Goal: Task Accomplishment & Management: Complete application form

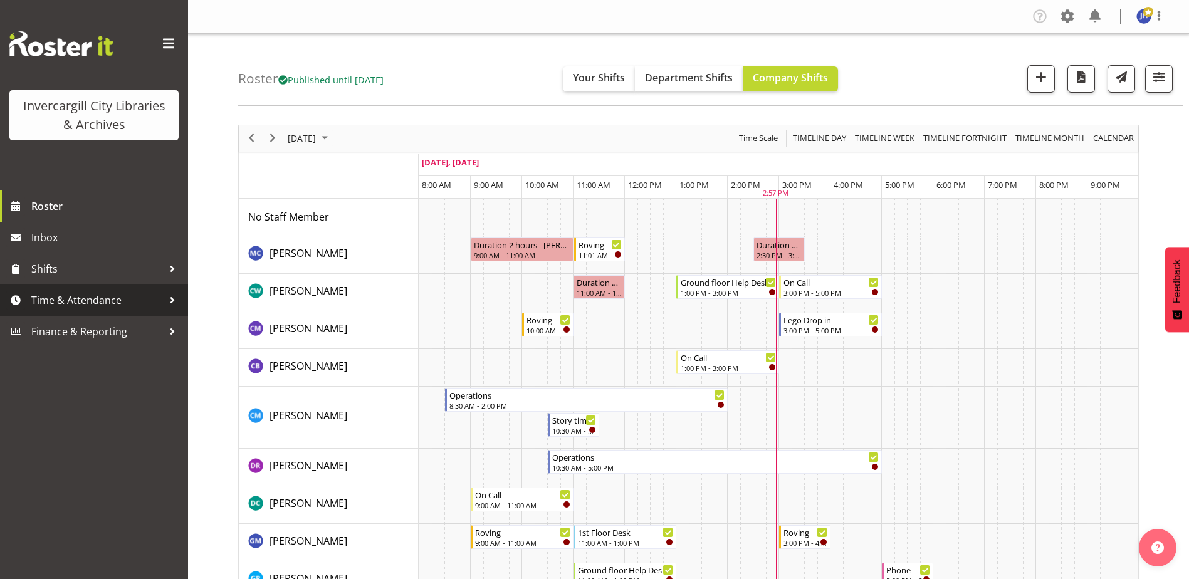
click at [63, 296] on span "Time & Attendance" at bounding box center [97, 300] width 132 height 19
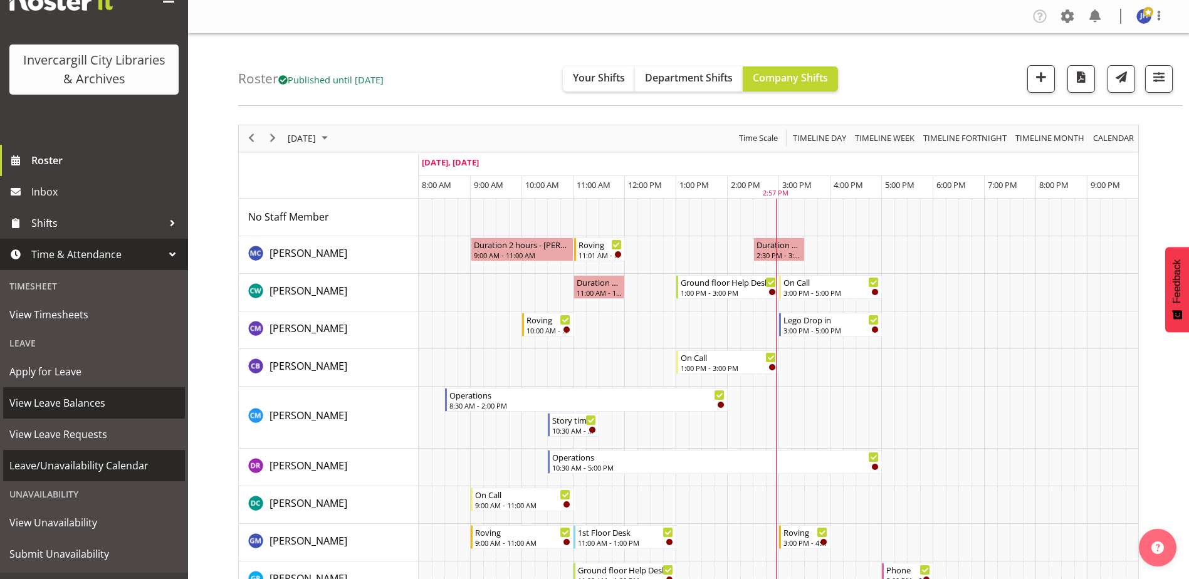
scroll to position [71, 0]
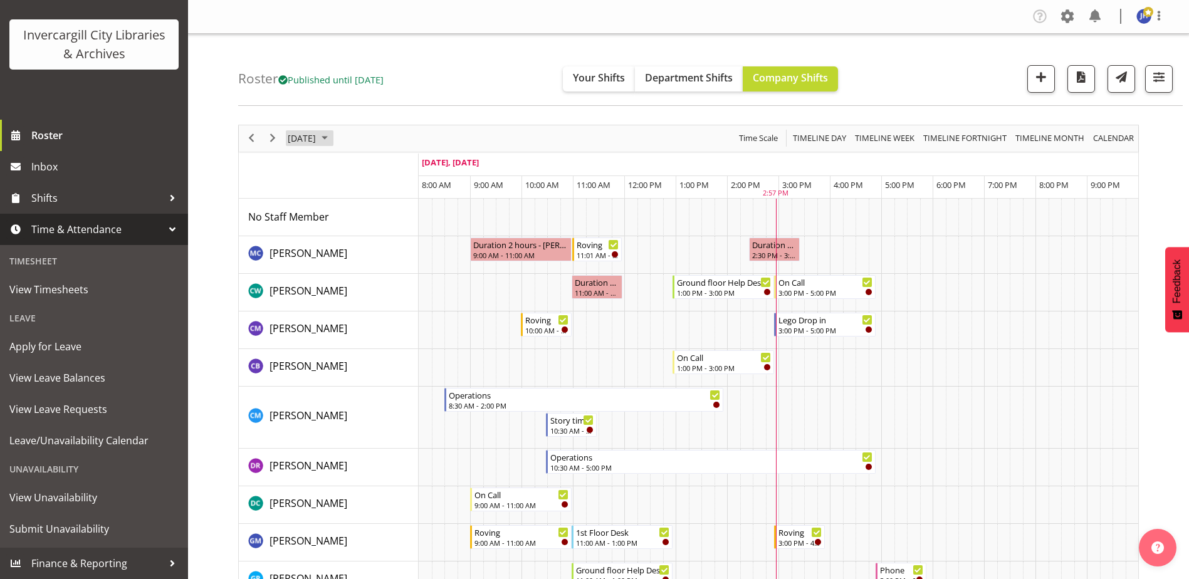
click at [332, 139] on span "October 2025" at bounding box center [324, 138] width 15 height 16
click at [322, 258] on span "13" at bounding box center [320, 255] width 19 height 19
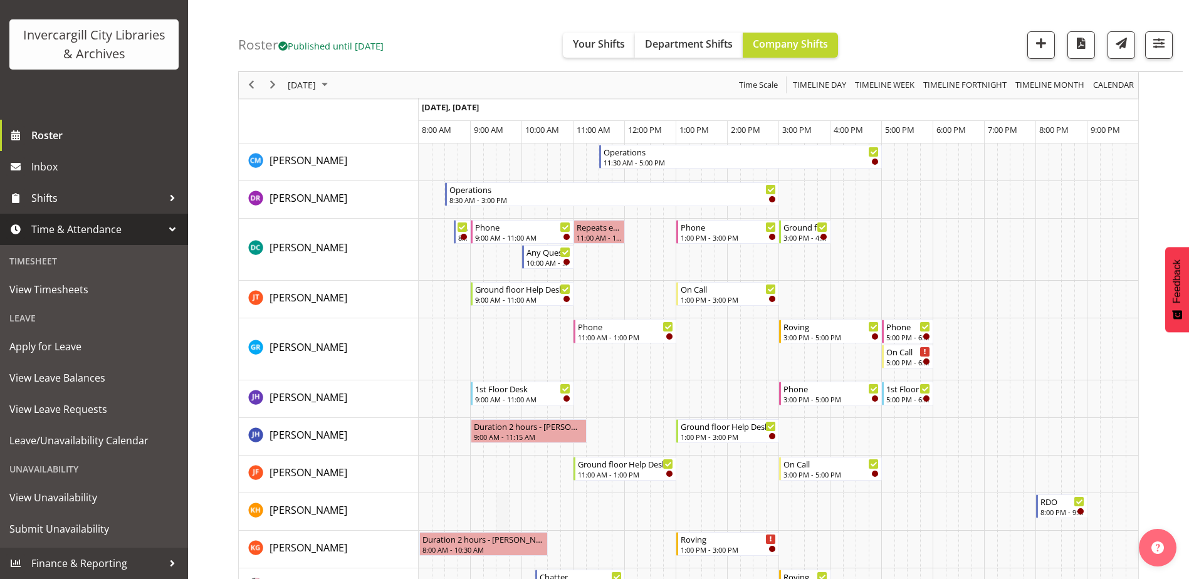
scroll to position [313, 0]
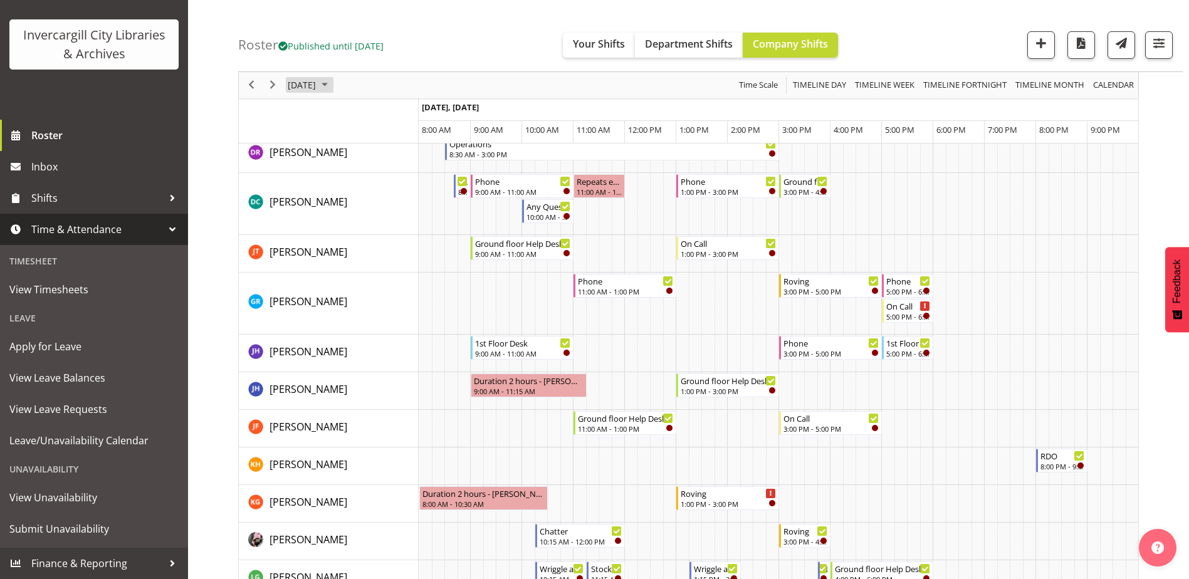
click at [332, 86] on span "October 2025" at bounding box center [324, 86] width 15 height 16
click at [341, 207] on span "14" at bounding box center [340, 202] width 19 height 19
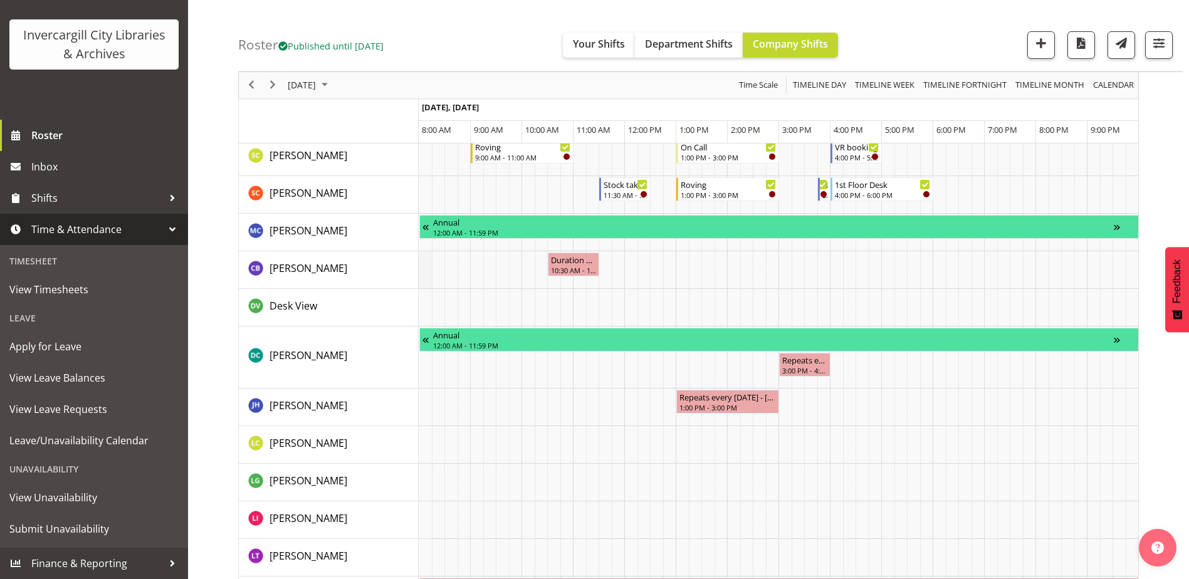
scroll to position [877, 0]
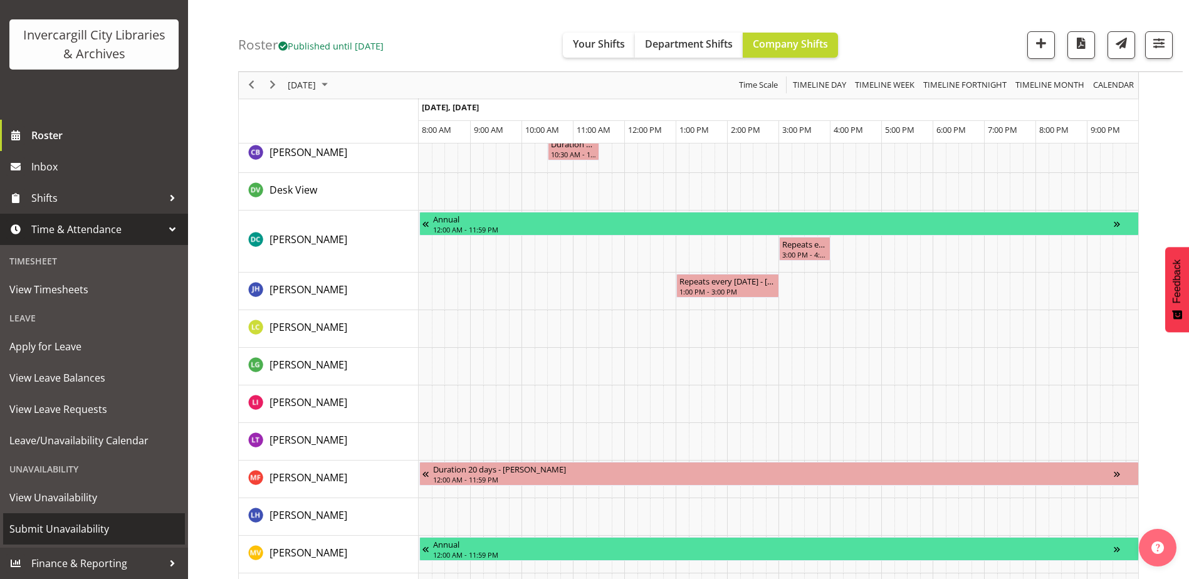
click at [57, 527] on span "Submit Unavailability" at bounding box center [93, 528] width 169 height 19
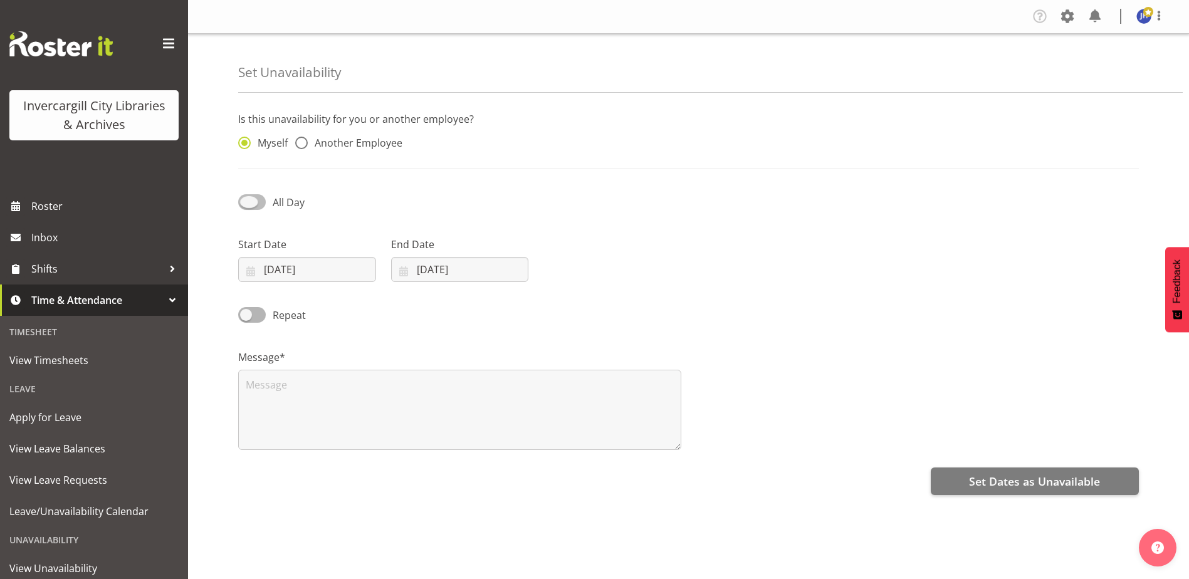
click at [251, 202] on span at bounding box center [252, 202] width 28 height 16
click at [246, 202] on input "All Day" at bounding box center [242, 202] width 8 height 8
checkbox input "true"
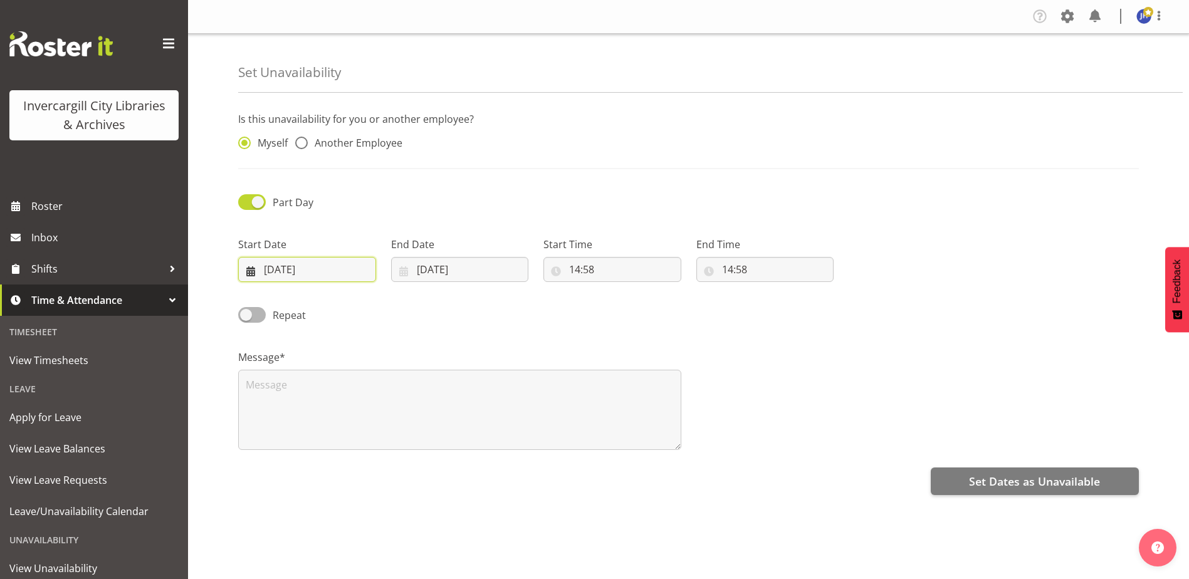
click at [286, 266] on input "08/10/2025" at bounding box center [307, 269] width 138 height 25
click at [311, 422] on span "14" at bounding box center [313, 419] width 10 height 12
type input "14/10/2025"
click at [442, 266] on input "08/10/2025" at bounding box center [460, 269] width 138 height 25
click at [469, 423] on span "14" at bounding box center [466, 419] width 10 height 12
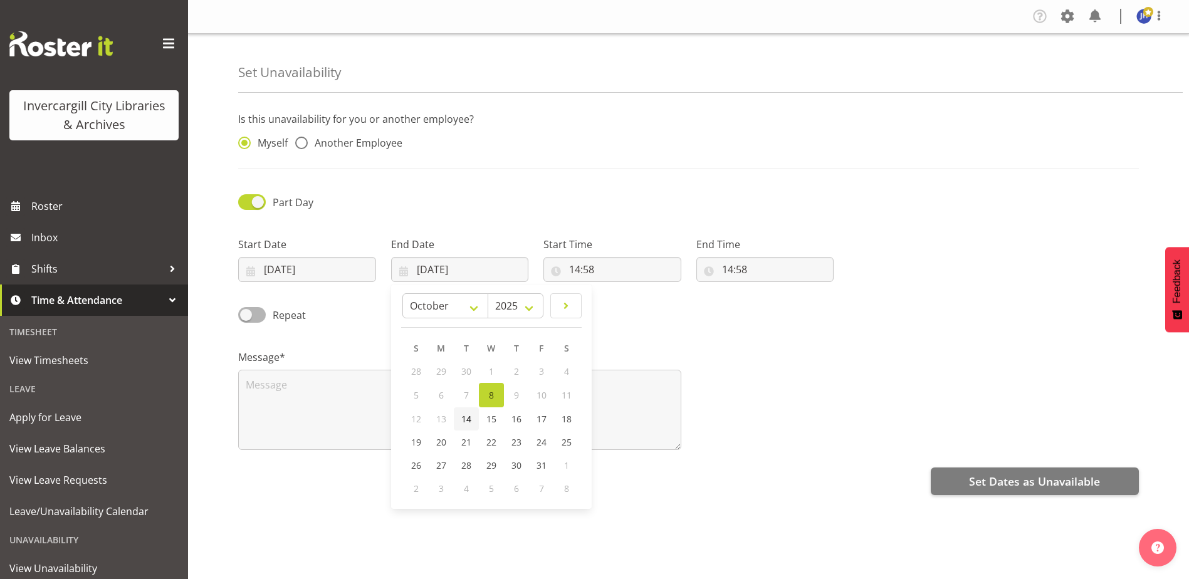
type input "14/10/2025"
click at [579, 274] on input "14:58" at bounding box center [612, 269] width 138 height 25
click at [631, 306] on select "00 01 02 03 04 05 06 07 08 09 10 11 12 13 14 15 16 17 18 19 20 21 22 23" at bounding box center [629, 301] width 28 height 25
select select "9"
click at [615, 289] on select "00 01 02 03 04 05 06 07 08 09 10 11 12 13 14 15 16 17 18 19 20 21 22 23" at bounding box center [629, 301] width 28 height 25
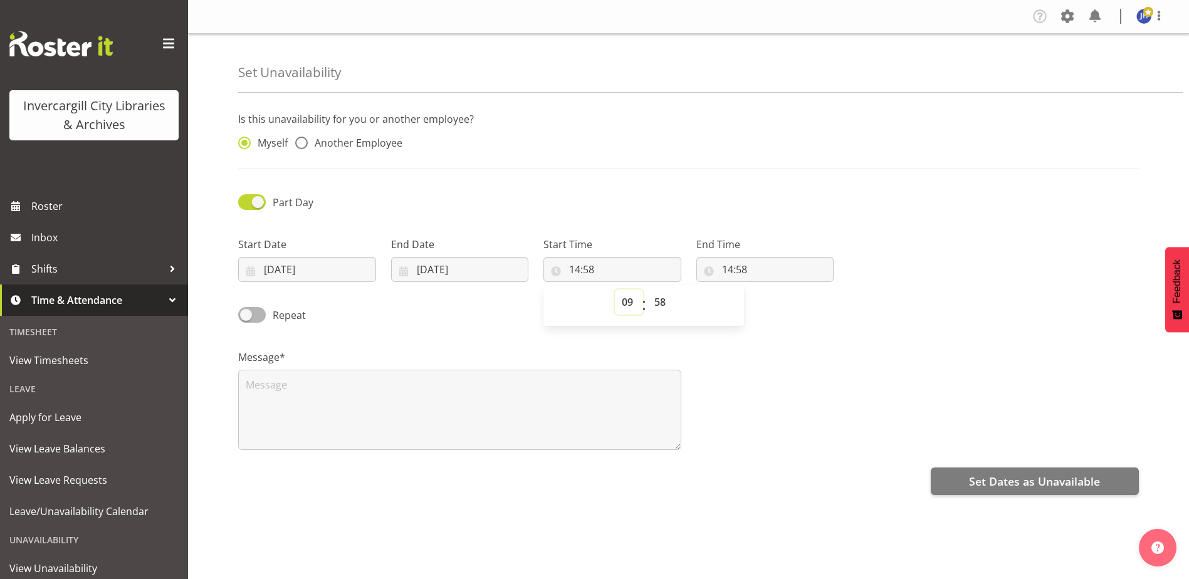
type input "09:58"
click at [726, 274] on input "14:58" at bounding box center [765, 269] width 138 height 25
click at [591, 272] on input "09:58" at bounding box center [612, 269] width 138 height 25
click at [661, 301] on select "00 01 02 03 04 05 06 07 08 09 10 11 12 13 14 15 16 17 18 19 20 21 22 23 24 25 2…" at bounding box center [661, 301] width 28 height 25
select select "0"
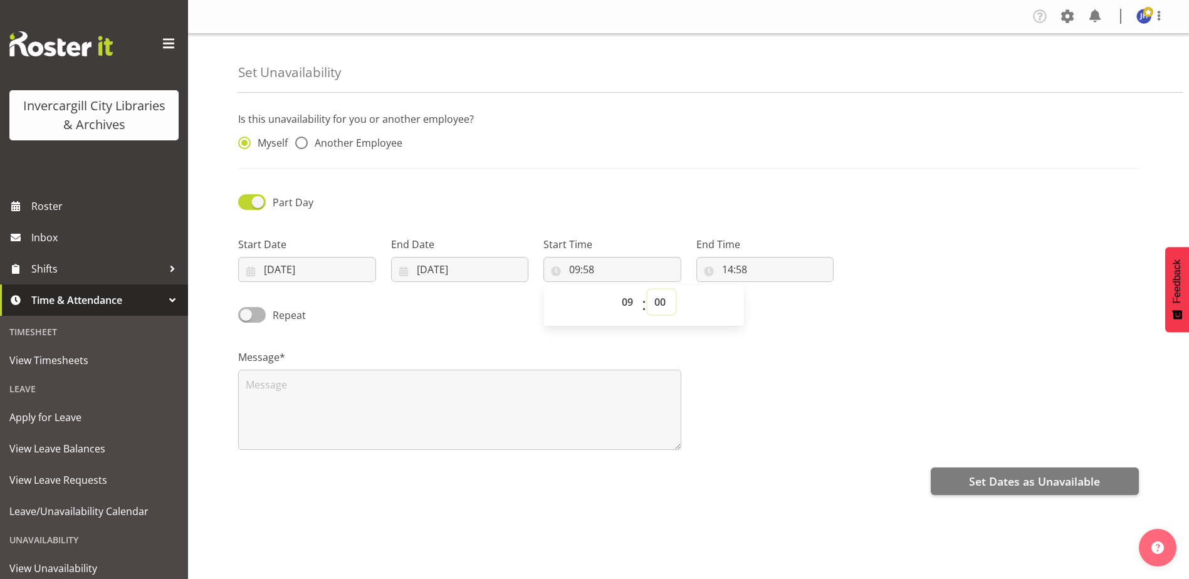
click at [647, 289] on select "00 01 02 03 04 05 06 07 08 09 10 11 12 13 14 15 16 17 18 19 20 21 22 23 24 25 2…" at bounding box center [661, 301] width 28 height 25
type input "09:00"
click at [659, 266] on input "09:00" at bounding box center [612, 269] width 138 height 25
click at [724, 267] on input "14:58" at bounding box center [765, 269] width 138 height 25
click at [779, 301] on select "00 01 02 03 04 05 06 07 08 09 10 11 12 13 14 15 16 17 18 19 20 21 22 23" at bounding box center [782, 301] width 28 height 25
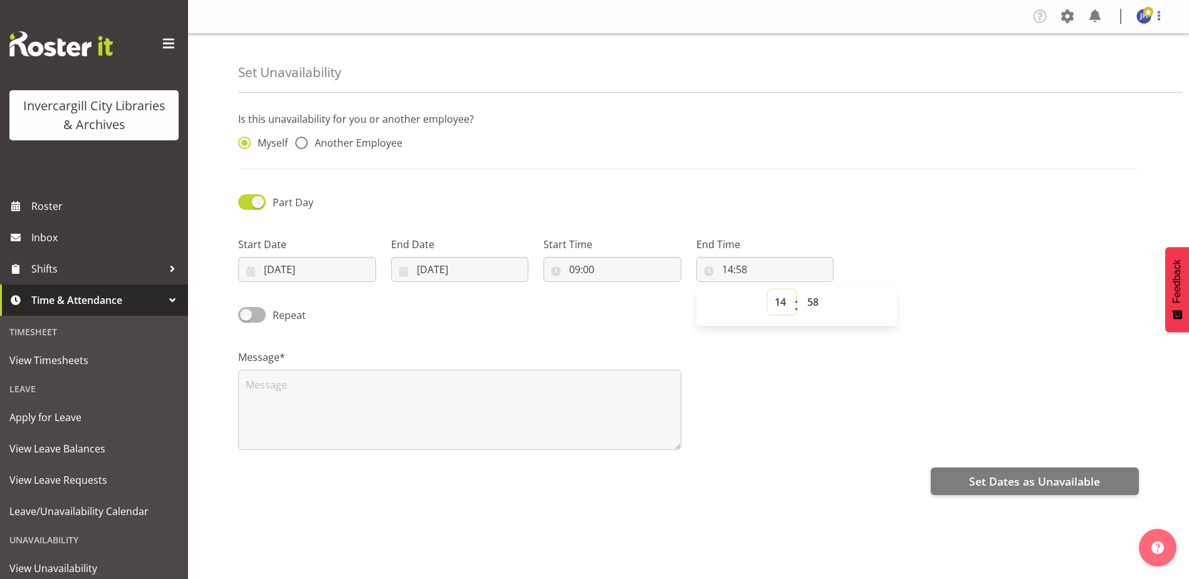
select select "10"
click at [768, 289] on select "00 01 02 03 04 05 06 07 08 09 10 11 12 13 14 15 16 17 18 19 20 21 22 23" at bounding box center [782, 301] width 28 height 25
type input "10:58"
click at [742, 271] on input "10:58" at bounding box center [765, 269] width 138 height 25
click at [746, 266] on input "10:58" at bounding box center [765, 269] width 138 height 25
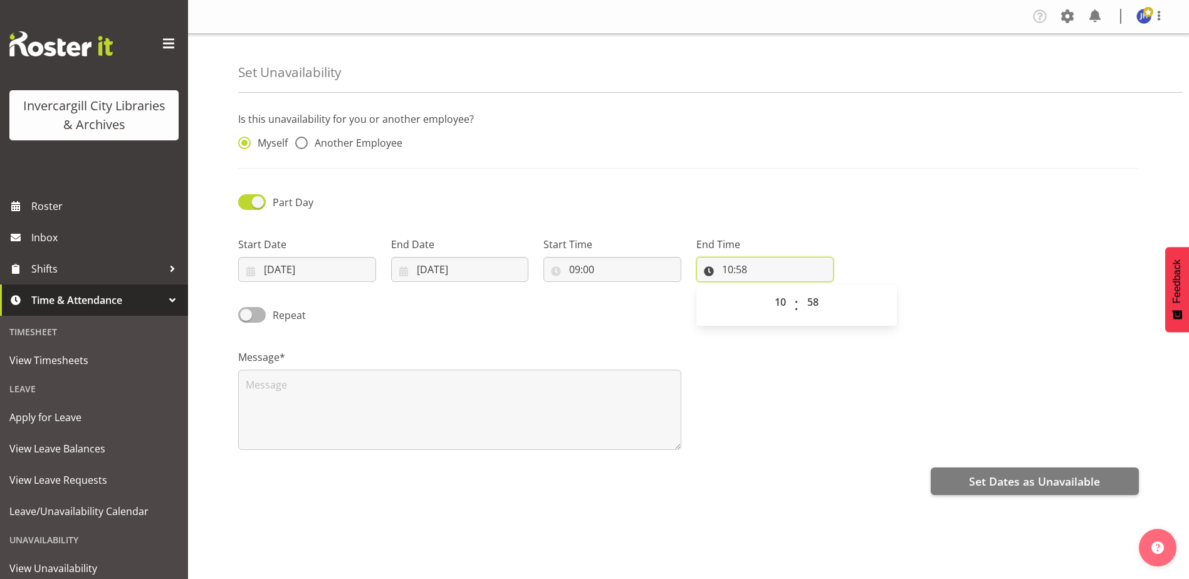
scroll to position [34, 0]
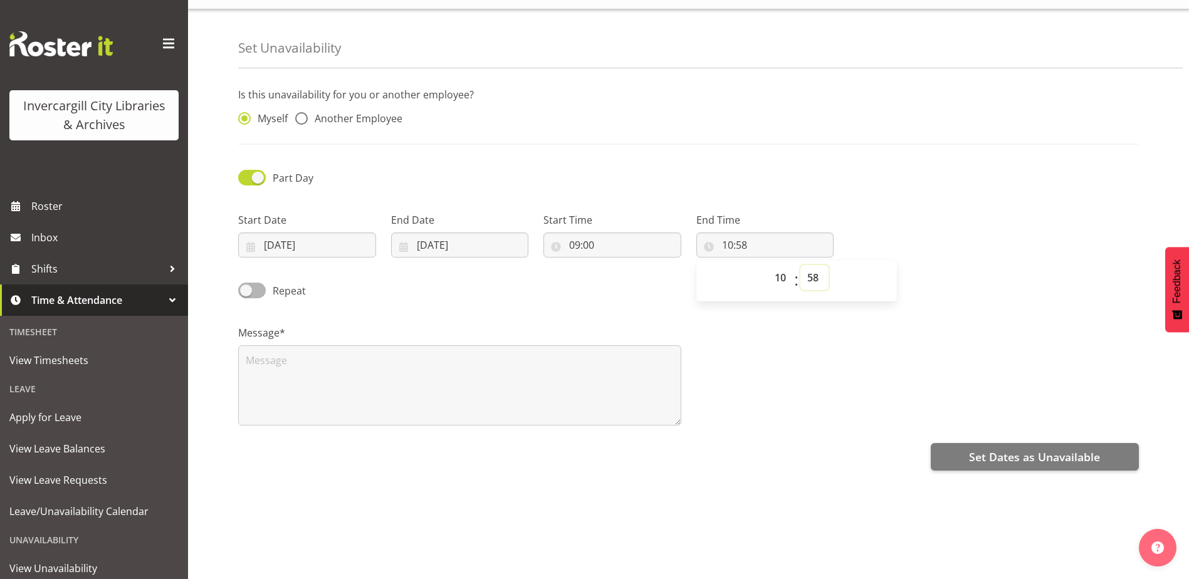
click at [811, 268] on select "00 01 02 03 04 05 06 07 08 09 10 11 12 13 14 15 16 17 18 19 20 21 22 23 24 25 2…" at bounding box center [814, 277] width 28 height 25
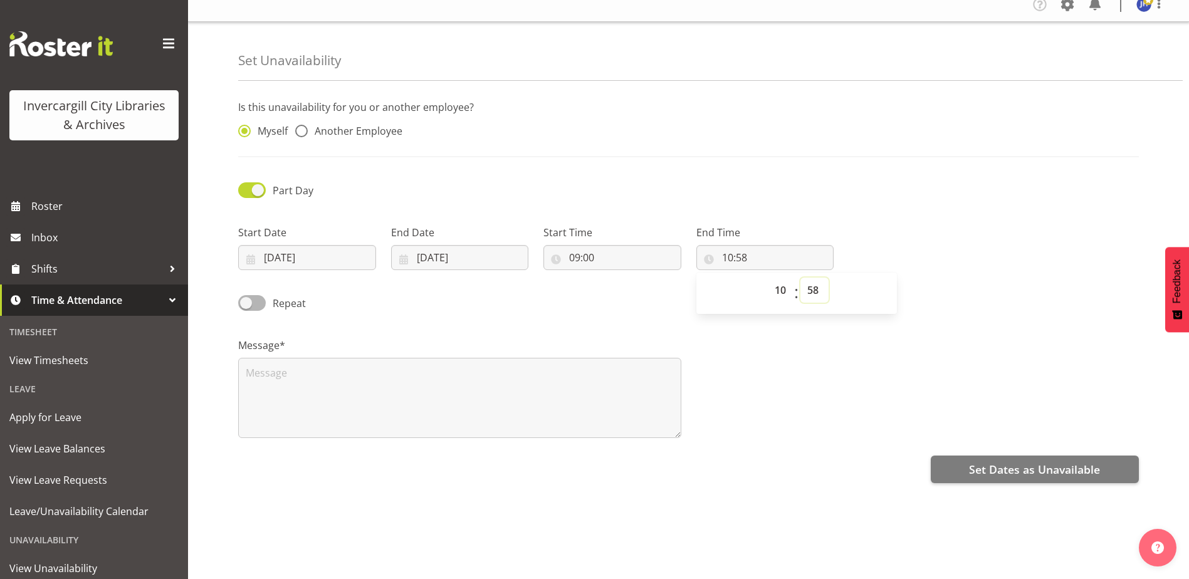
scroll to position [0, 0]
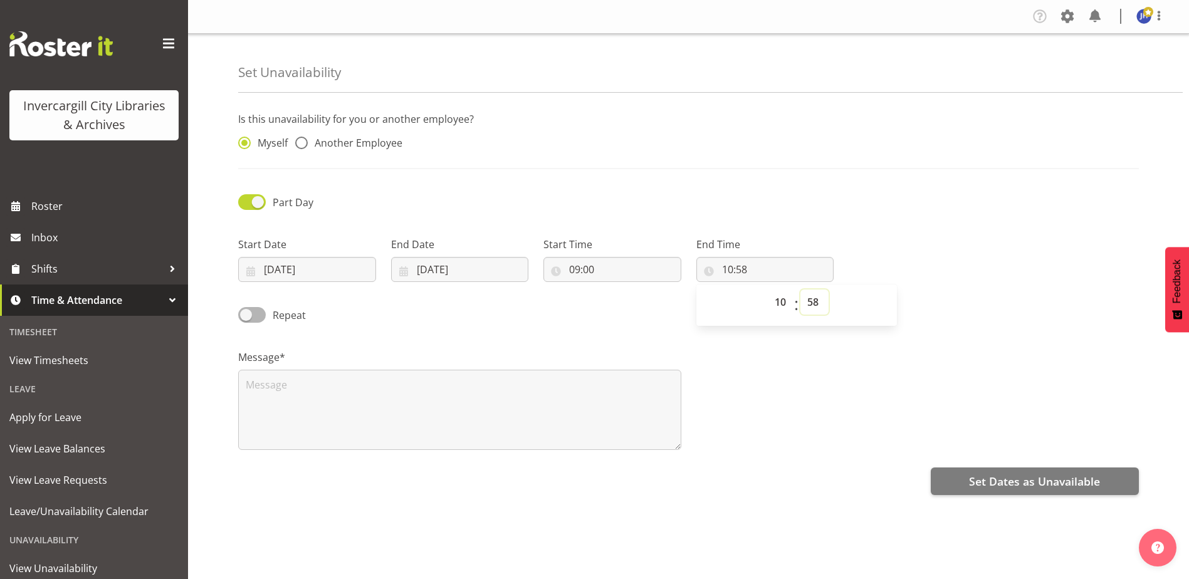
click at [819, 303] on select "00 01 02 03 04 05 06 07 08 09 10 11 12 13 14 15 16 17 18 19 20 21 22 23 24 25 2…" at bounding box center [814, 301] width 28 height 25
select select "10"
click at [800, 289] on select "00 01 02 03 04 05 06 07 08 09 10 11 12 13 14 15 16 17 18 19 20 21 22 23 24 25 2…" at bounding box center [814, 301] width 28 height 25
type input "10:10"
click at [296, 386] on textarea at bounding box center [459, 410] width 443 height 80
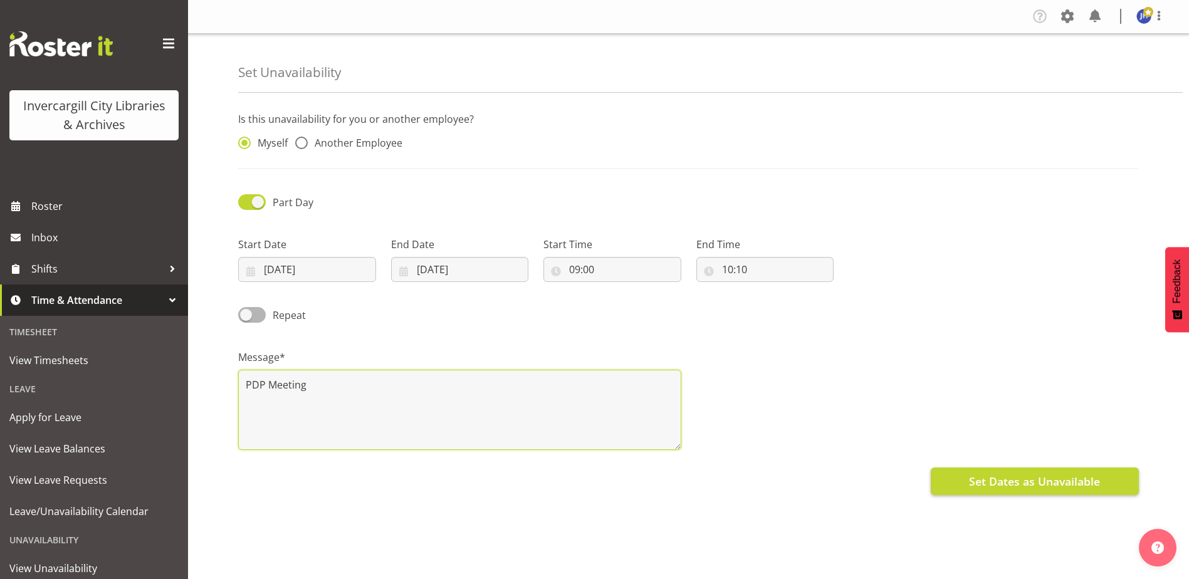
type textarea "PDP Meeting"
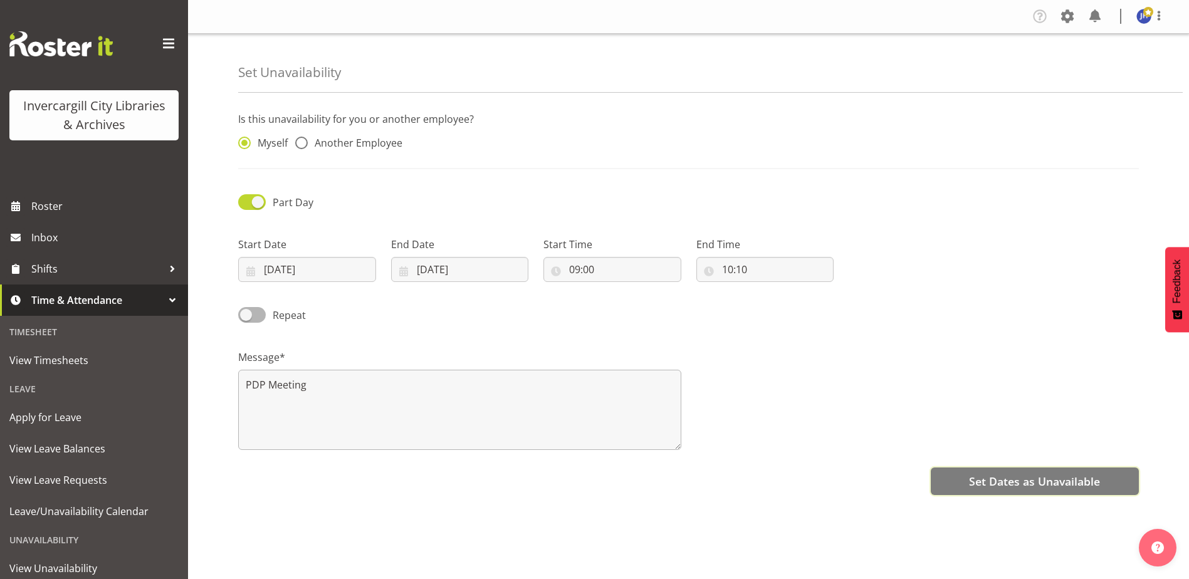
drag, startPoint x: 1021, startPoint y: 484, endPoint x: 558, endPoint y: 427, distance: 466.5
click at [558, 427] on div "Is this unavailability for you or another employee? Myself Another Employee Par…" at bounding box center [713, 352] width 951 height 501
click at [769, 268] on input "10:10" at bounding box center [765, 269] width 138 height 25
click at [815, 303] on select "00 01 02 03 04 05 06 07 08 09 10 11 12 13 14 15 16 17 18 19 20 21 22 23 24 25 2…" at bounding box center [814, 301] width 28 height 25
select select "0"
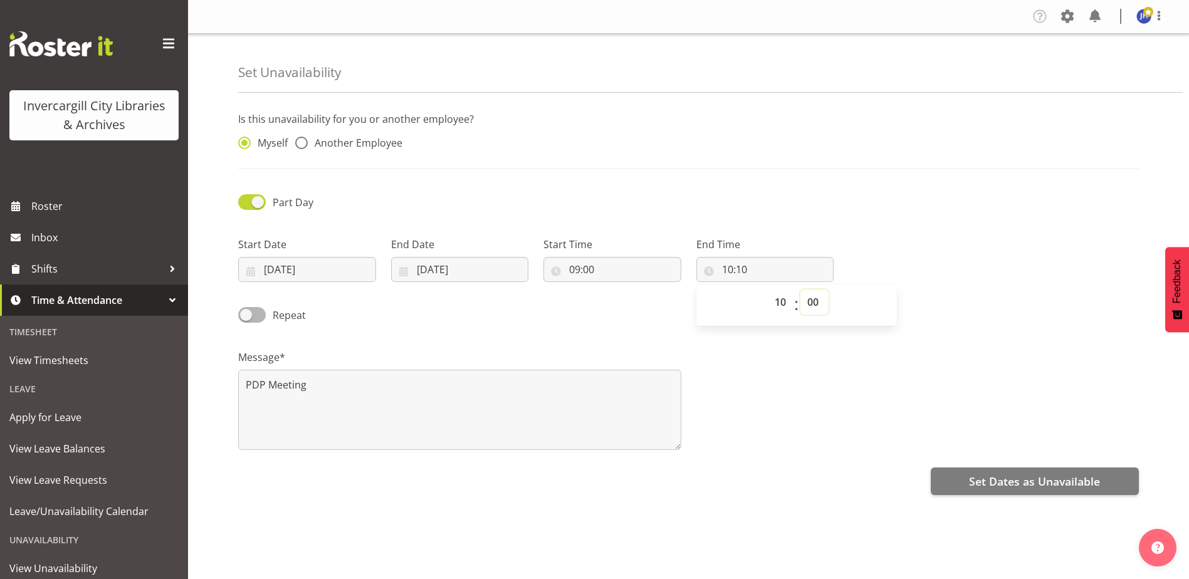
click at [800, 289] on select "00 01 02 03 04 05 06 07 08 09 10 11 12 13 14 15 16 17 18 19 20 21 22 23 24 25 2…" at bounding box center [814, 301] width 28 height 25
type input "10:00"
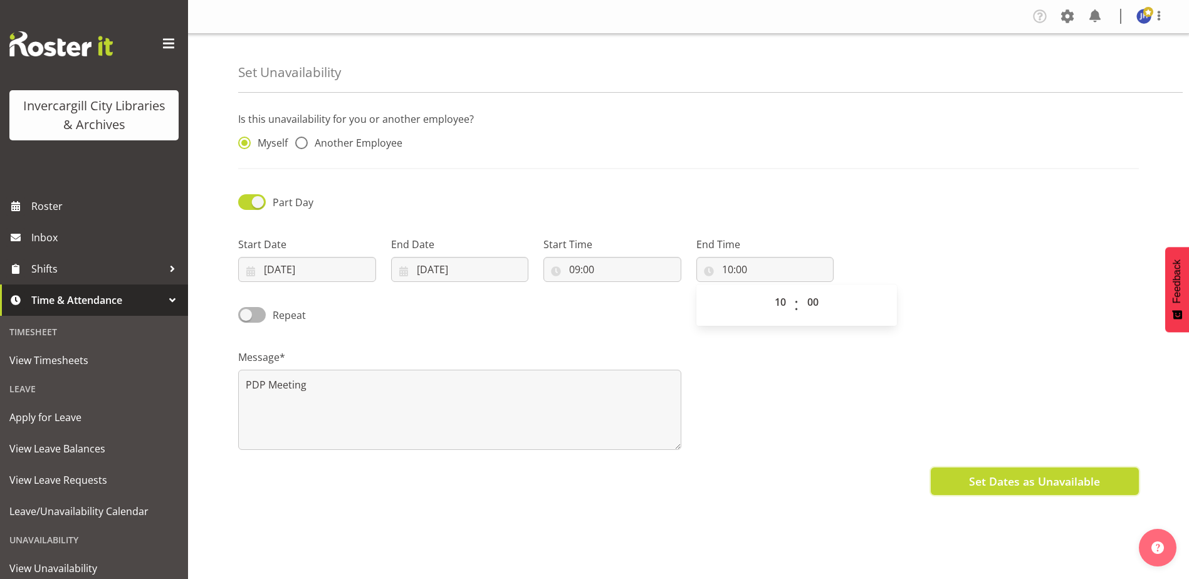
click at [1018, 484] on span "Set Dates as Unavailable" at bounding box center [1034, 481] width 131 height 16
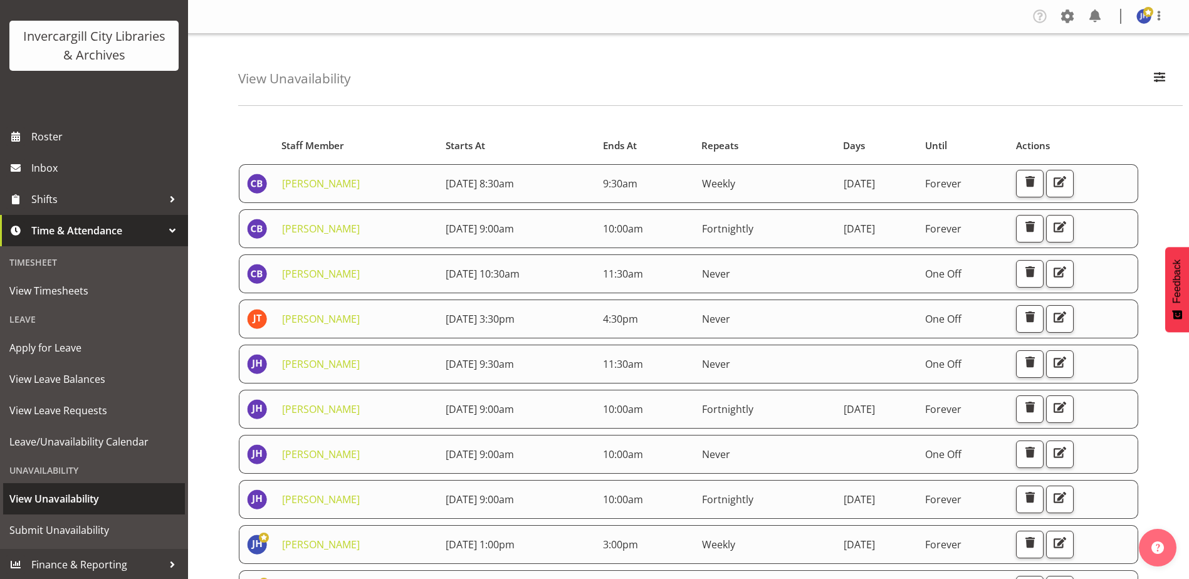
scroll to position [71, 0]
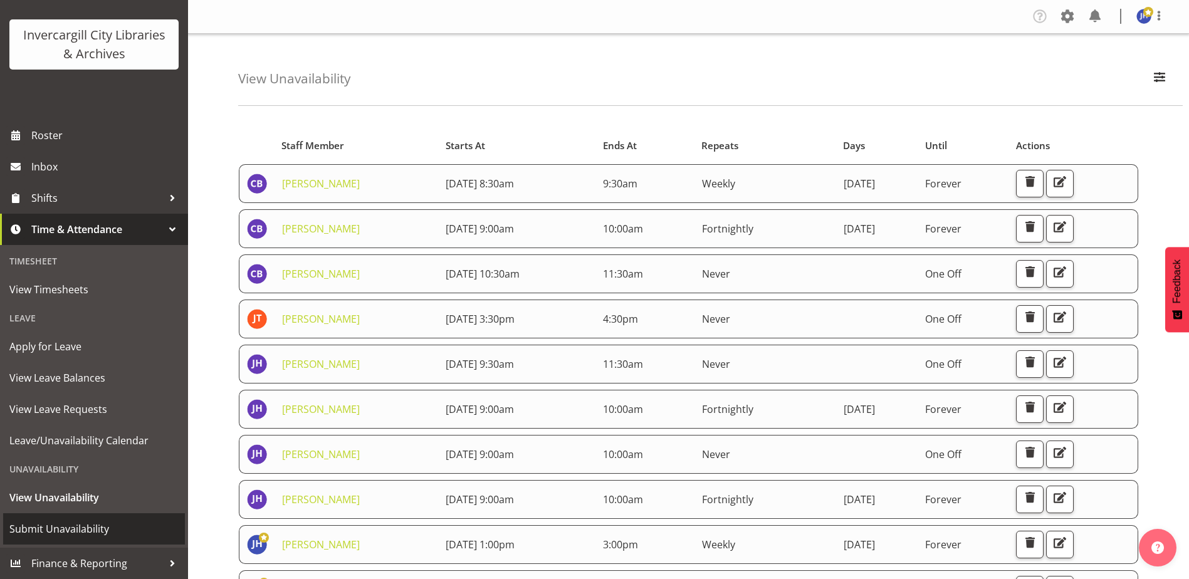
click at [43, 528] on span "Submit Unavailability" at bounding box center [93, 528] width 169 height 19
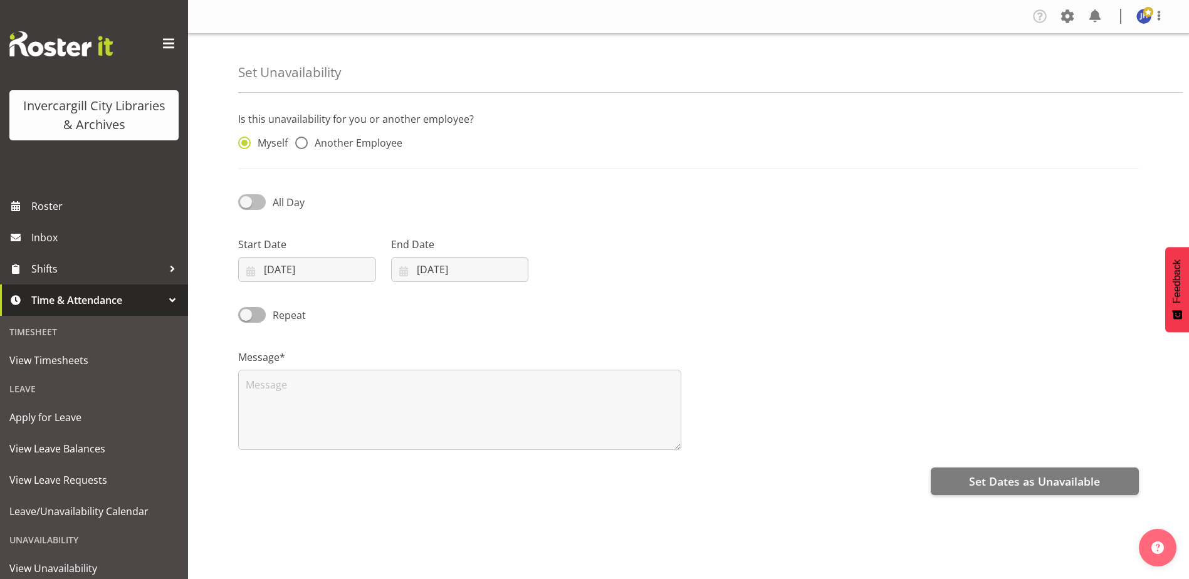
click at [243, 202] on span at bounding box center [252, 202] width 28 height 16
click at [243, 202] on input "All Day" at bounding box center [242, 202] width 8 height 8
checkbox input "true"
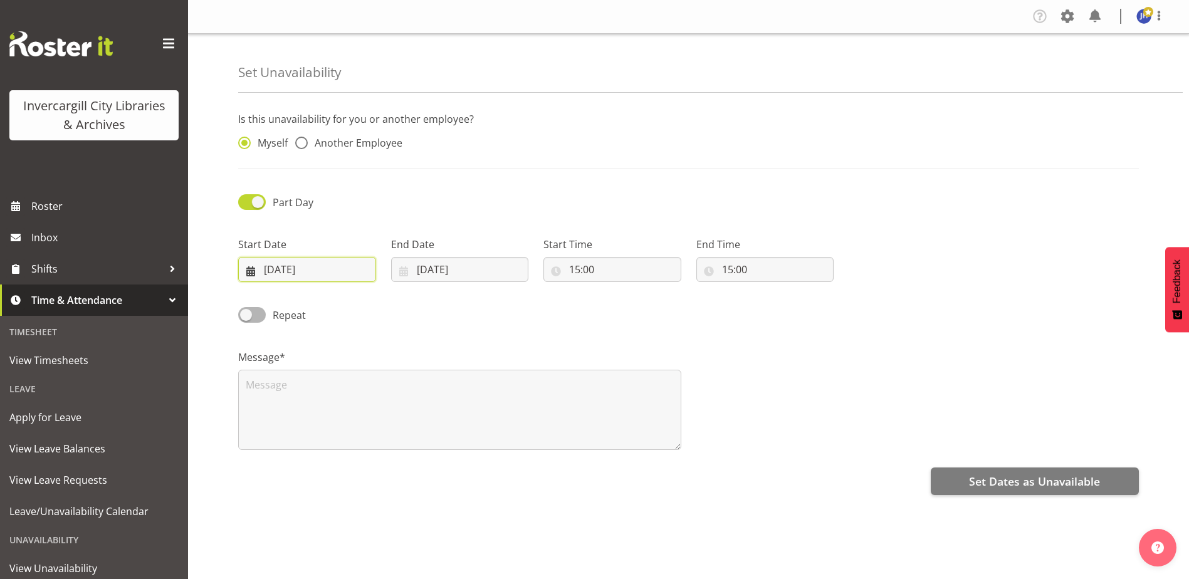
click at [289, 268] on input "[DATE]" at bounding box center [307, 269] width 138 height 25
click at [316, 417] on span "14" at bounding box center [313, 419] width 10 height 12
type input "[DATE]"
click at [441, 270] on input "08/10/2025" at bounding box center [460, 269] width 138 height 25
click at [473, 420] on link "14" at bounding box center [466, 418] width 25 height 23
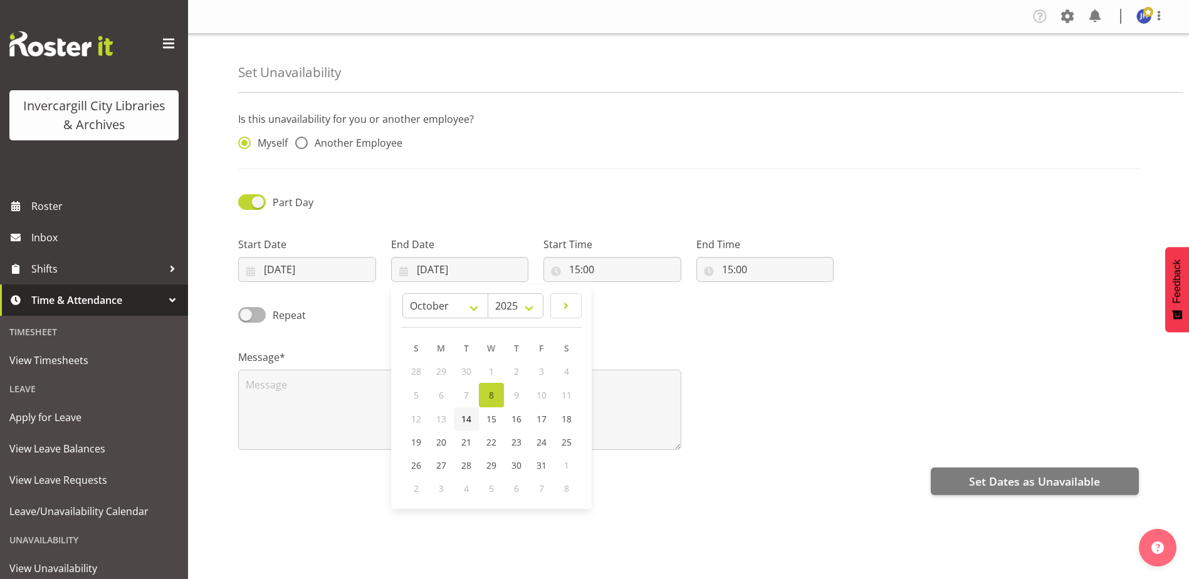
type input "14/10/2025"
click at [583, 271] on input "15:00" at bounding box center [612, 269] width 138 height 25
click at [587, 269] on input "15:00" at bounding box center [612, 269] width 138 height 25
click at [628, 307] on select "00 01 02 03 04 05 06 07 08 09 10 11 12 13 14 15 16 17 18 19 20 21 22 23" at bounding box center [629, 301] width 28 height 25
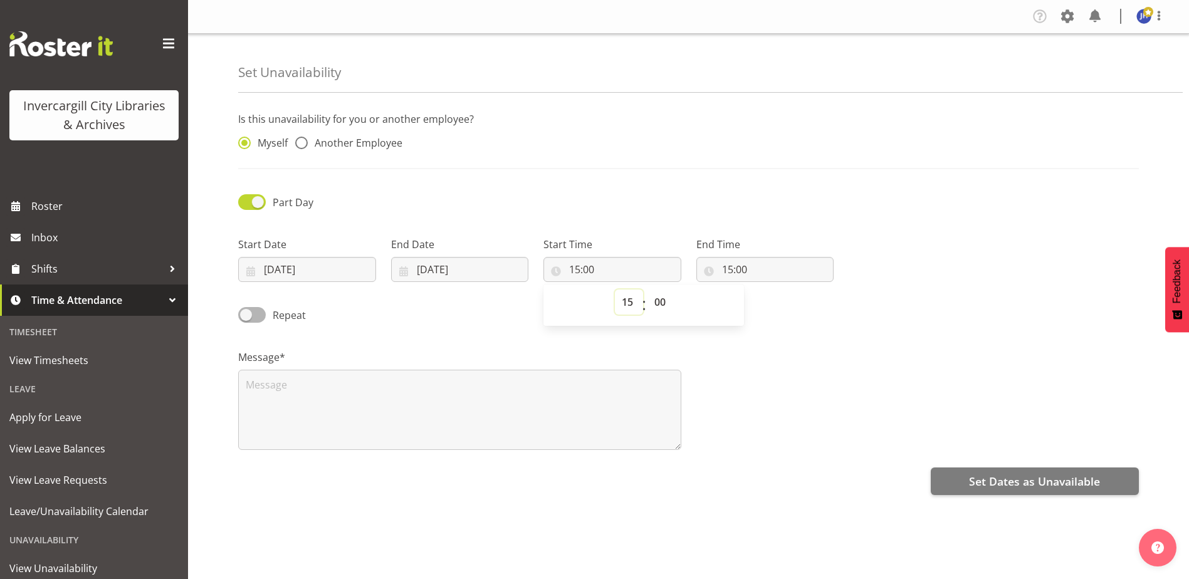
select select "10"
click at [615, 289] on select "00 01 02 03 04 05 06 07 08 09 10 11 12 13 14 15 16 17 18 19 20 21 22 23" at bounding box center [629, 301] width 28 height 25
type input "10:00"
drag, startPoint x: 660, startPoint y: 301, endPoint x: 663, endPoint y: 293, distance: 8.7
click at [660, 301] on select "00 01 02 03 04 05 06 07 08 09 10 11 12 13 14 15 16 17 18 19 20 21 22 23 24 25 2…" at bounding box center [661, 301] width 28 height 25
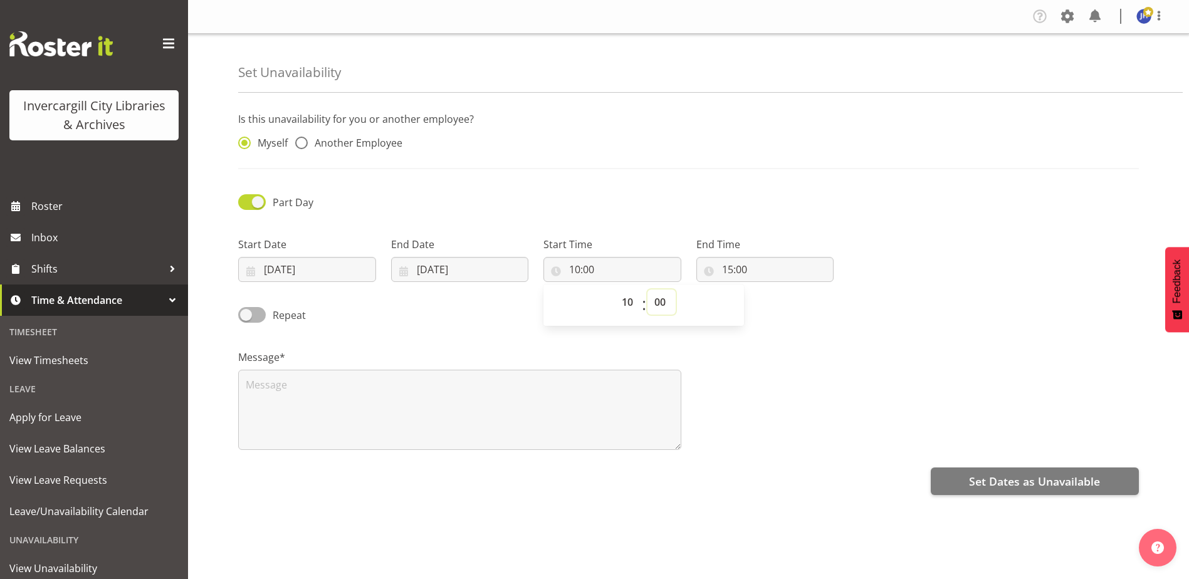
select select "30"
click at [647, 289] on select "00 01 02 03 04 05 06 07 08 09 10 11 12 13 14 15 16 17 18 19 20 21 22 23 24 25 2…" at bounding box center [661, 301] width 28 height 25
type input "10:30"
click at [735, 271] on input "15:00" at bounding box center [765, 269] width 138 height 25
click at [782, 303] on select "00 01 02 03 04 05 06 07 08 09 10 11 12 13 14 15 16 17 18 19 20 21 22 23" at bounding box center [782, 301] width 28 height 25
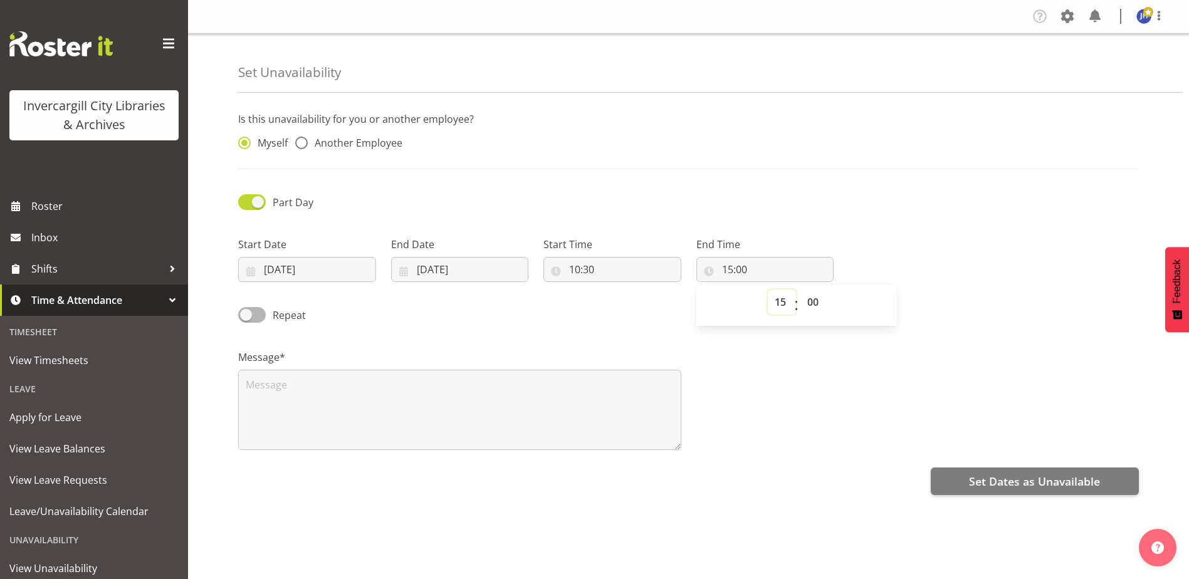
select select "11"
click at [768, 289] on select "00 01 02 03 04 05 06 07 08 09 10 11 12 13 14 15 16 17 18 19 20 21 22 23" at bounding box center [782, 301] width 28 height 25
type input "11:00"
click at [811, 300] on select "00 01 02 03 04 05 06 07 08 09 10 11 12 13 14 15 16 17 18 19 20 21 22 23 24 25 2…" at bounding box center [814, 301] width 28 height 25
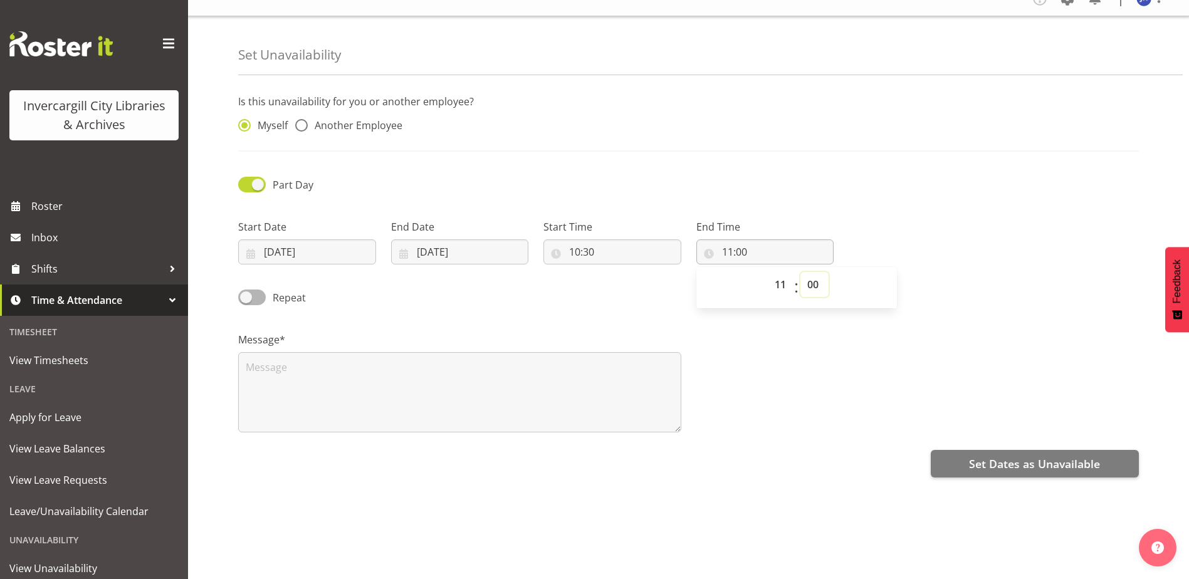
scroll to position [34, 0]
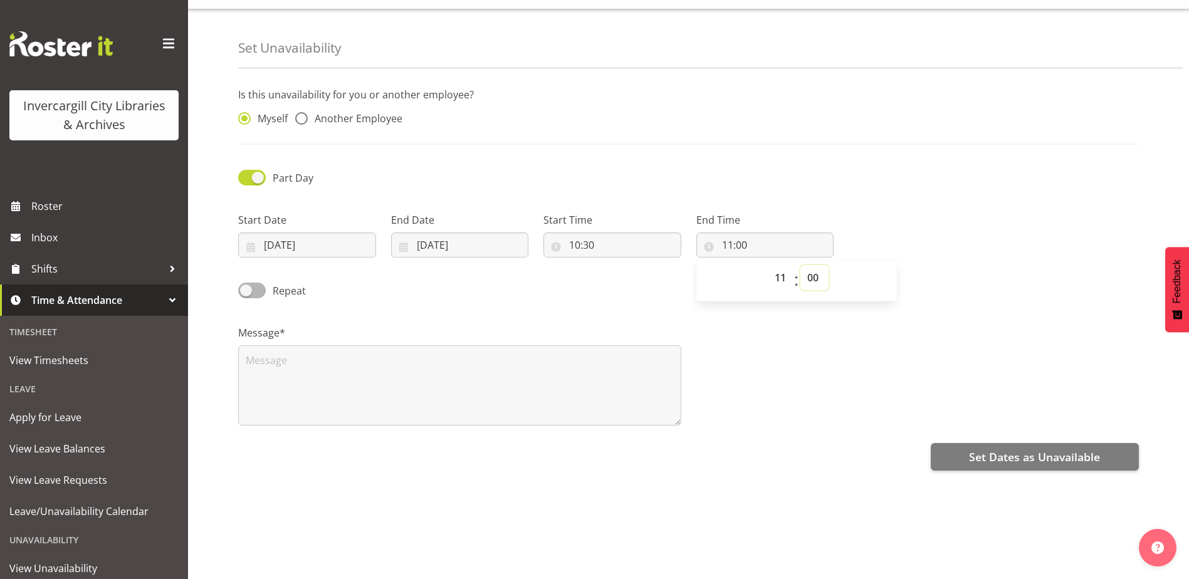
click at [811, 269] on select "00 01 02 03 04 05 06 07 08 09 10 11 12 13 14 15 16 17 18 19 20 21 22 23 24 25 2…" at bounding box center [814, 277] width 28 height 25
select select "30"
click at [800, 265] on select "00 01 02 03 04 05 06 07 08 09 10 11 12 13 14 15 16 17 18 19 20 21 22 23 24 25 2…" at bounding box center [814, 277] width 28 height 25
type input "11:30"
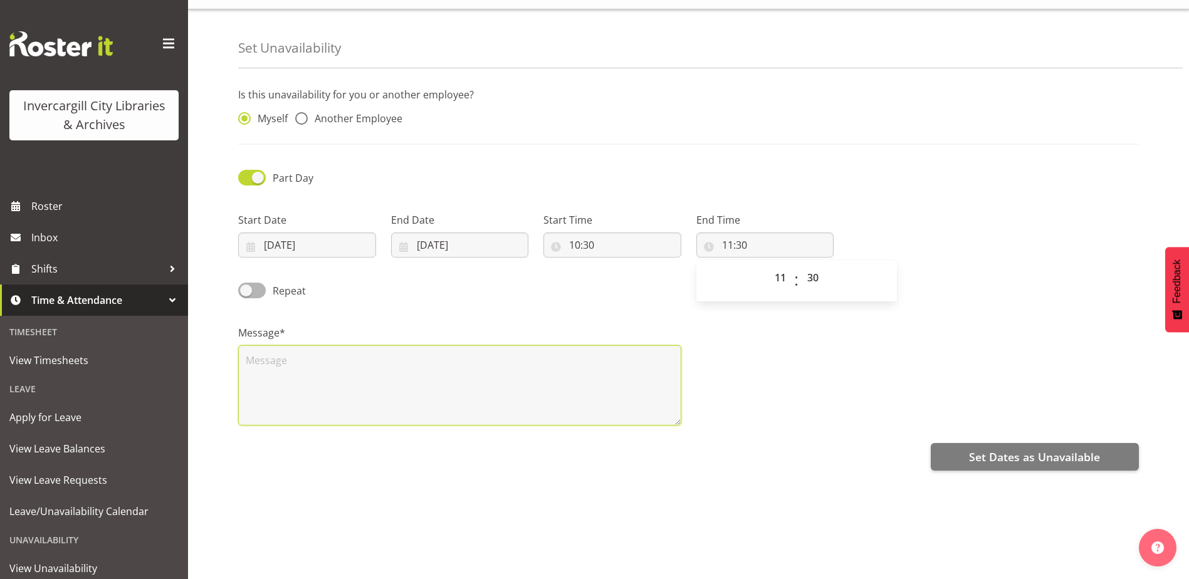
click at [263, 354] on textarea at bounding box center [459, 385] width 443 height 80
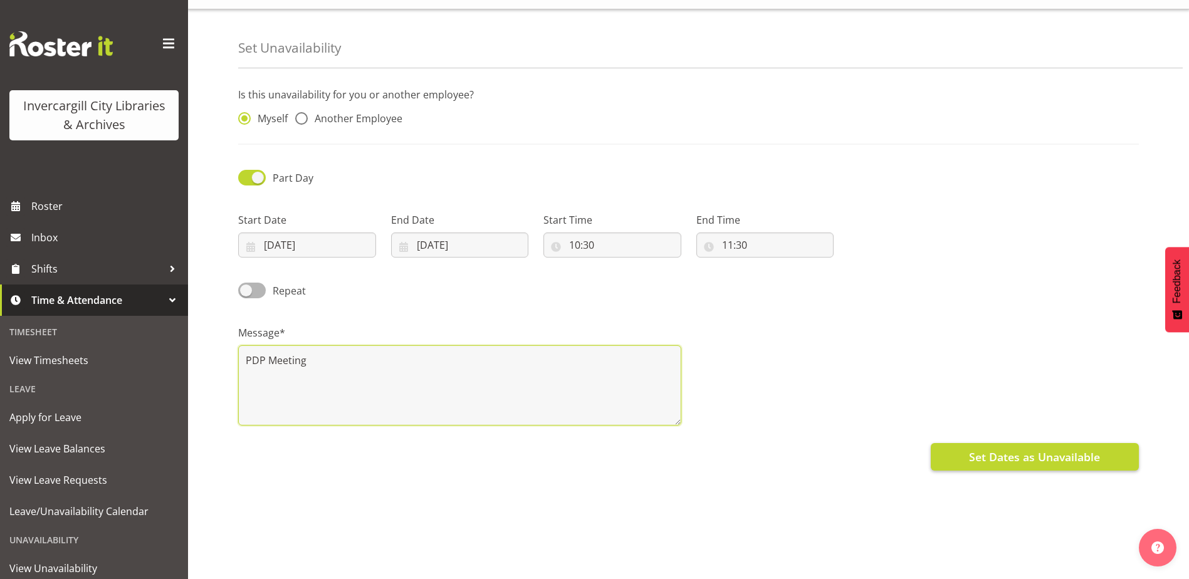
type textarea "PDP Meeting"
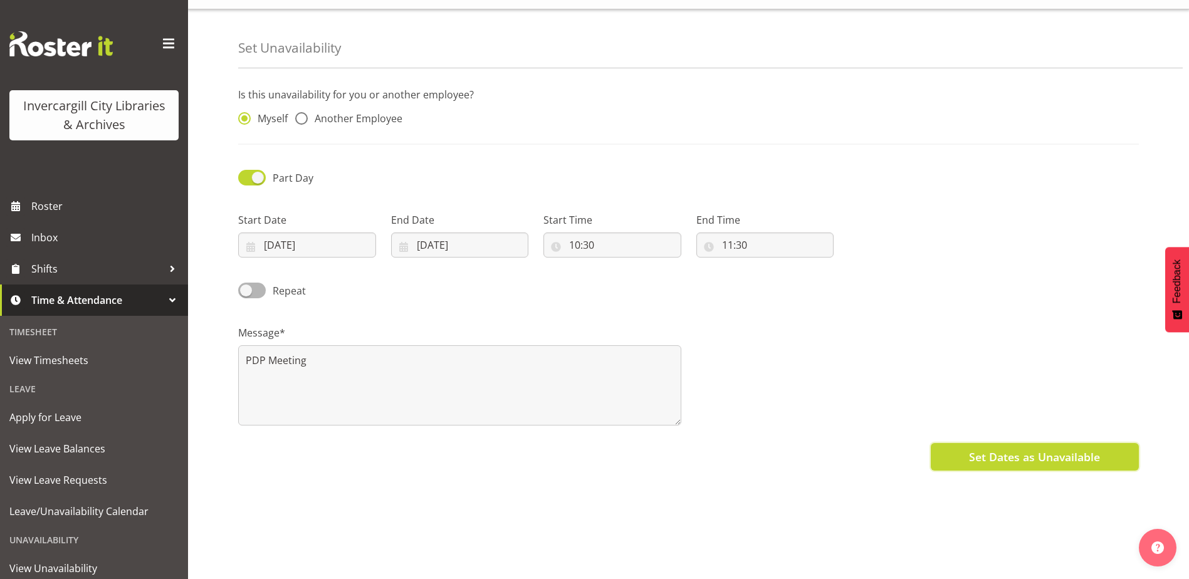
click at [1009, 451] on span "Set Dates as Unavailable" at bounding box center [1034, 457] width 131 height 16
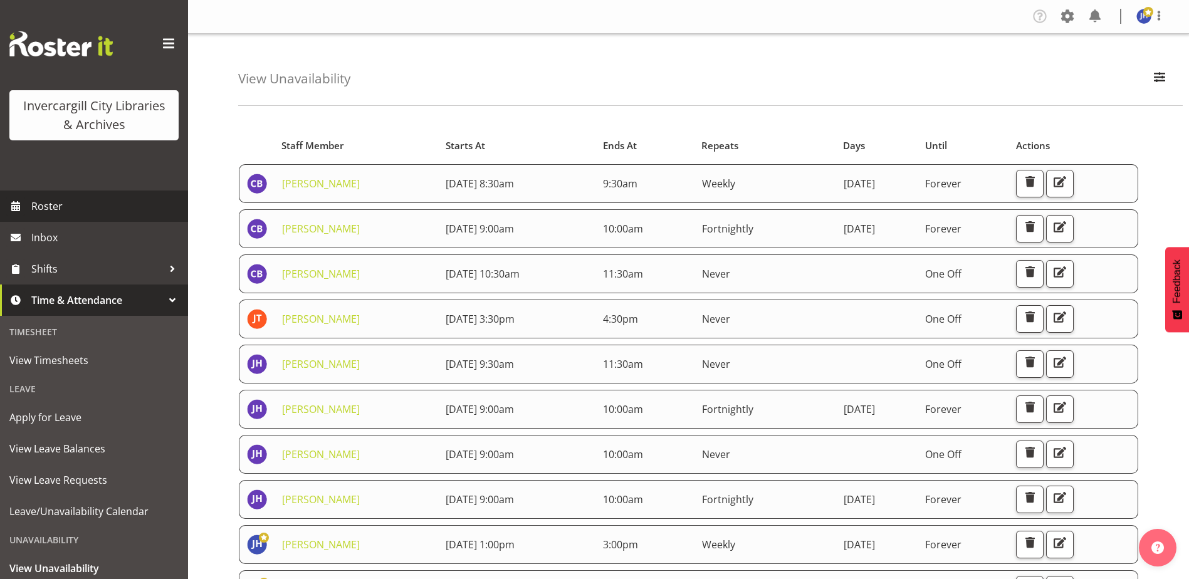
click at [38, 203] on span "Roster" at bounding box center [106, 206] width 150 height 19
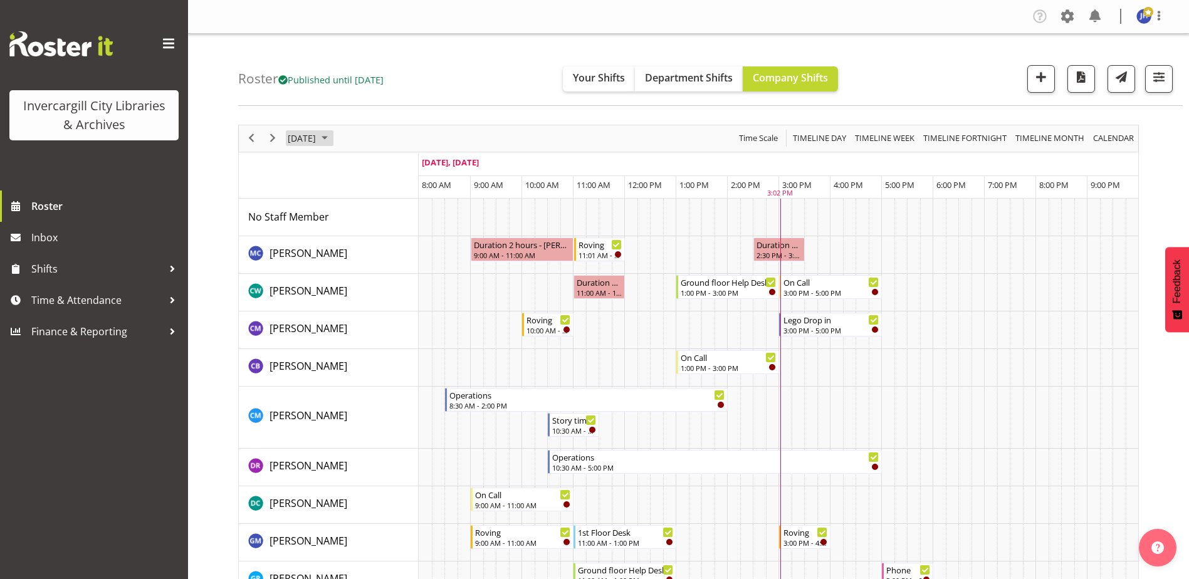
click at [332, 137] on span "October 2025" at bounding box center [324, 138] width 15 height 16
click at [343, 257] on span "14" at bounding box center [340, 255] width 19 height 19
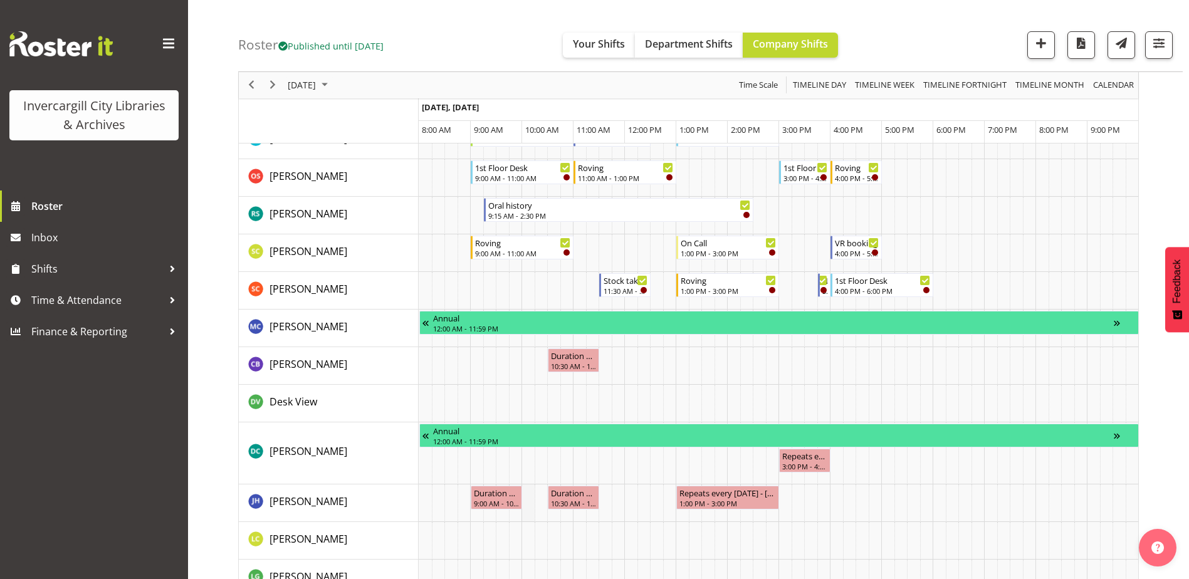
scroll to position [752, 0]
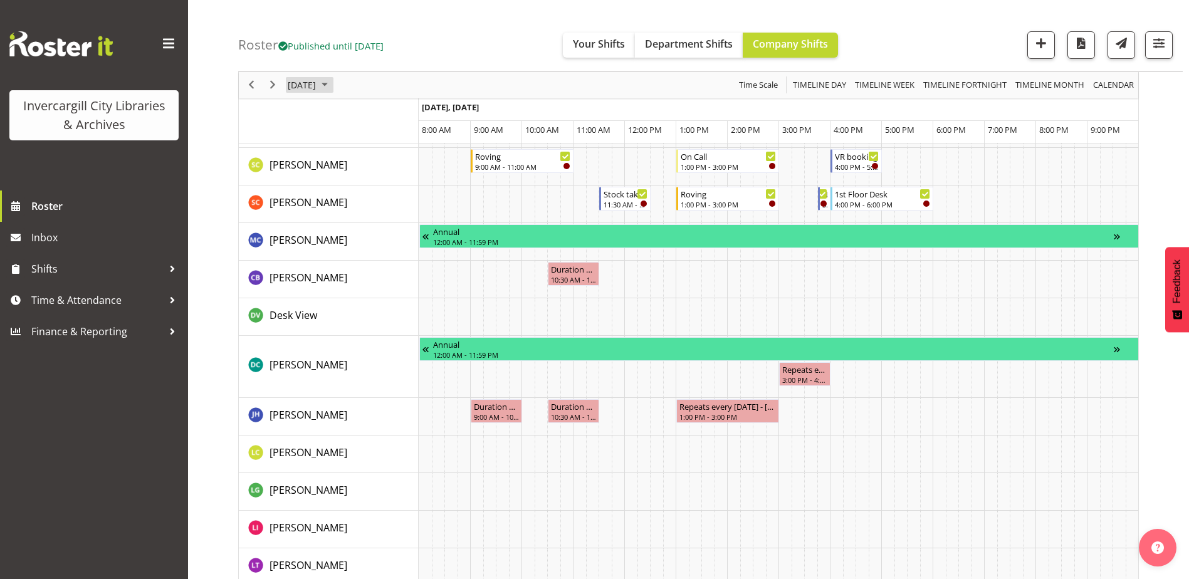
click at [332, 85] on span "October 2025" at bounding box center [324, 86] width 15 height 16
click at [361, 205] on span "15" at bounding box center [361, 202] width 19 height 19
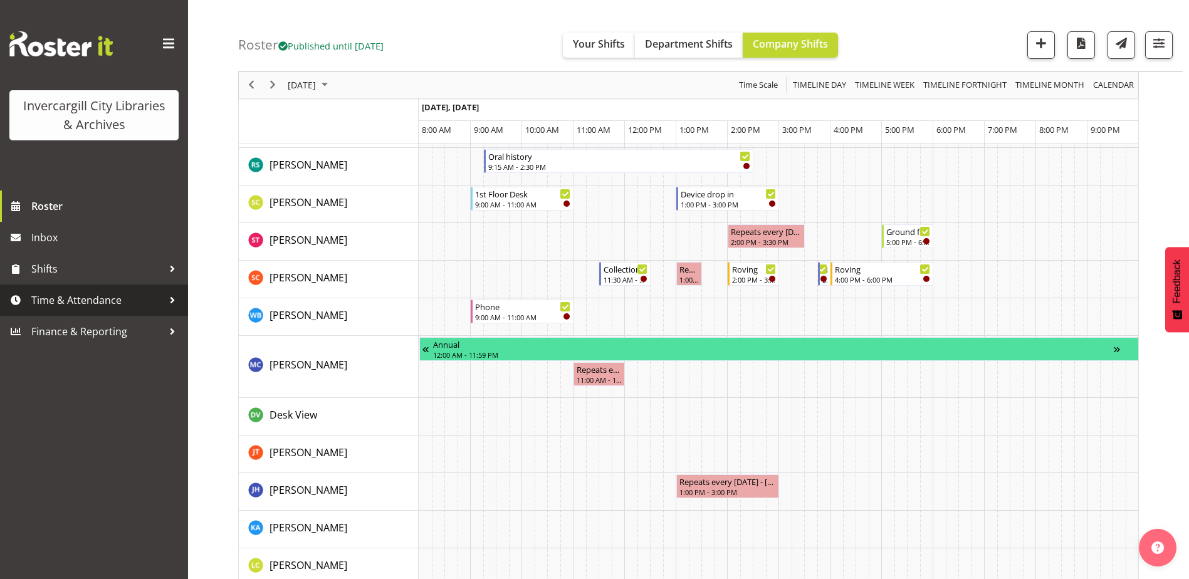
click at [170, 298] on div at bounding box center [172, 300] width 19 height 19
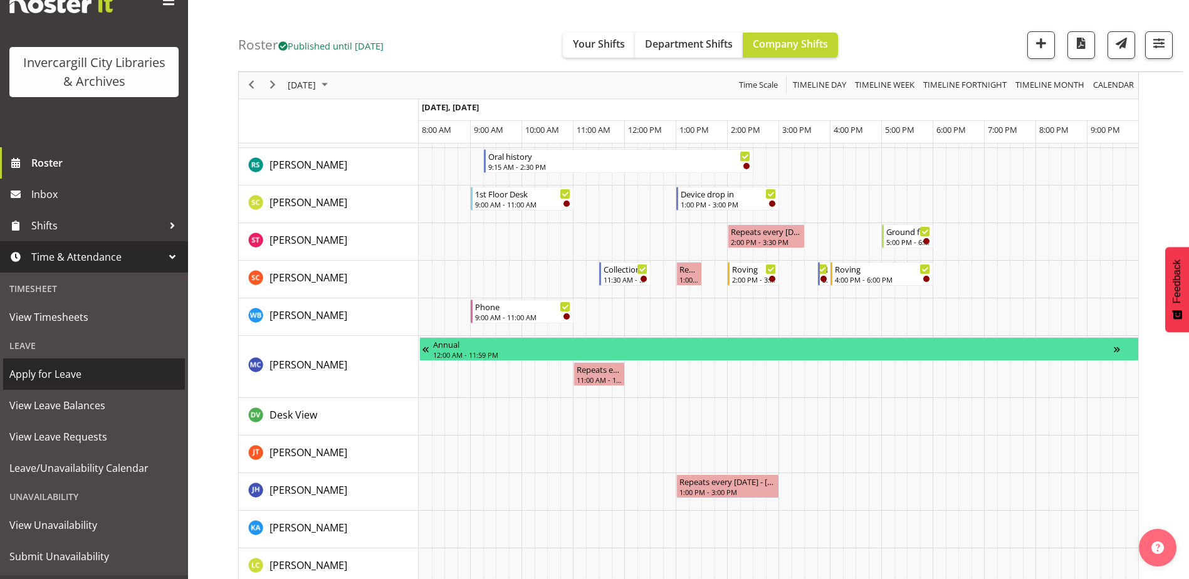
scroll to position [71, 0]
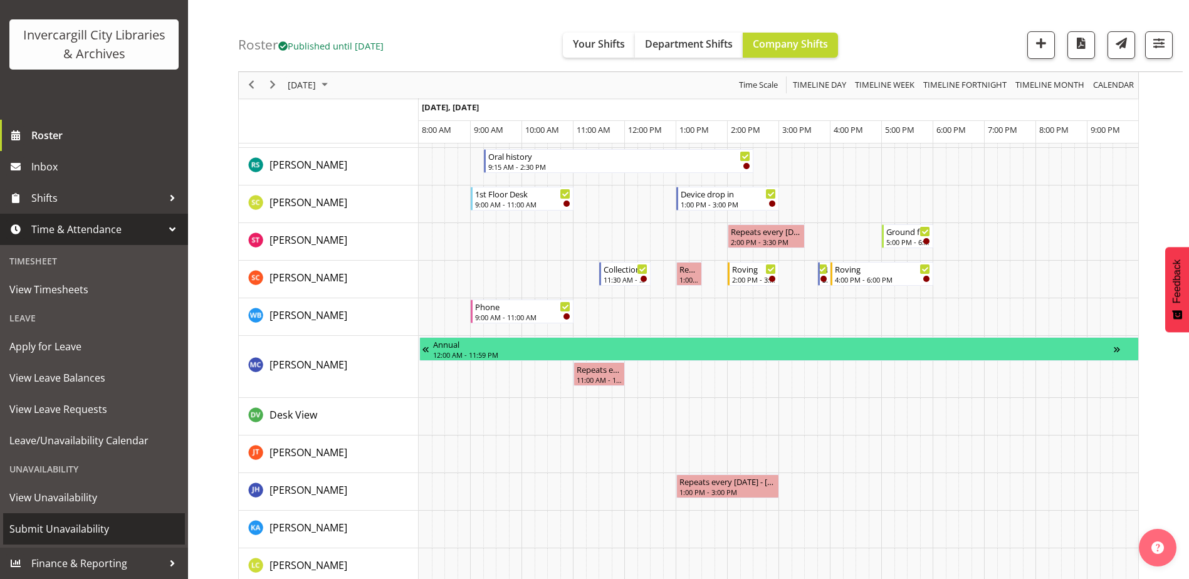
click at [48, 530] on span "Submit Unavailability" at bounding box center [93, 528] width 169 height 19
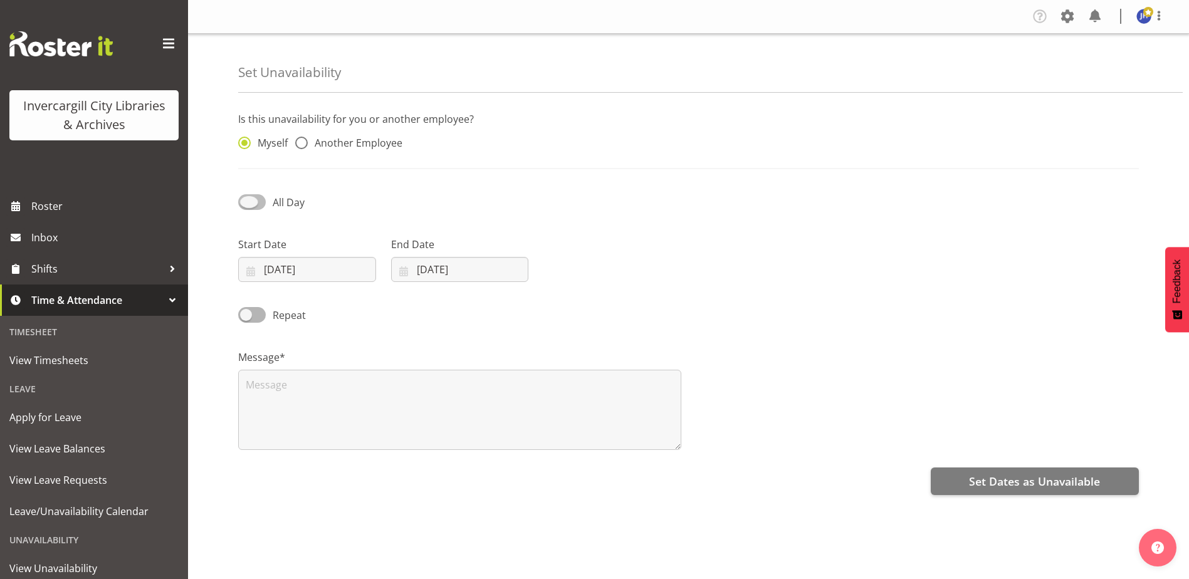
click at [246, 204] on span at bounding box center [252, 202] width 28 height 16
click at [246, 204] on input "All Day" at bounding box center [242, 202] width 8 height 8
checkbox input "true"
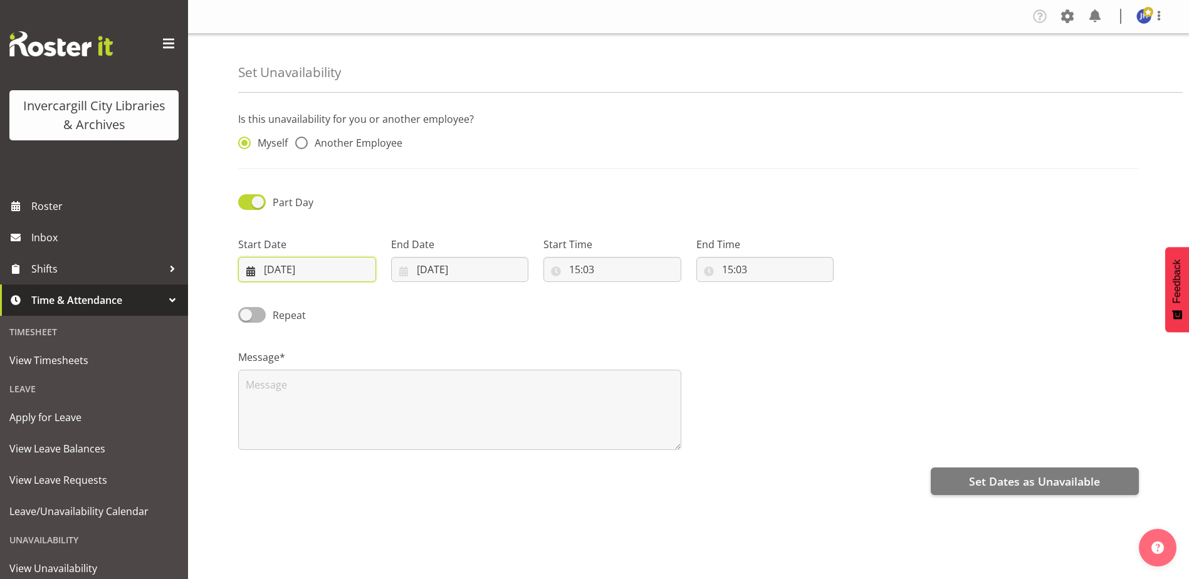
click at [294, 274] on input "[DATE]" at bounding box center [307, 269] width 138 height 25
click at [339, 420] on span "15" at bounding box center [338, 419] width 10 height 12
type input "[DATE]"
click at [432, 268] on input "[DATE]" at bounding box center [460, 269] width 138 height 25
click at [496, 420] on span "15" at bounding box center [491, 419] width 10 height 12
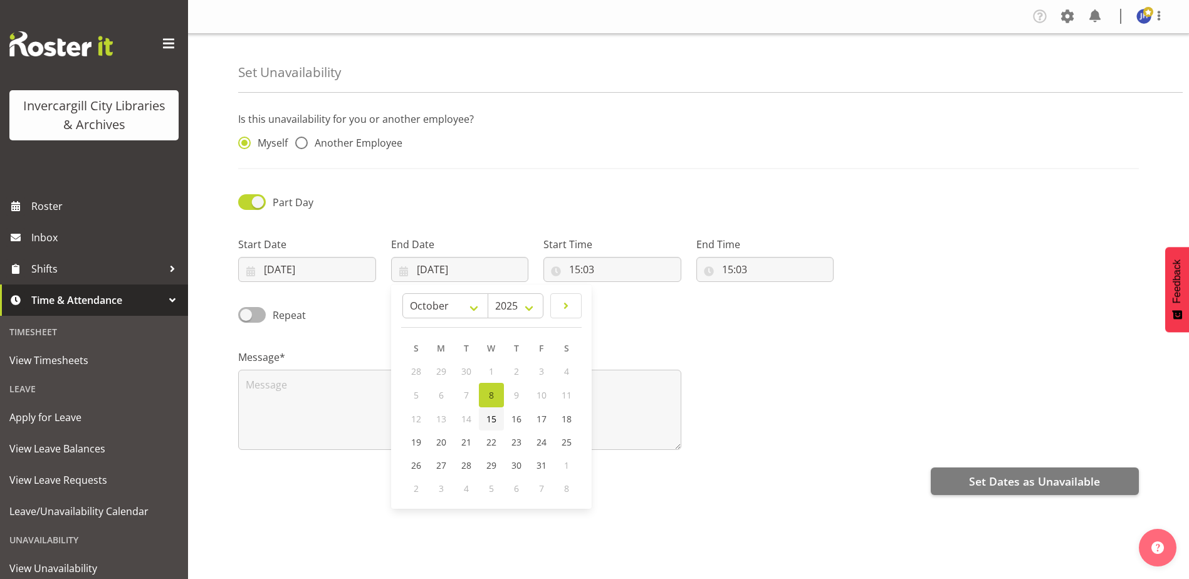
type input "[DATE]"
click at [589, 270] on input "15:03" at bounding box center [612, 269] width 138 height 25
click at [627, 300] on select "00 01 02 03 04 05 06 07 08 09 10 11 12 13 14 15 16 17 18 19 20 21 22 23" at bounding box center [629, 301] width 28 height 25
select select "9"
click at [615, 289] on select "00 01 02 03 04 05 06 07 08 09 10 11 12 13 14 15 16 17 18 19 20 21 22 23" at bounding box center [629, 301] width 28 height 25
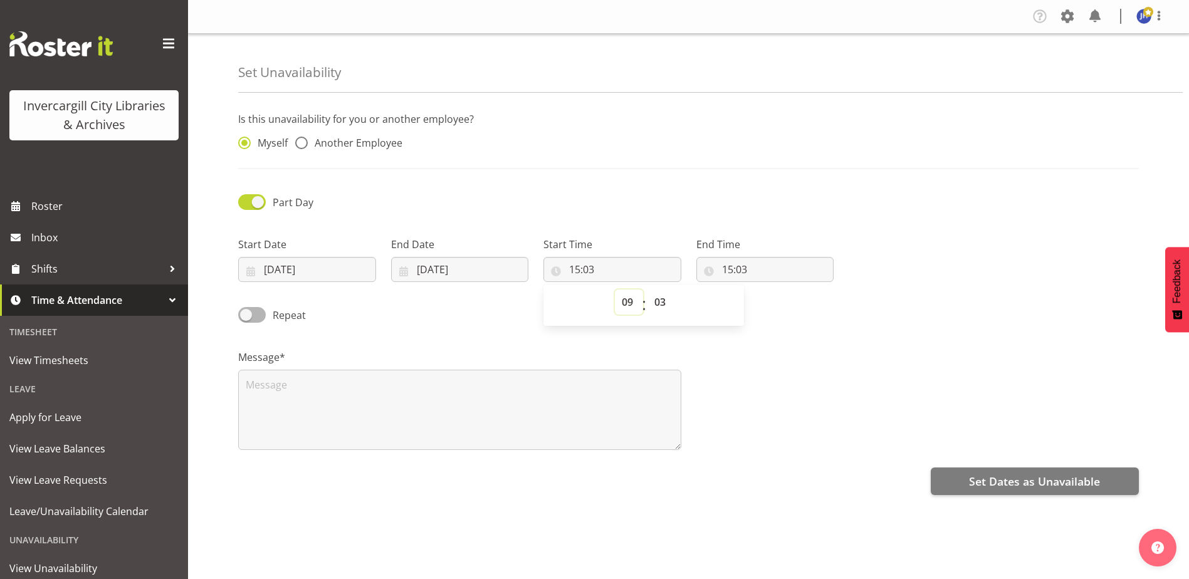
type input "09:03"
click at [730, 268] on input "15:03" at bounding box center [765, 269] width 138 height 25
click at [588, 269] on input "09:03" at bounding box center [612, 269] width 138 height 25
click at [660, 304] on select "00 01 02 03 04 05 06 07 08 09 10 11 12 13 14 15 16 17 18 19 20 21 22 23 24 25 2…" at bounding box center [661, 301] width 28 height 25
select select "0"
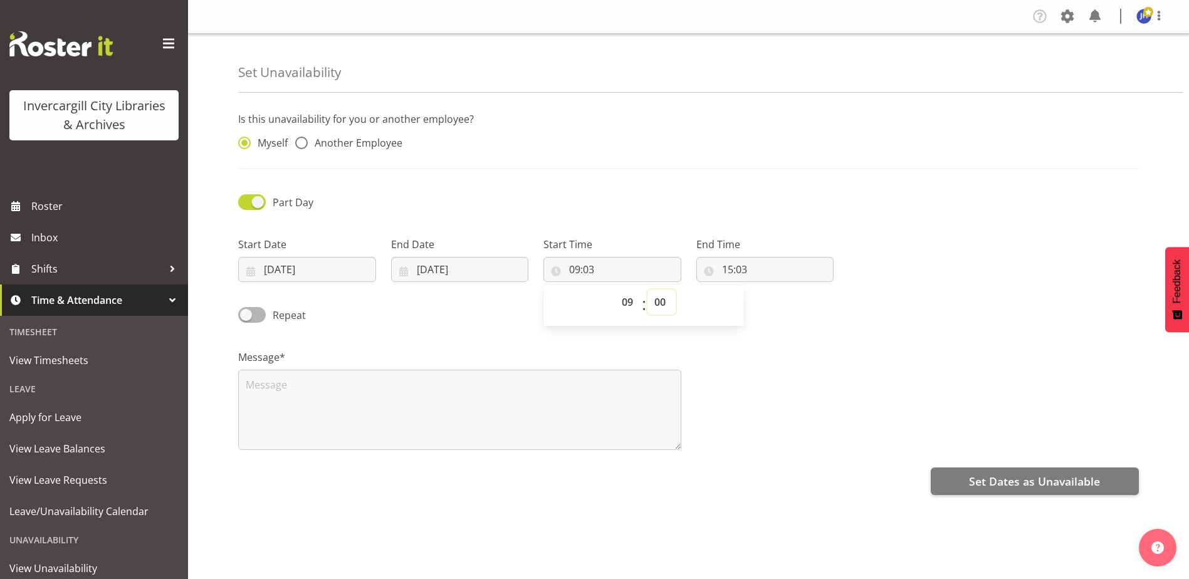
click at [647, 289] on select "00 01 02 03 04 05 06 07 08 09 10 11 12 13 14 15 16 17 18 19 20 21 22 23 24 25 2…" at bounding box center [661, 301] width 28 height 25
type input "09:00"
click at [732, 269] on input "15:03" at bounding box center [765, 269] width 138 height 25
click at [779, 300] on select "00 01 02 03 04 05 06 07 08 09 10 11 12 13 14 15 16 17 18 19 20 21 22 23" at bounding box center [782, 301] width 28 height 25
select select "10"
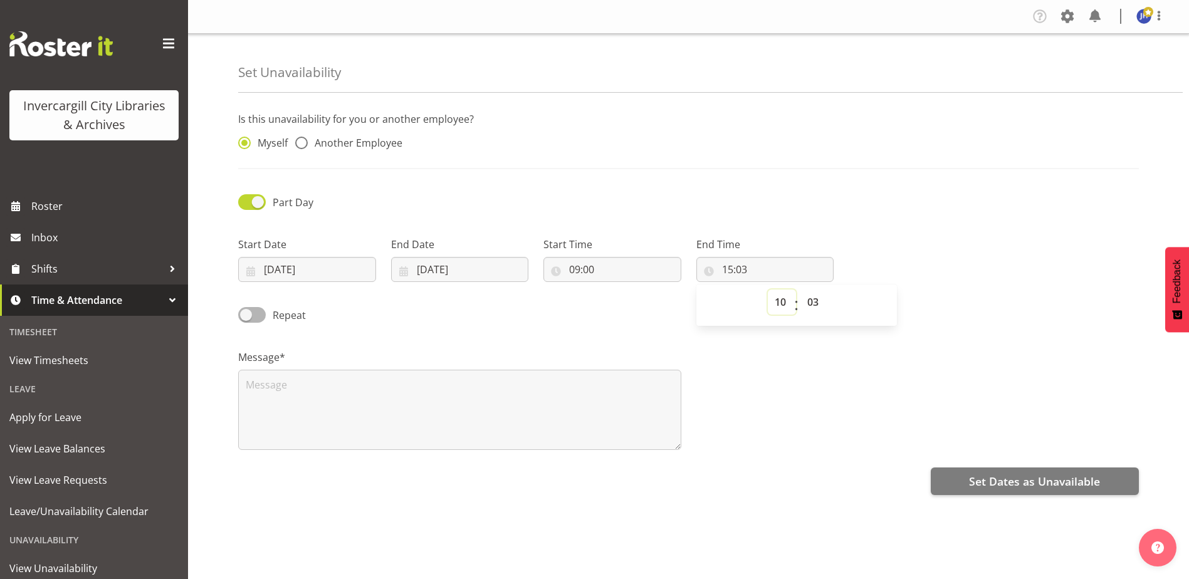
click at [768, 289] on select "00 01 02 03 04 05 06 07 08 09 10 11 12 13 14 15 16 17 18 19 20 21 22 23" at bounding box center [782, 301] width 28 height 25
type input "10:03"
click at [814, 297] on select "00 01 02 03 04 05 06 07 08 09 10 11 12 13 14 15 16 17 18 19 20 21 22 23 24 25 2…" at bounding box center [814, 301] width 28 height 25
select select "0"
click at [800, 289] on select "00 01 02 03 04 05 06 07 08 09 10 11 12 13 14 15 16 17 18 19 20 21 22 23 24 25 2…" at bounding box center [814, 301] width 28 height 25
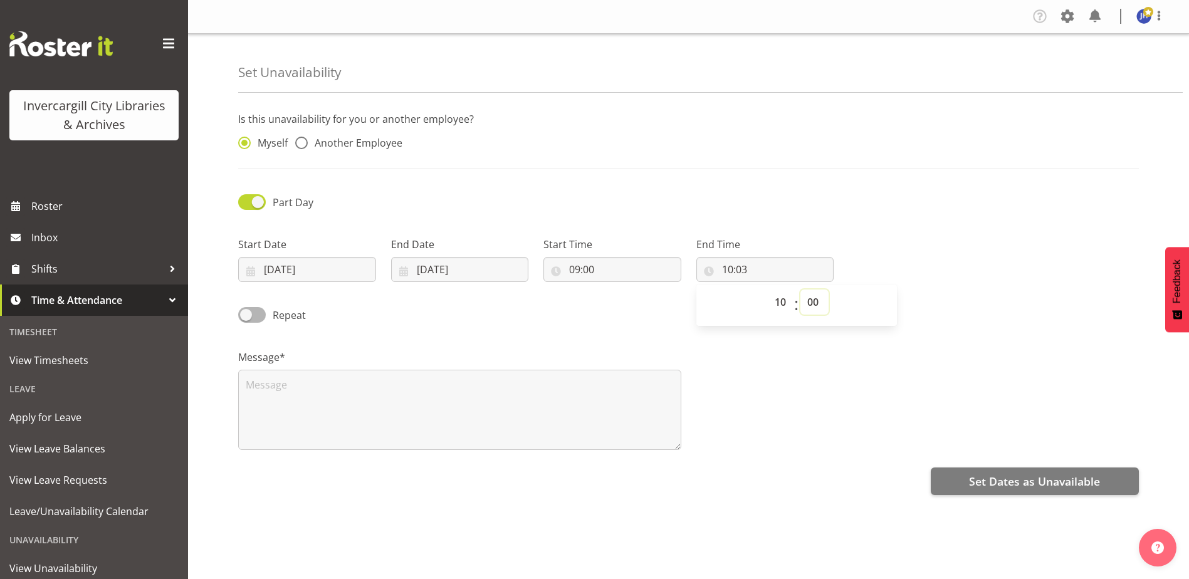
type input "10:00"
click at [383, 395] on textarea at bounding box center [459, 410] width 443 height 80
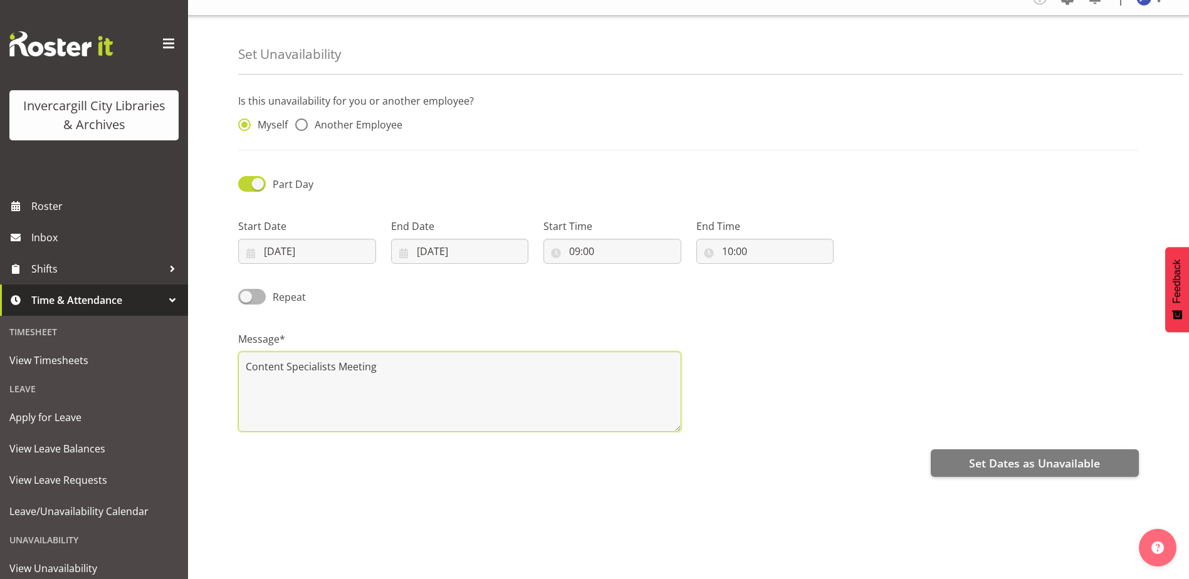
scroll to position [34, 0]
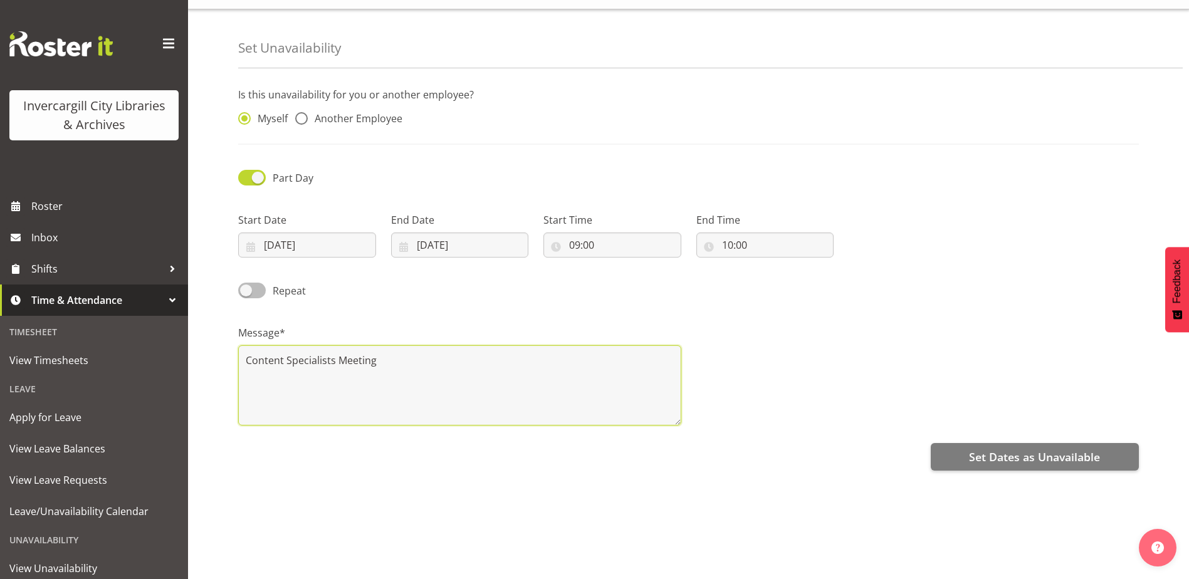
type textarea "Content Specialists Meeting"
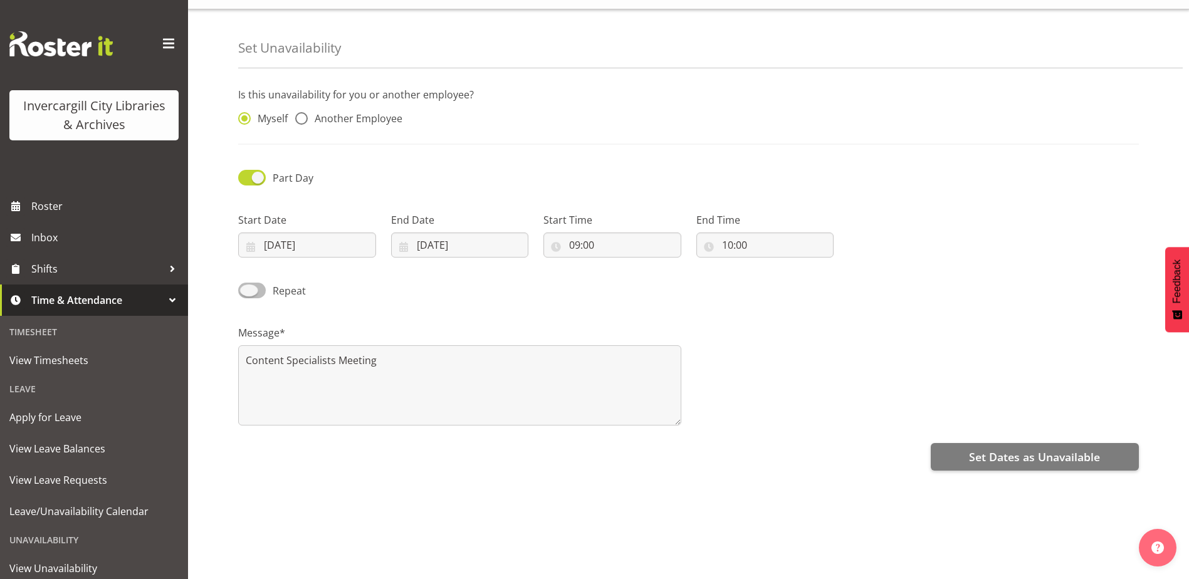
click at [251, 283] on span at bounding box center [252, 291] width 28 height 16
click at [246, 286] on input "Repeat" at bounding box center [242, 290] width 8 height 8
checkbox input "true"
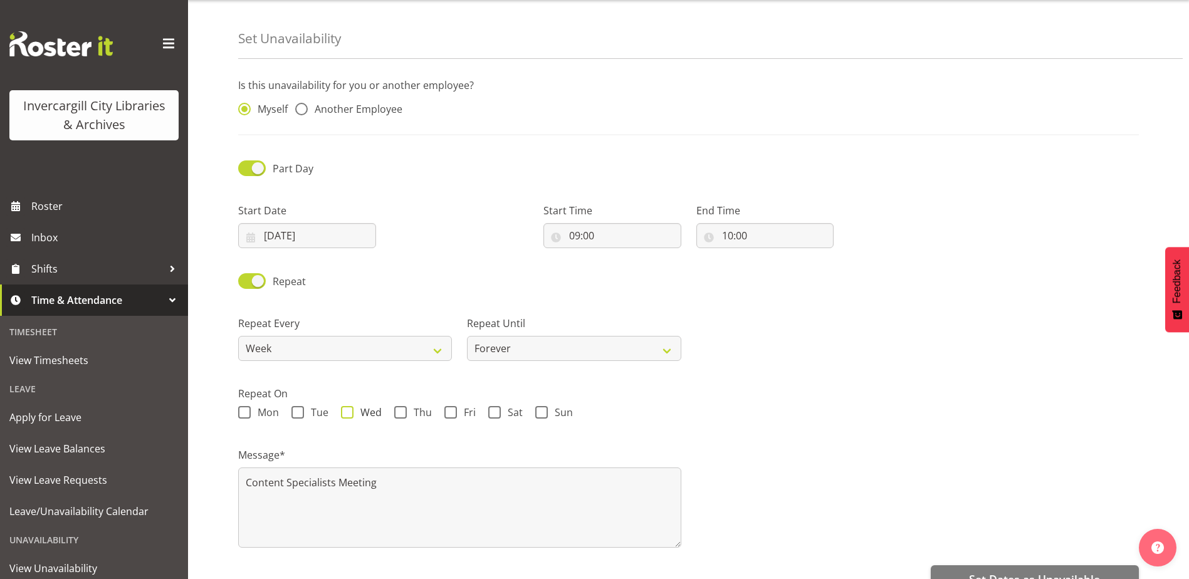
click at [353, 412] on span "Wed" at bounding box center [367, 412] width 28 height 13
click at [349, 412] on input "Wed" at bounding box center [345, 413] width 8 height 8
checkbox input "true"
click at [442, 349] on select "Week 2 Weeks 3 Weeks 4 Weeks Month" at bounding box center [345, 348] width 214 height 25
select select "2weeks"
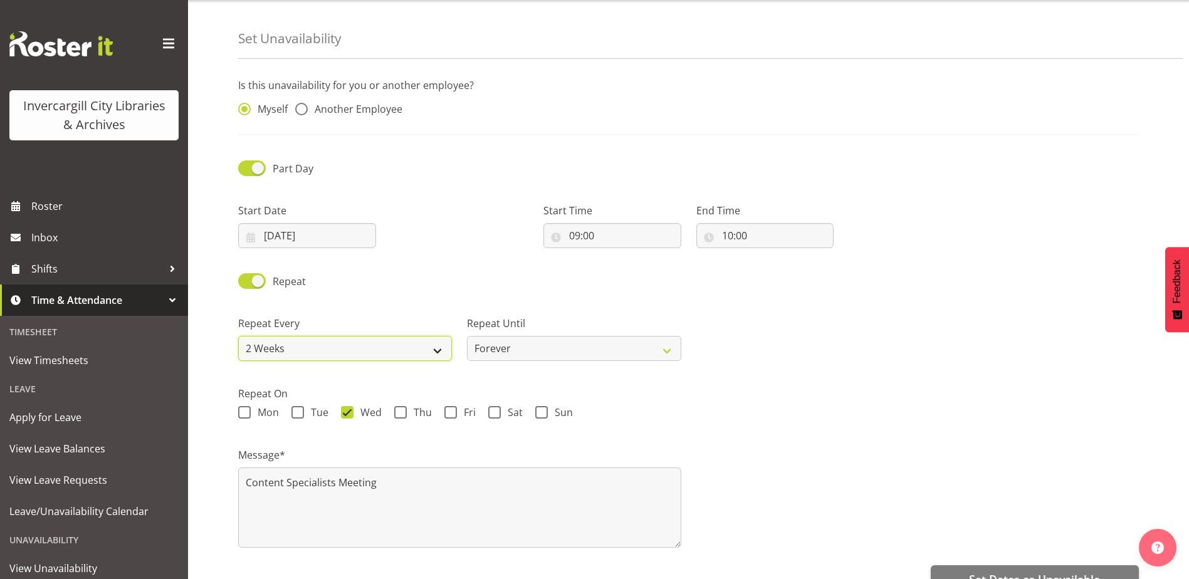
click at [238, 336] on select "Week 2 Weeks 3 Weeks 4 Weeks Month" at bounding box center [345, 348] width 214 height 25
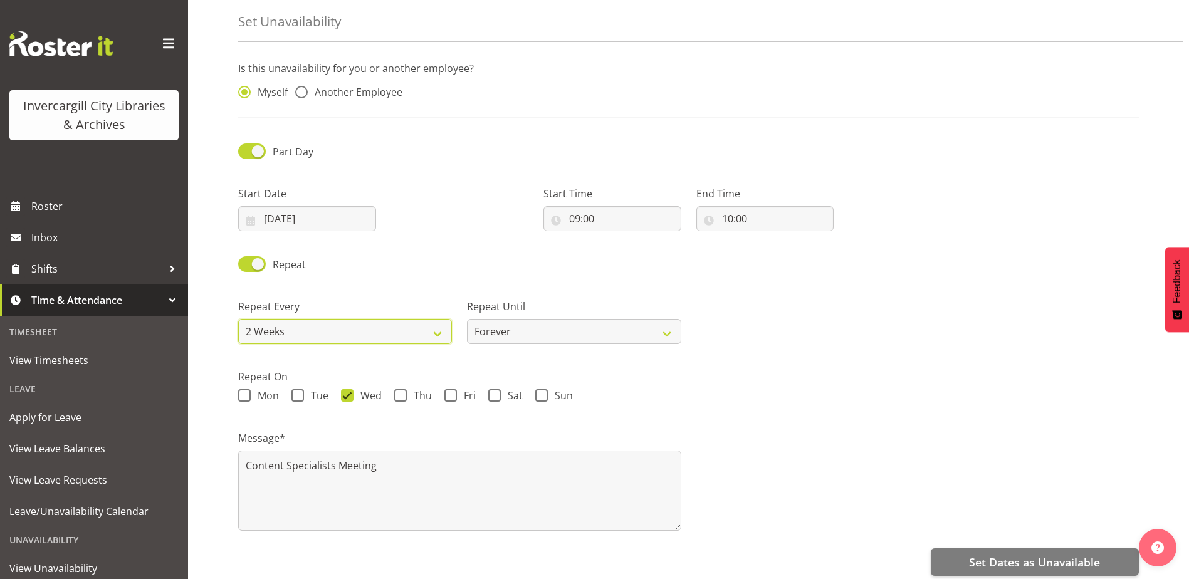
scroll to position [66, 0]
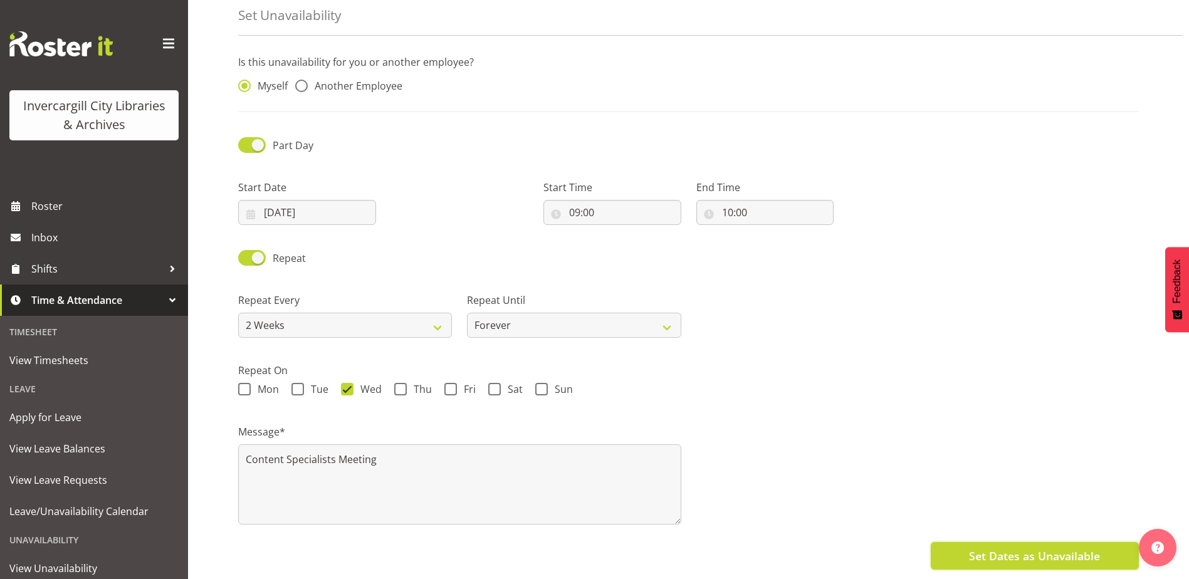
click at [1016, 550] on span "Set Dates as Unavailable" at bounding box center [1034, 556] width 131 height 16
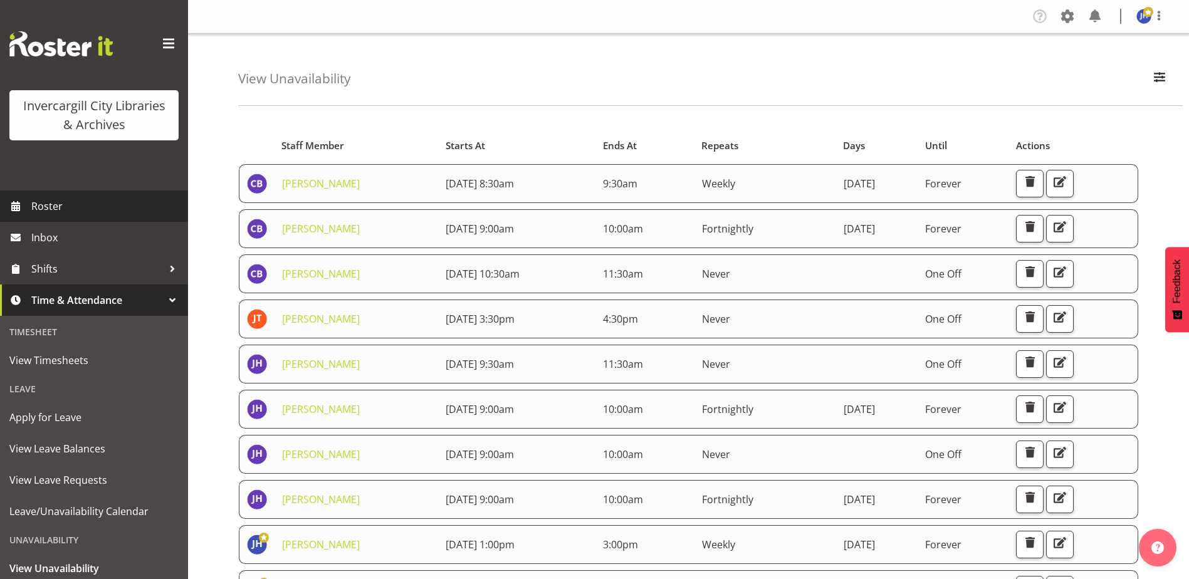
click at [50, 204] on span "Roster" at bounding box center [106, 206] width 150 height 19
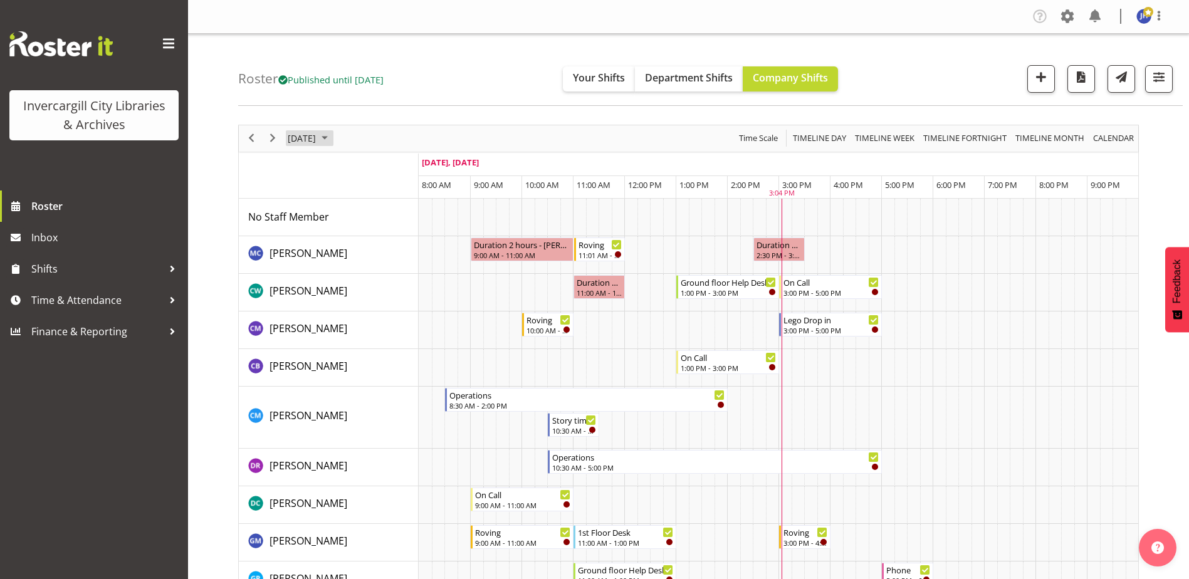
click at [332, 137] on span "October 2025" at bounding box center [324, 138] width 15 height 16
click at [360, 256] on span "15" at bounding box center [361, 255] width 19 height 19
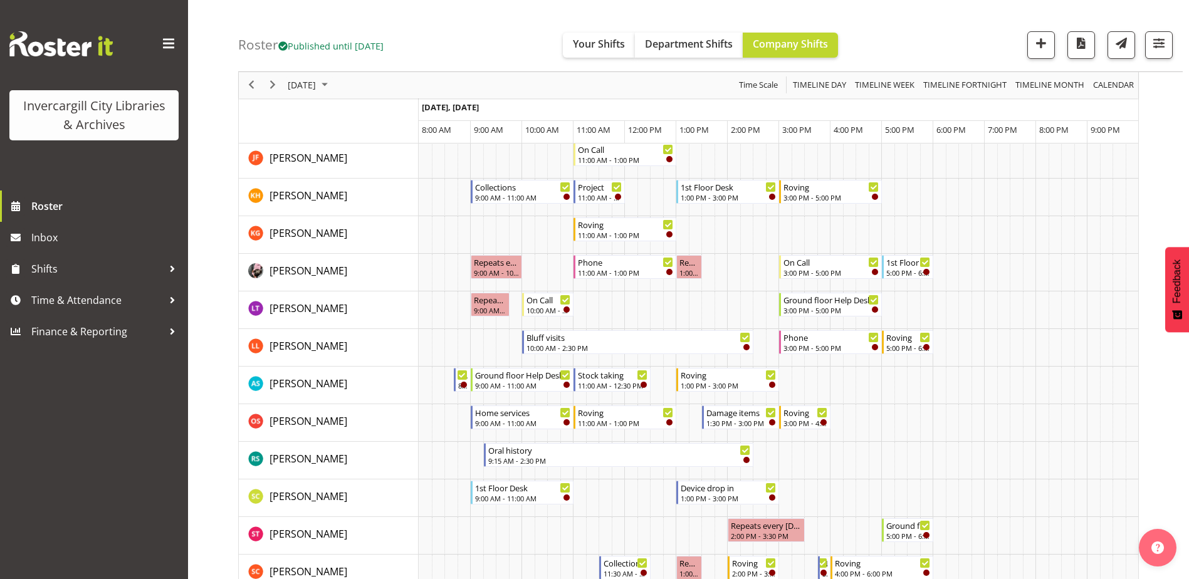
scroll to position [439, 0]
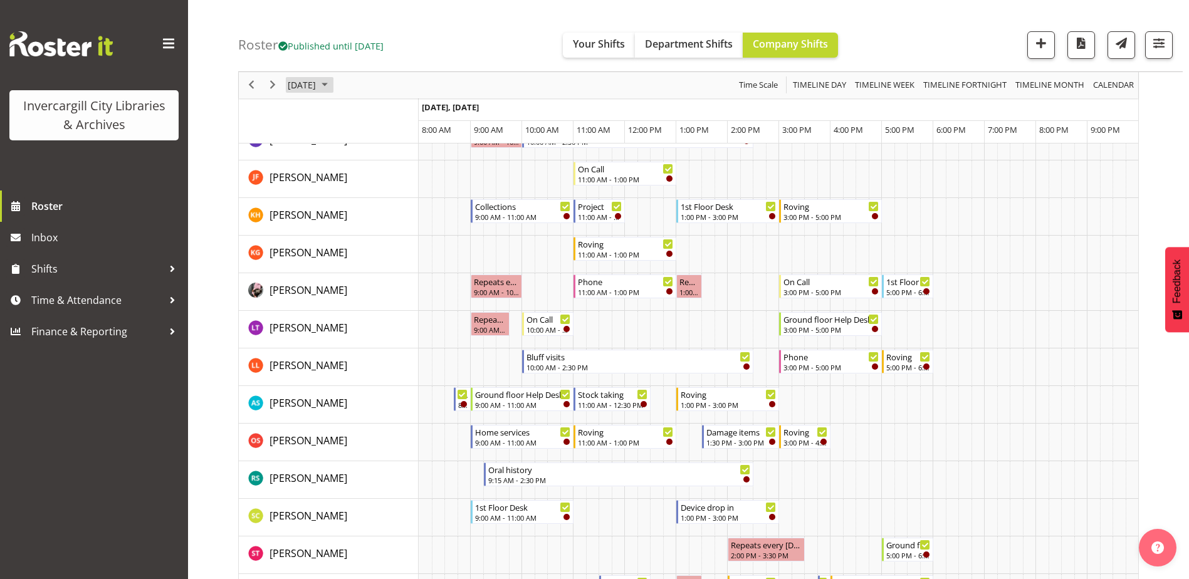
click at [332, 86] on span "October 2025" at bounding box center [324, 86] width 15 height 16
click at [365, 224] on span "22" at bounding box center [361, 223] width 19 height 19
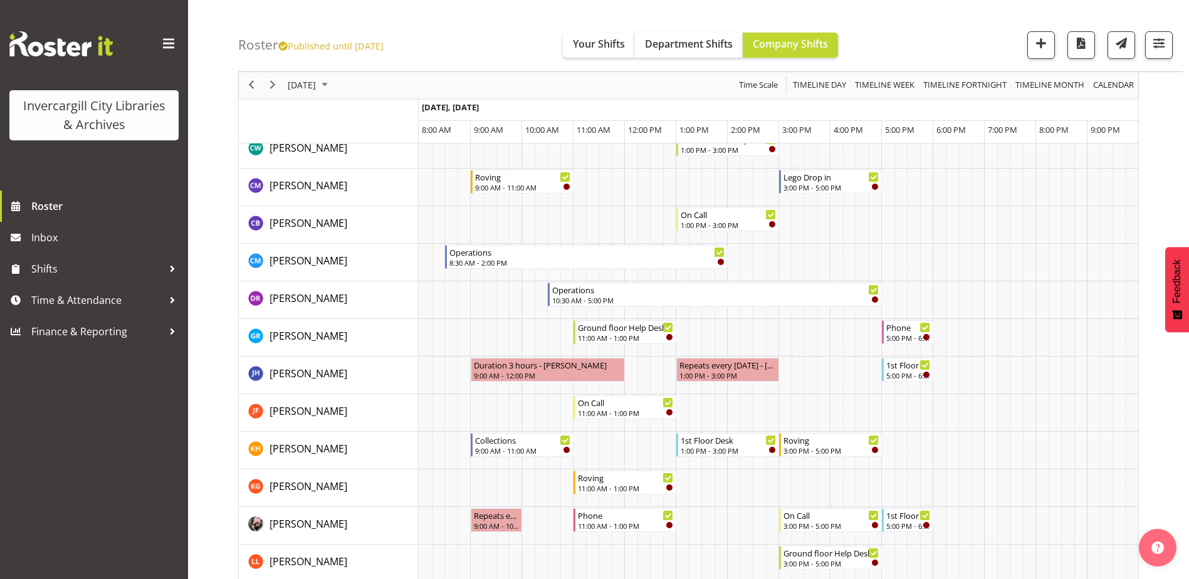
scroll to position [26, 0]
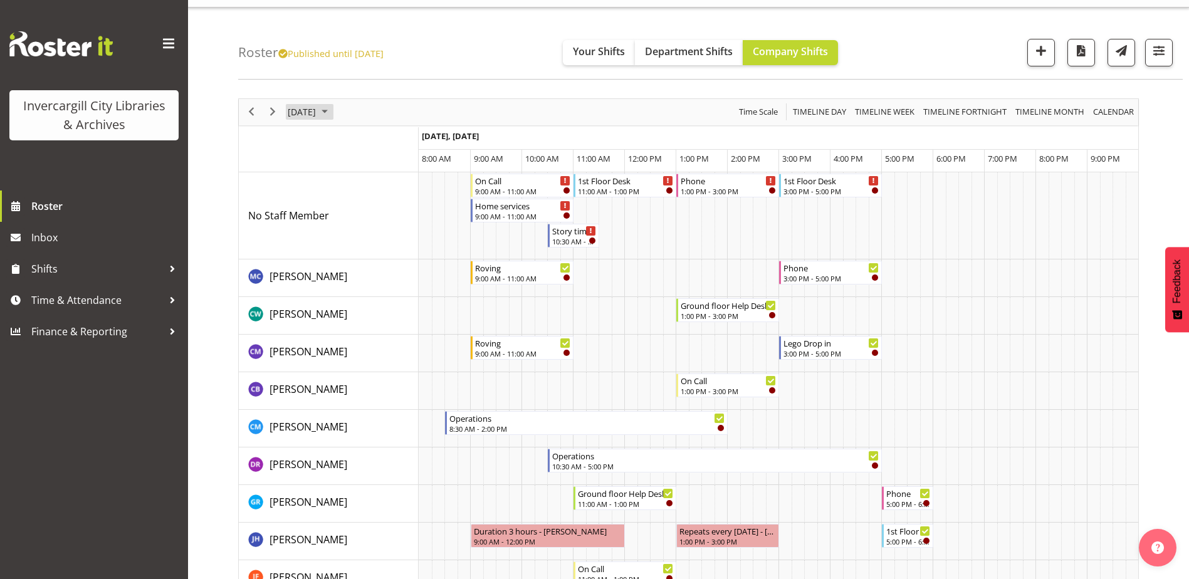
click at [332, 112] on span "October 2025" at bounding box center [324, 112] width 15 height 16
click at [384, 229] on span "16" at bounding box center [381, 229] width 19 height 19
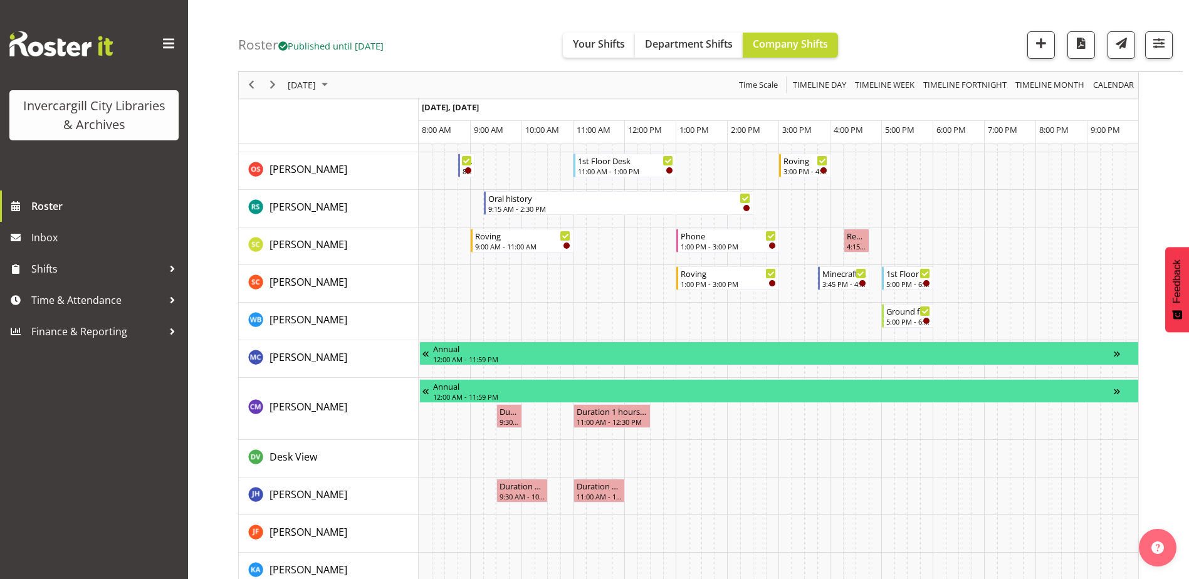
scroll to position [716, 0]
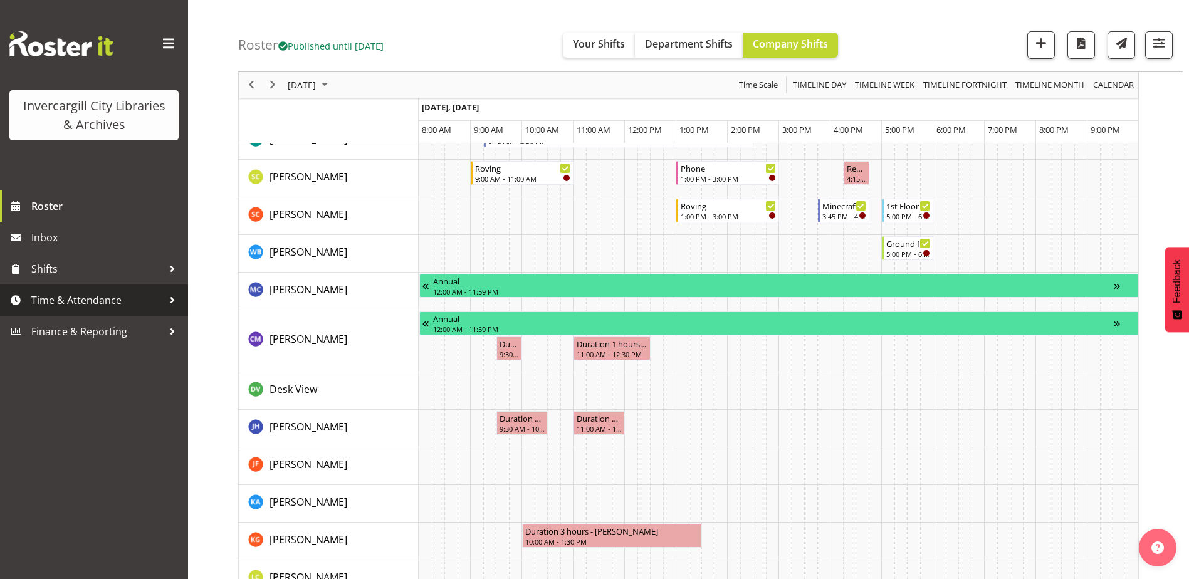
click at [83, 303] on span "Time & Attendance" at bounding box center [97, 300] width 132 height 19
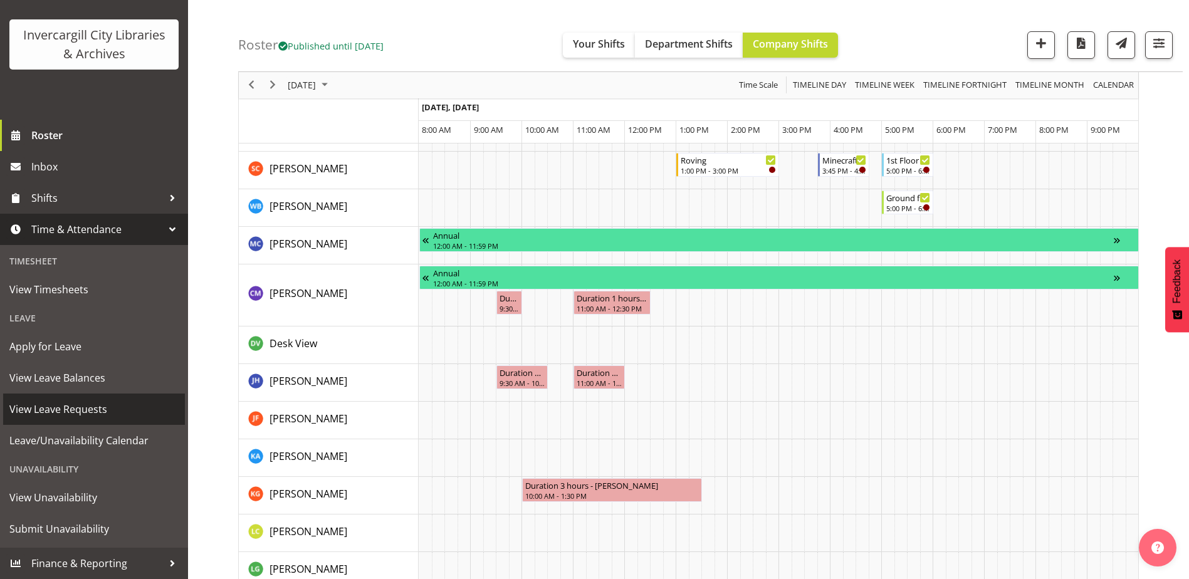
scroll to position [778, 0]
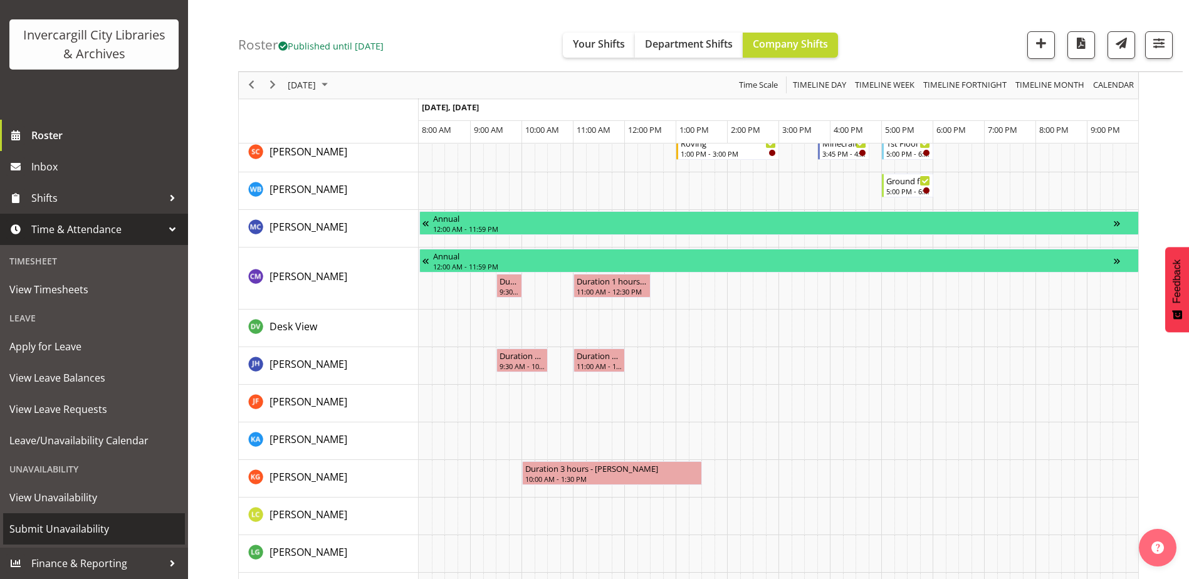
click at [65, 528] on span "Submit Unavailability" at bounding box center [93, 528] width 169 height 19
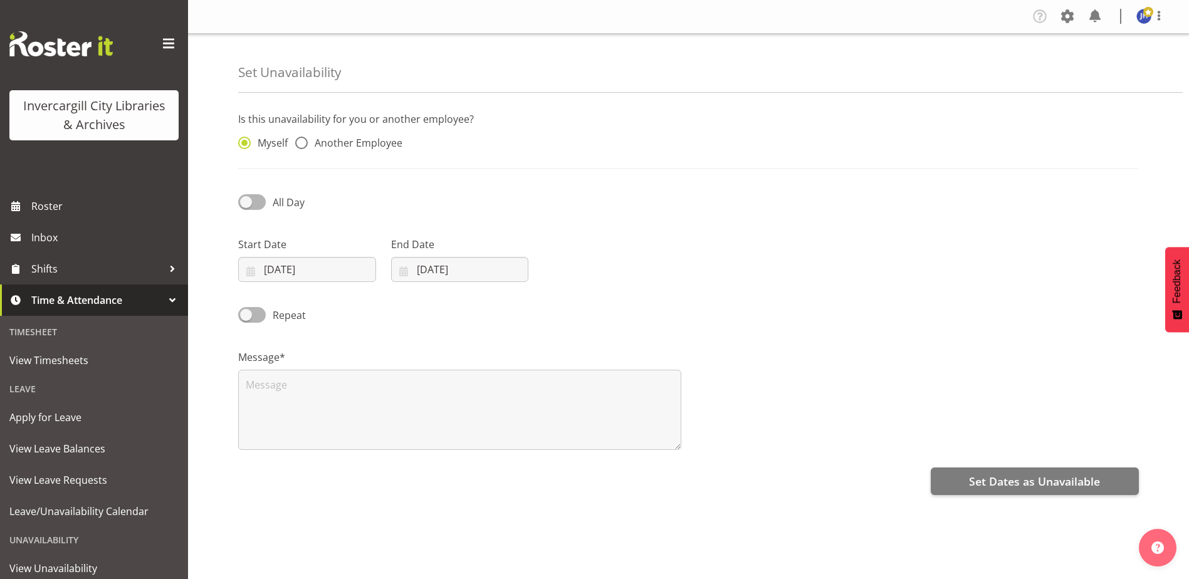
select select "9"
select select "2025"
click at [308, 268] on input "[DATE]" at bounding box center [307, 269] width 138 height 25
click at [359, 420] on span "16" at bounding box center [363, 419] width 10 height 12
type input "[DATE]"
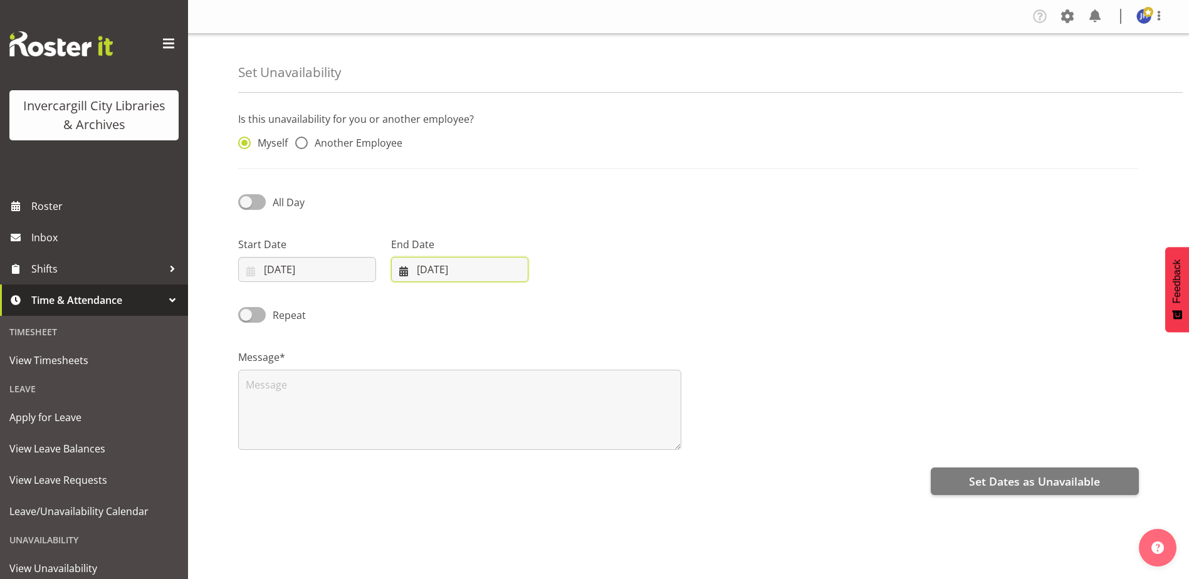
click at [432, 269] on input "[DATE]" at bounding box center [460, 269] width 138 height 25
click at [514, 421] on span "16" at bounding box center [516, 419] width 10 height 12
type input "[DATE]"
click at [246, 202] on span at bounding box center [252, 202] width 28 height 16
click at [246, 202] on input "All Day" at bounding box center [242, 202] width 8 height 8
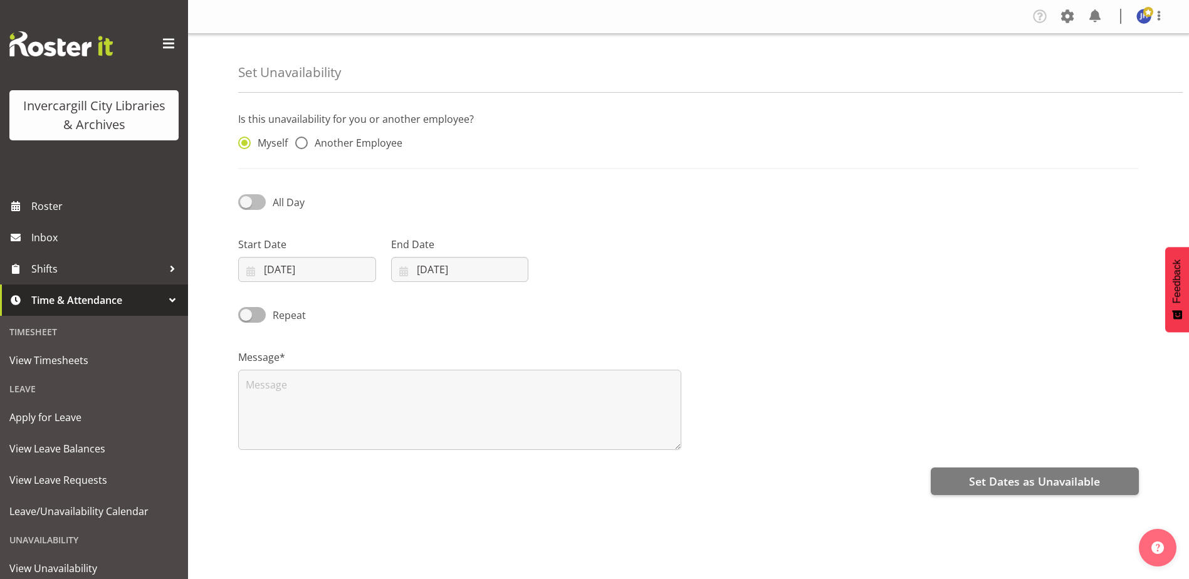
checkbox input "true"
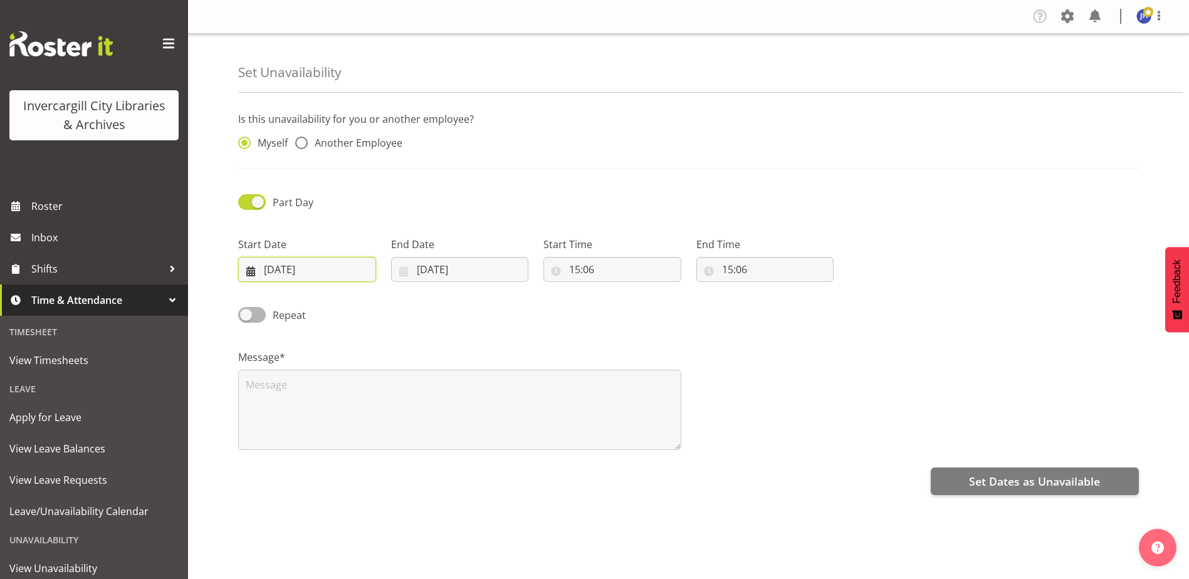
click at [284, 268] on input "[DATE]" at bounding box center [307, 269] width 138 height 25
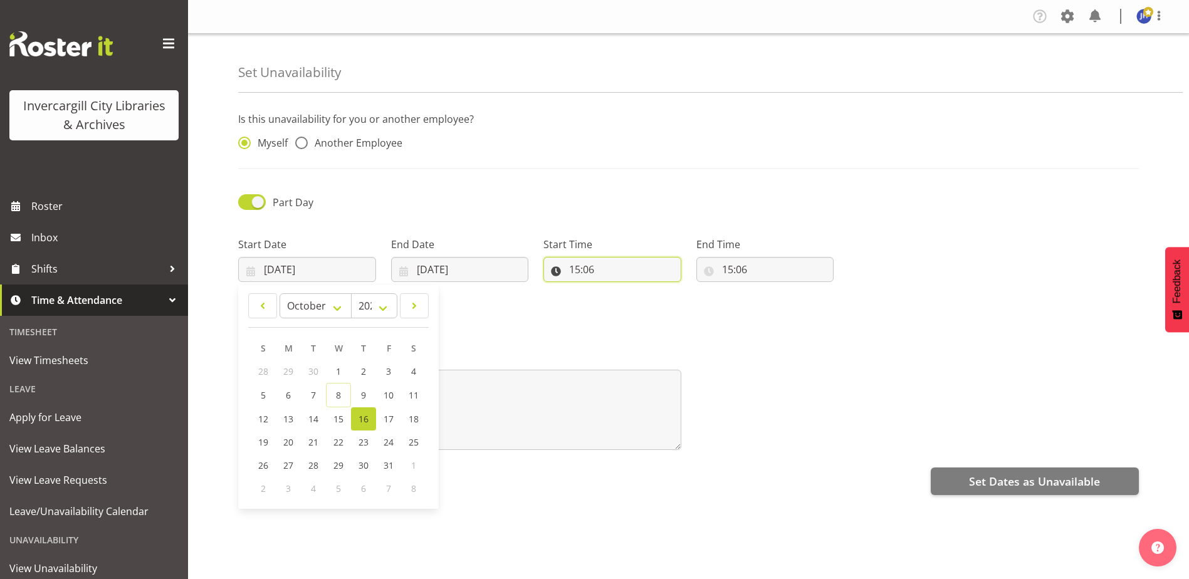
click at [580, 267] on input "15:06" at bounding box center [612, 269] width 138 height 25
click at [627, 301] on select "00 01 02 03 04 05 06 07 08 09 10 11 12 13 14 15 16 17 18 19 20 21 22 23" at bounding box center [629, 301] width 28 height 25
select select "12"
click at [615, 289] on select "00 01 02 03 04 05 06 07 08 09 10 11 12 13 14 15 16 17 18 19 20 21 22 23" at bounding box center [629, 301] width 28 height 25
type input "12:06"
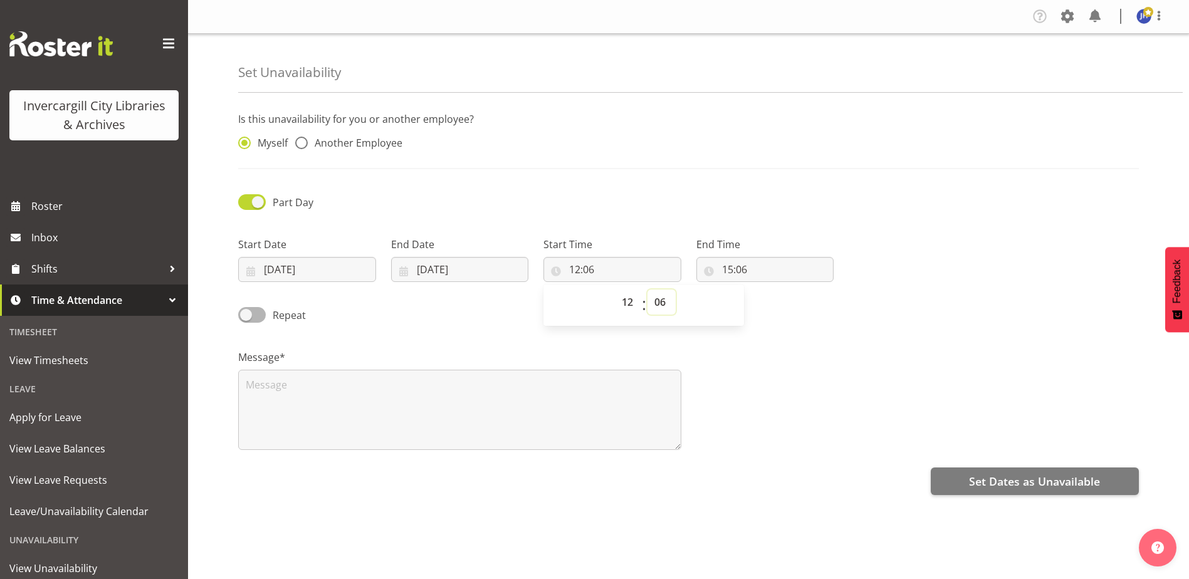
click at [661, 306] on select "00 01 02 03 04 05 06 07 08 09 10 11 12 13 14 15 16 17 18 19 20 21 22 23 24 25 2…" at bounding box center [661, 301] width 28 height 25
select select "0"
click at [647, 289] on select "00 01 02 03 04 05 06 07 08 09 10 11 12 13 14 15 16 17 18 19 20 21 22 23 24 25 2…" at bounding box center [661, 301] width 28 height 25
type input "12:00"
click at [724, 272] on input "15:06" at bounding box center [765, 269] width 138 height 25
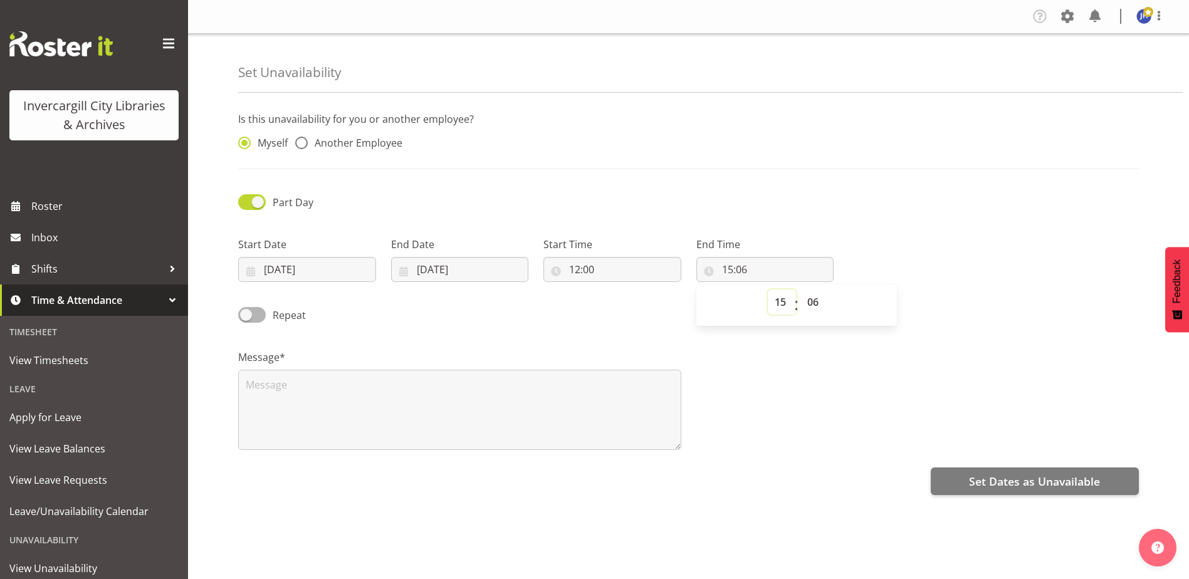
click at [779, 305] on select "00 01 02 03 04 05 06 07 08 09 10 11 12 13 14 15 16 17 18 19 20 21 22 23" at bounding box center [782, 301] width 28 height 25
select select "0"
click at [768, 289] on select "00 01 02 03 04 05 06 07 08 09 10 11 12 13 14 15 16 17 18 19 20 21 22 23" at bounding box center [782, 301] width 28 height 25
type input "00:06"
click at [779, 303] on select "00 01 02 03 04 05 06 07 08 09 10 11 12 13 14 15 16 17 18 19 20 21 22 23" at bounding box center [782, 301] width 28 height 25
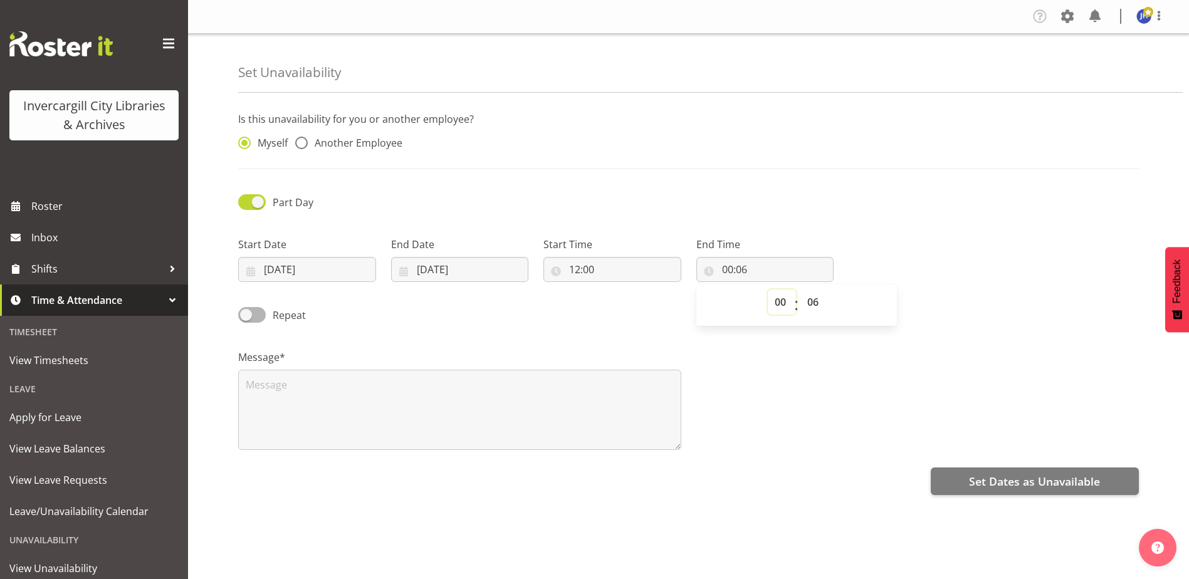
select select "12"
click at [768, 289] on select "00 01 02 03 04 05 06 07 08 09 10 11 12 13 14 15 16 17 18 19 20 21 22 23" at bounding box center [782, 301] width 28 height 25
type input "12:06"
click at [814, 303] on select "00 01 02 03 04 05 06 07 08 09 10 11 12 13 14 15 16 17 18 19 20 21 22 23 24 25 2…" at bounding box center [814, 301] width 28 height 25
select select "0"
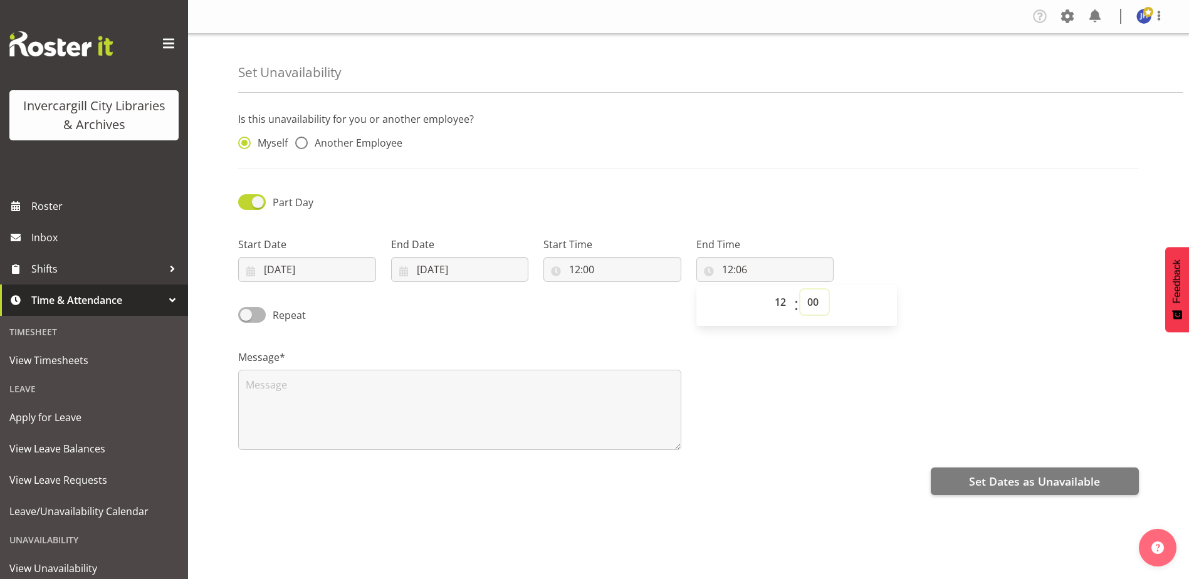
click at [800, 289] on select "00 01 02 03 04 05 06 07 08 09 10 11 12 13 14 15 16 17 18 19 20 21 22 23 24 25 2…" at bounding box center [814, 301] width 28 height 25
type input "12:00"
click at [320, 389] on textarea at bounding box center [459, 410] width 443 height 80
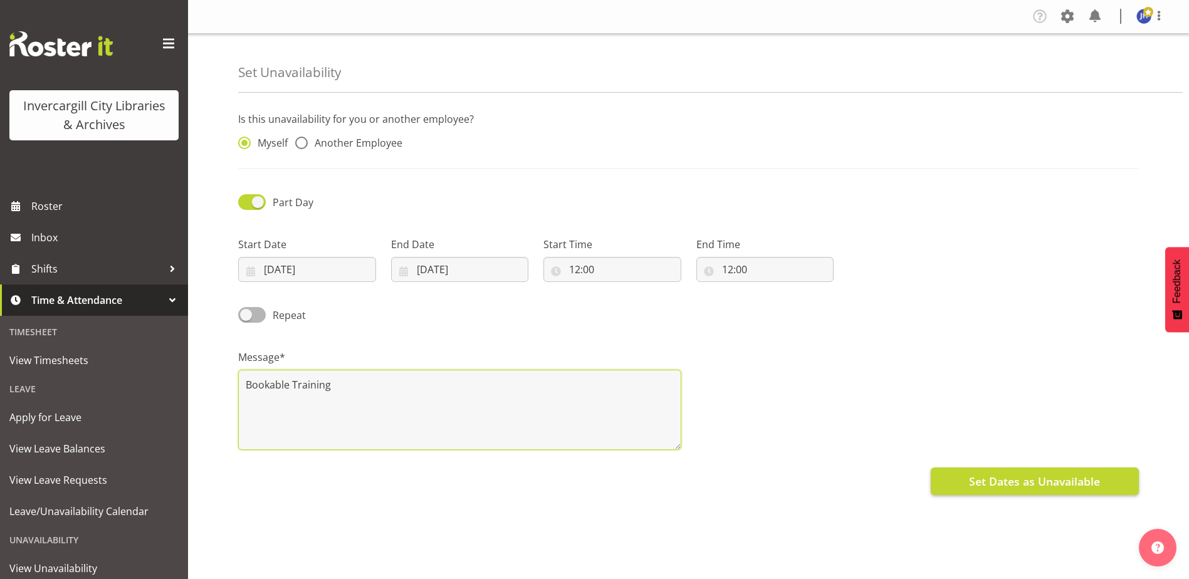
type textarea "Bookable Training"
click at [1008, 490] on button "Set Dates as Unavailable" at bounding box center [1034, 481] width 208 height 28
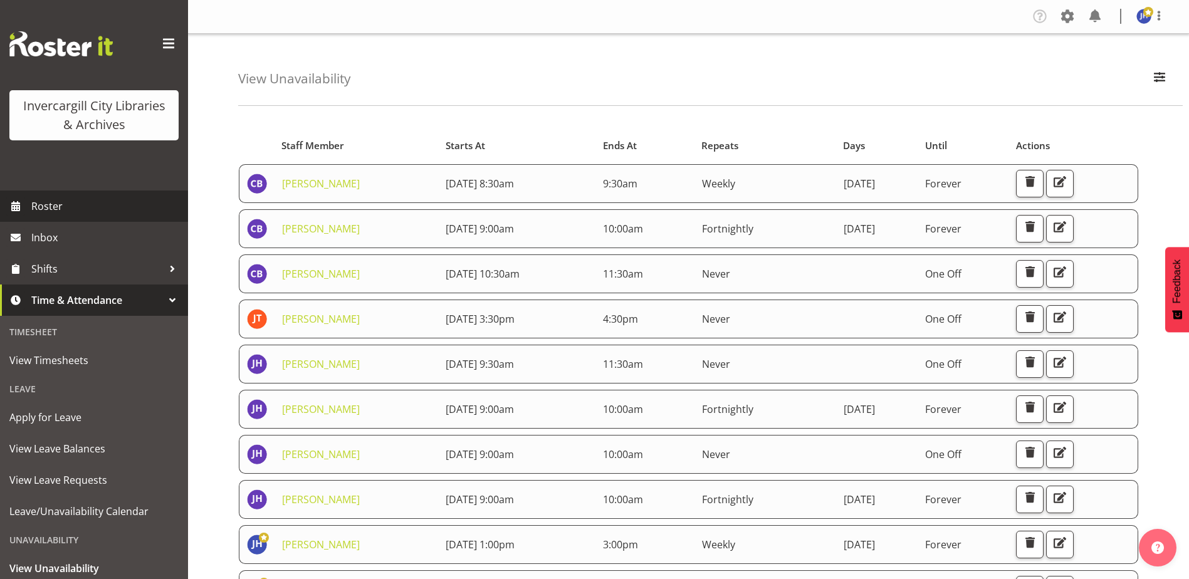
click at [51, 204] on span "Roster" at bounding box center [106, 206] width 150 height 19
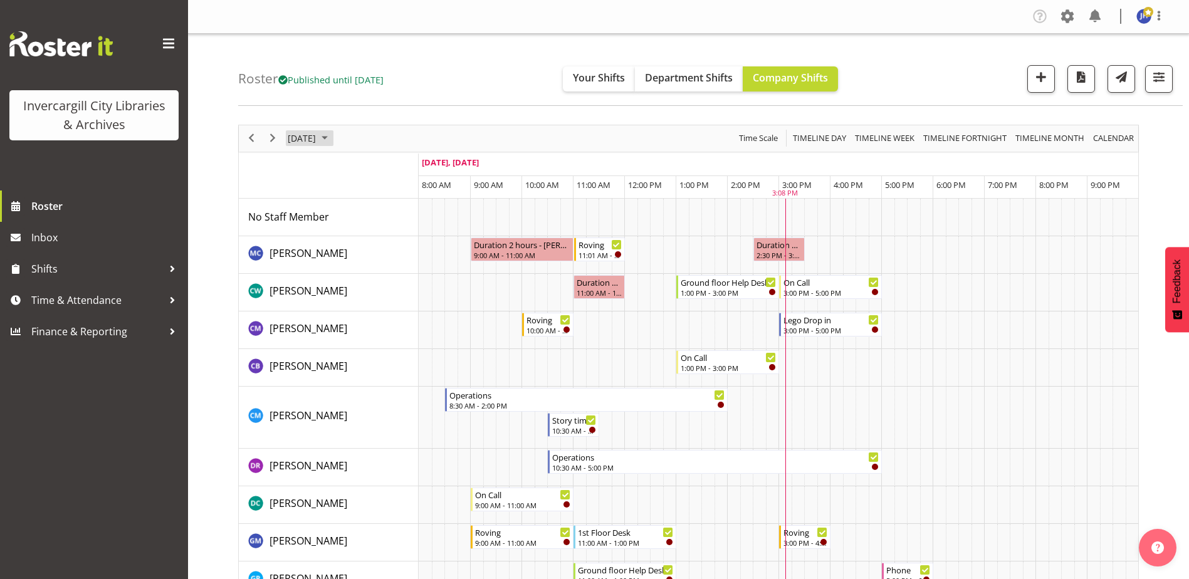
click at [332, 137] on span "October 2025" at bounding box center [324, 138] width 15 height 16
click at [402, 237] on span "10" at bounding box center [401, 234] width 19 height 19
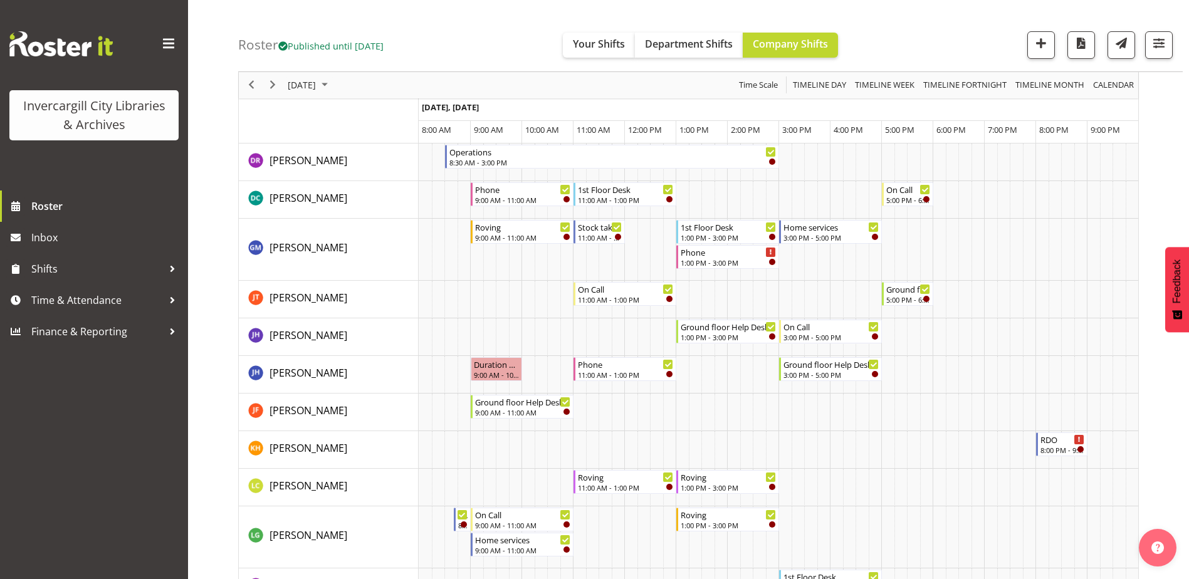
scroll to position [439, 0]
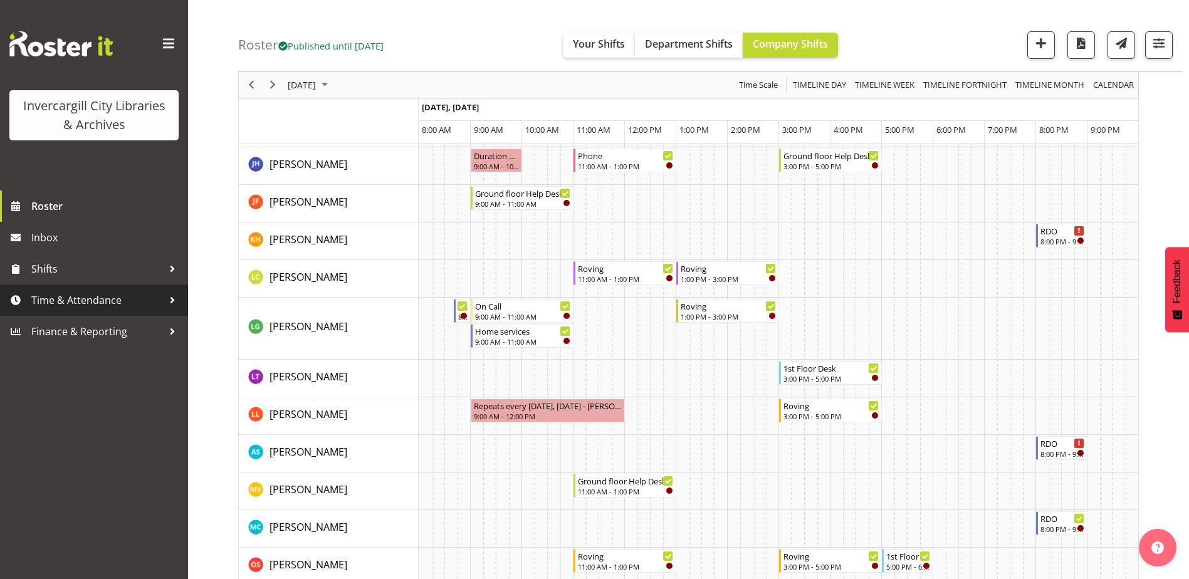
click at [83, 301] on span "Time & Attendance" at bounding box center [97, 300] width 132 height 19
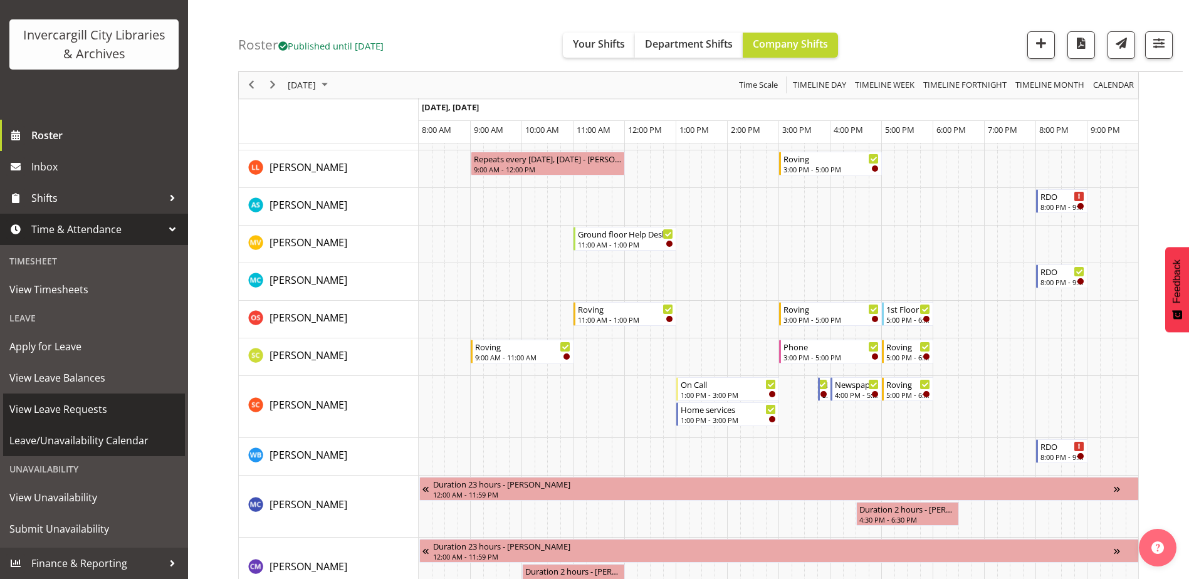
scroll to position [689, 0]
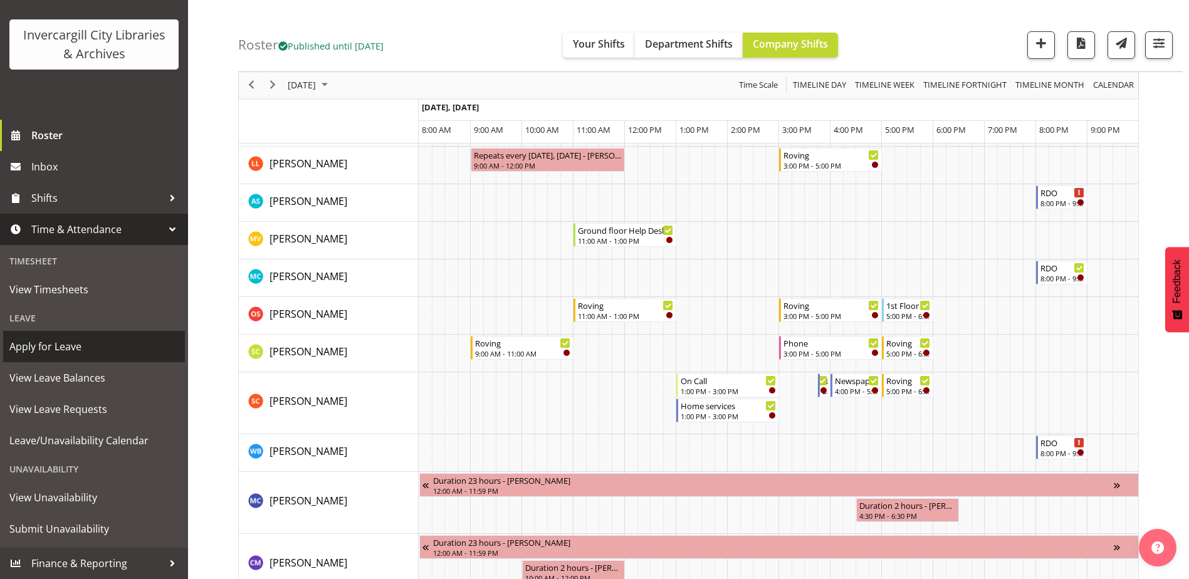
click at [42, 345] on span "Apply for Leave" at bounding box center [93, 346] width 169 height 19
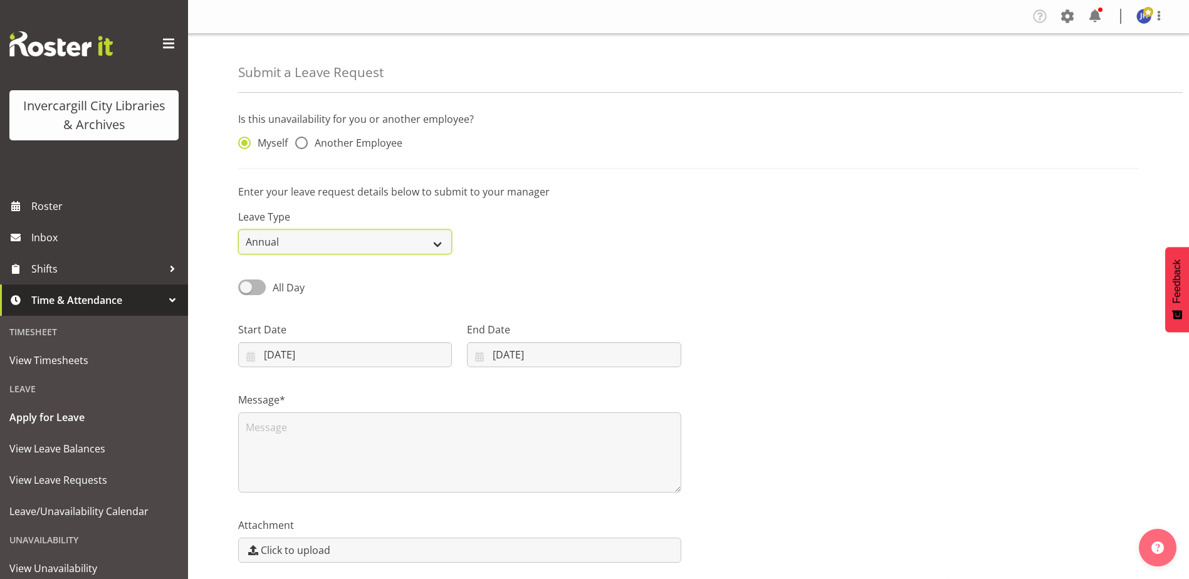
click at [434, 247] on select "Annual Sick Leave Without Pay Bereavement Domestic Violence Parental Jury Servi…" at bounding box center [345, 241] width 214 height 25
click at [238, 229] on select "Annual Sick Leave Without Pay Bereavement Domestic Violence Parental Jury Servi…" at bounding box center [345, 241] width 214 height 25
click at [306, 353] on input "[DATE]" at bounding box center [345, 354] width 214 height 25
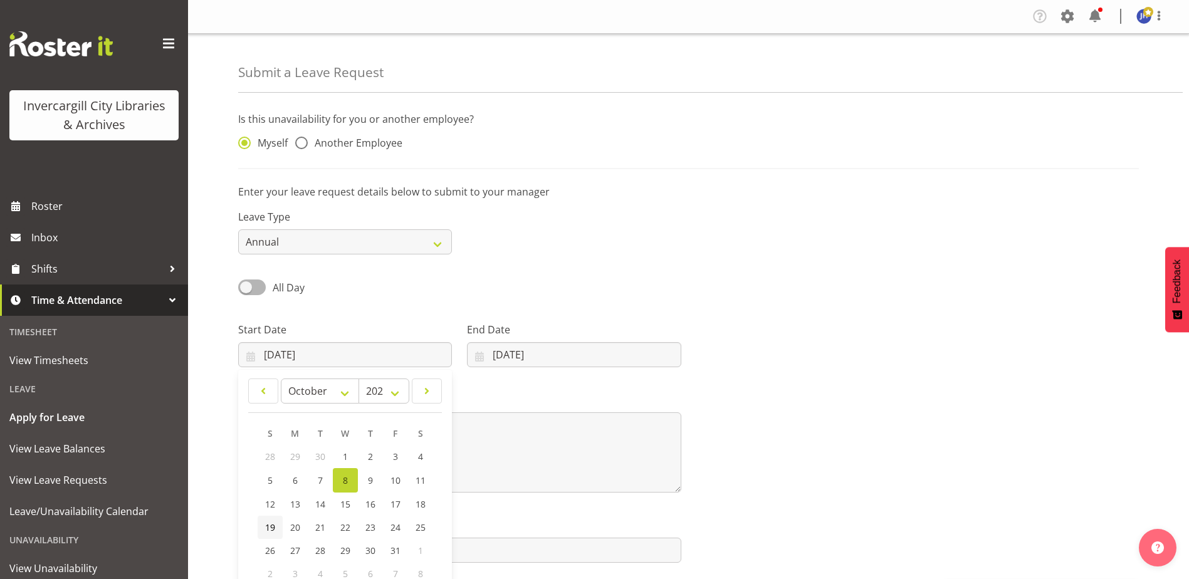
click at [266, 527] on span "19" at bounding box center [270, 527] width 10 height 12
type input "19/10/2025"
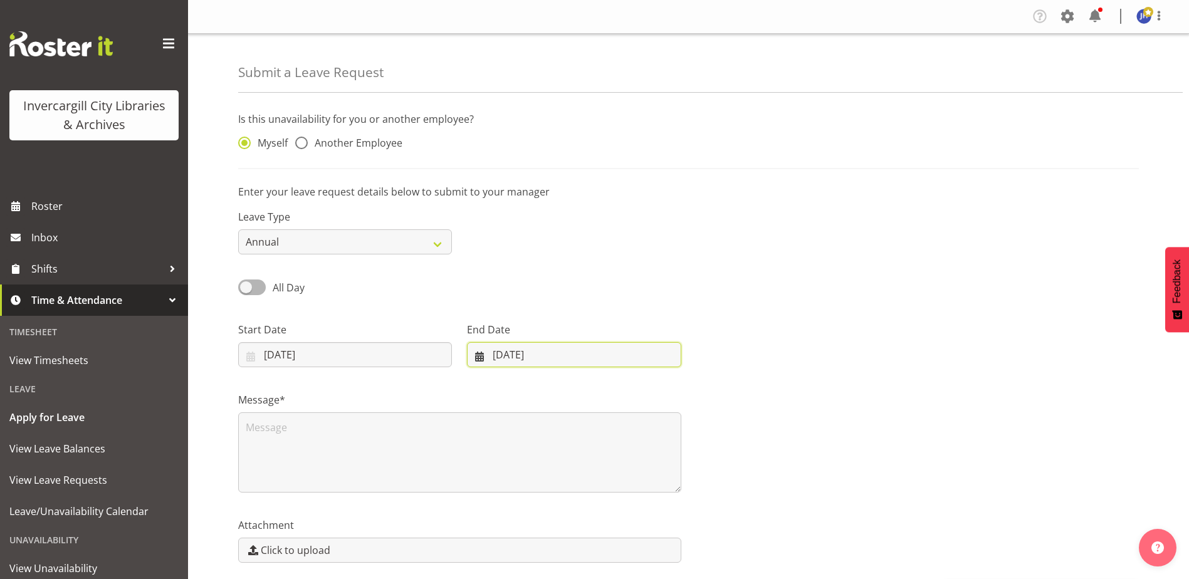
click at [526, 355] on input "08/10/2025" at bounding box center [574, 354] width 214 height 25
click at [496, 531] on span "19" at bounding box center [492, 527] width 10 height 12
type input "19/10/2025"
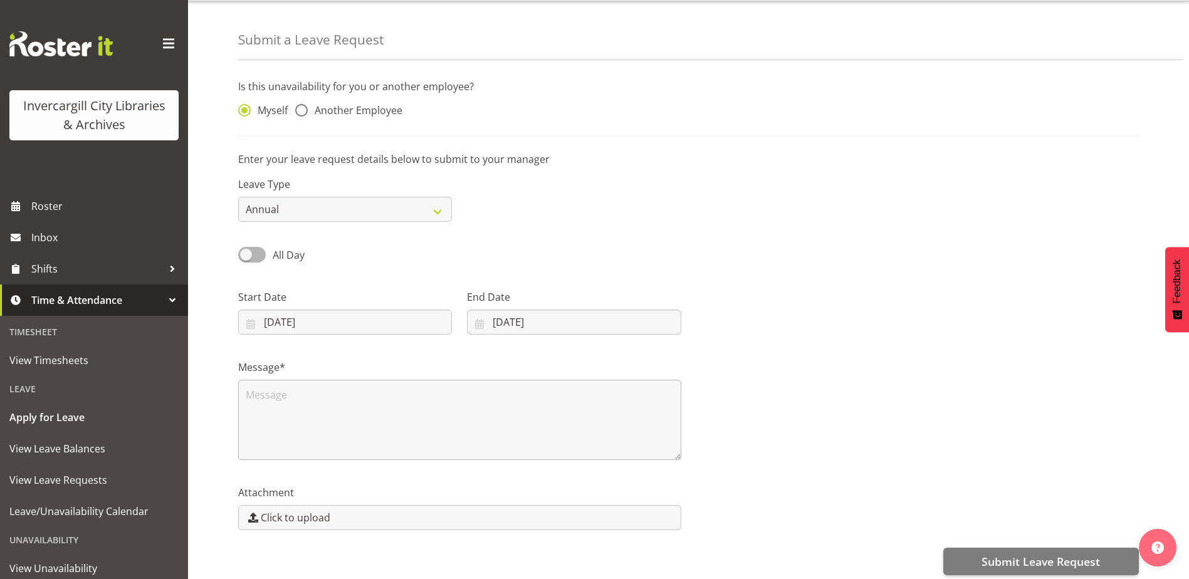
scroll to position [48, 0]
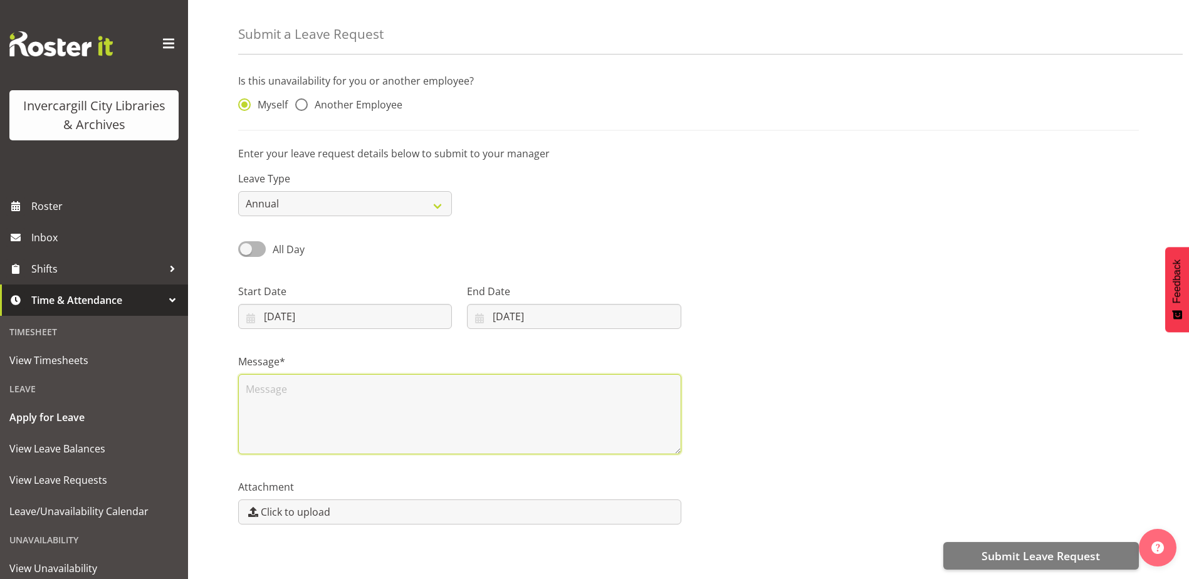
click at [283, 391] on textarea at bounding box center [459, 414] width 443 height 80
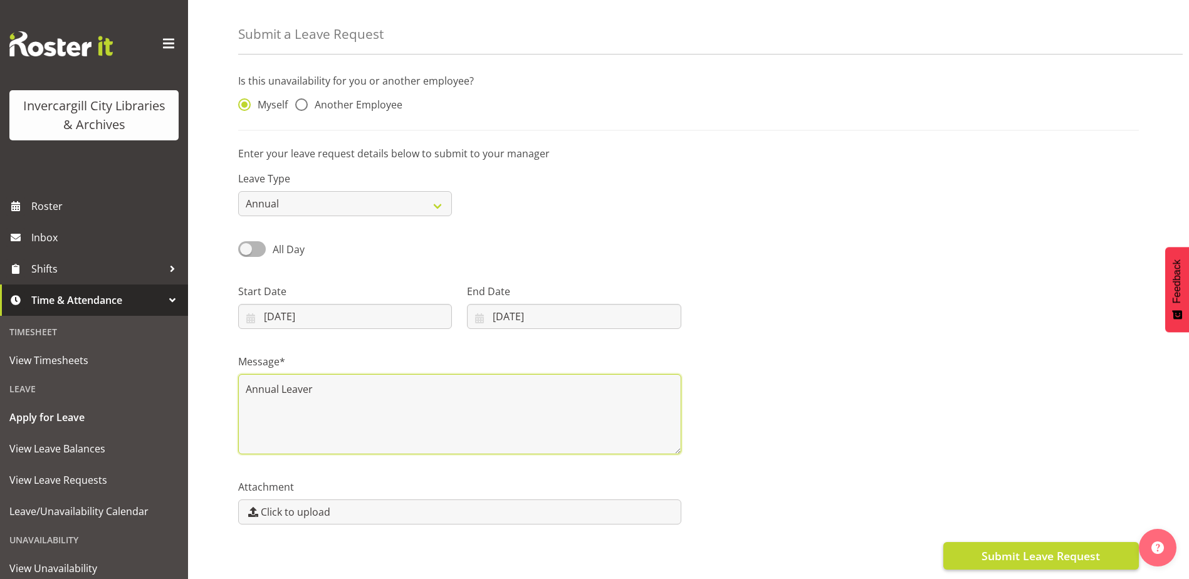
type textarea "Annual Leaver"
click at [993, 548] on span "Submit Leave Request" at bounding box center [1040, 556] width 118 height 16
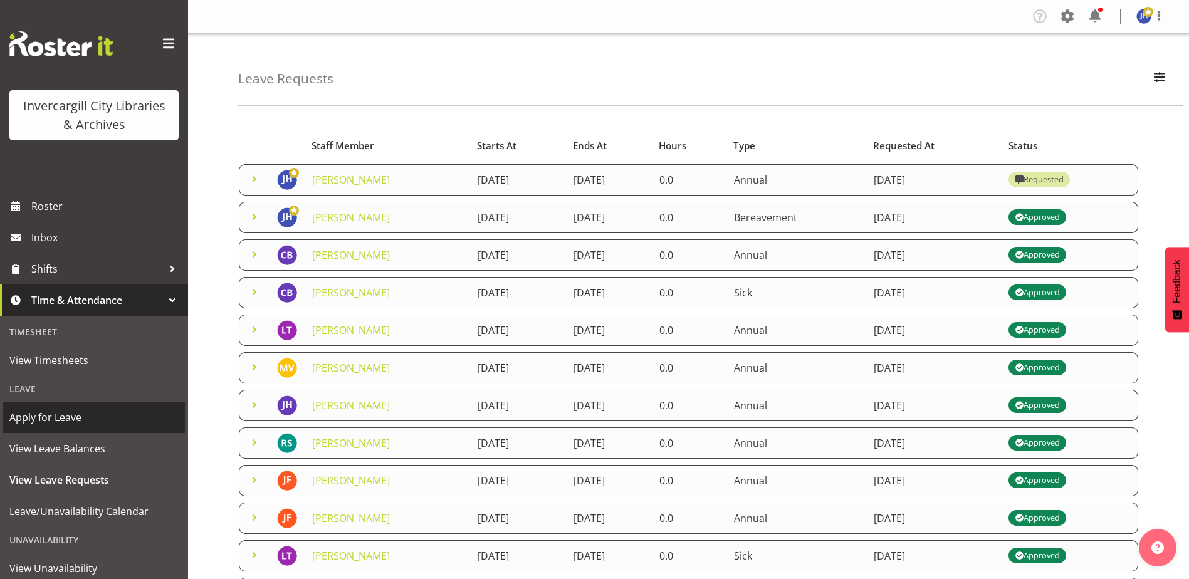
click at [28, 417] on span "Apply for Leave" at bounding box center [93, 417] width 169 height 19
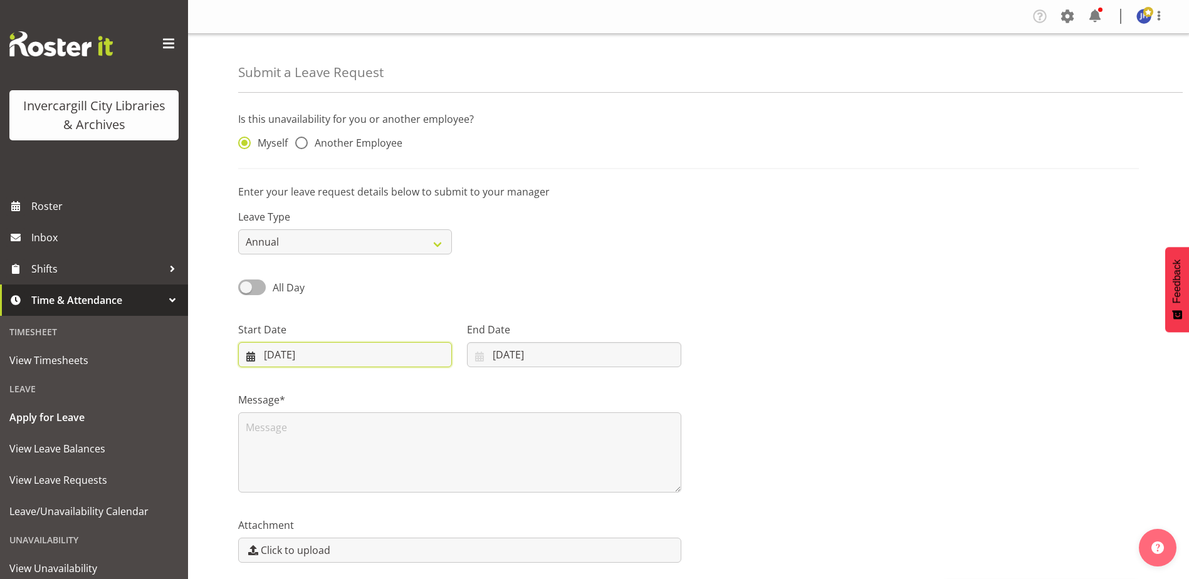
click at [283, 349] on input "08/10/2025" at bounding box center [345, 354] width 214 height 25
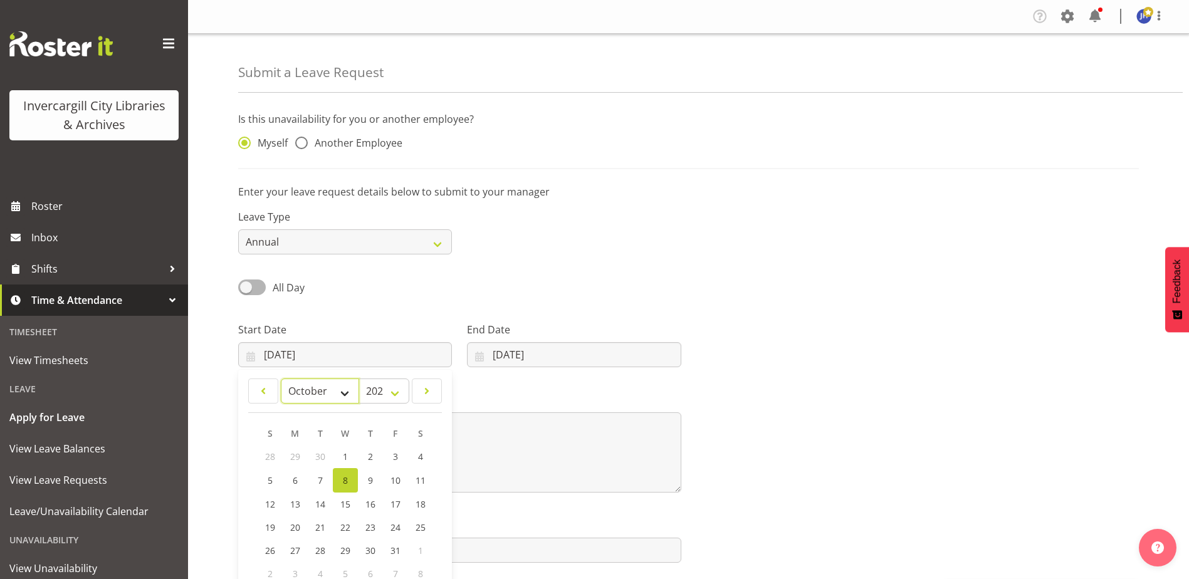
click at [341, 390] on select "January February March April May June July August September October November De…" at bounding box center [320, 390] width 78 height 25
select select "10"
click at [281, 378] on select "January February March April May June July August September October November De…" at bounding box center [320, 390] width 78 height 25
click at [300, 549] on link "24" at bounding box center [295, 549] width 25 height 23
type input "24/11/2025"
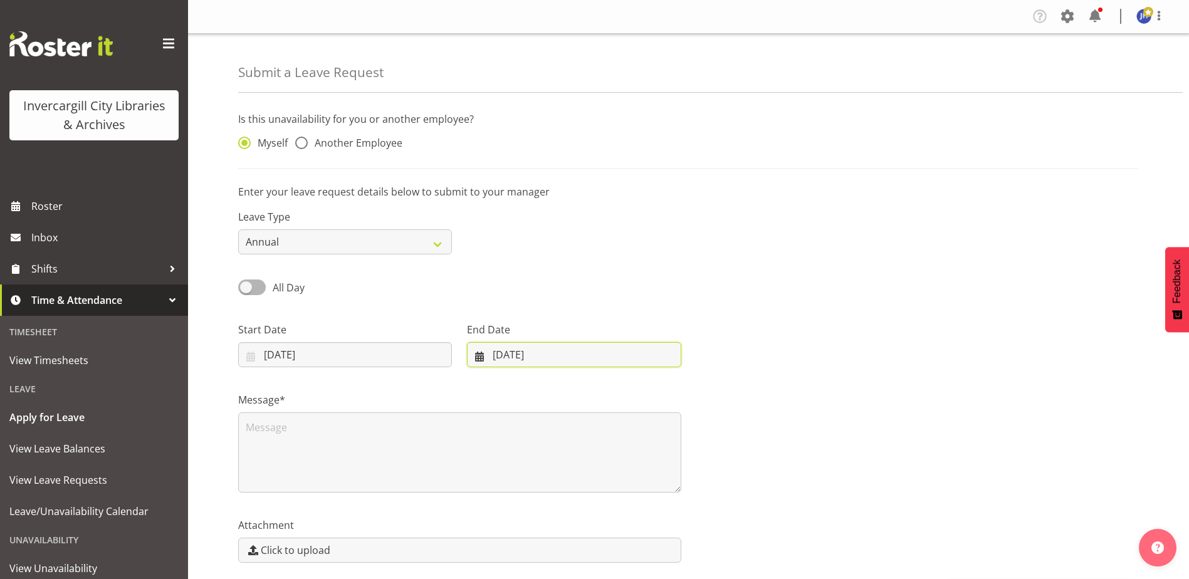
click at [515, 355] on input "08/10/2025" at bounding box center [574, 354] width 214 height 25
click at [543, 391] on select "January February March April May June July August September October November De…" at bounding box center [522, 390] width 86 height 25
select select "10"
click at [479, 378] on select "January February March April May June July August September October November De…" at bounding box center [522, 390] width 86 height 25
click at [539, 390] on select "January February March April May June July August September October November De…" at bounding box center [522, 390] width 86 height 25
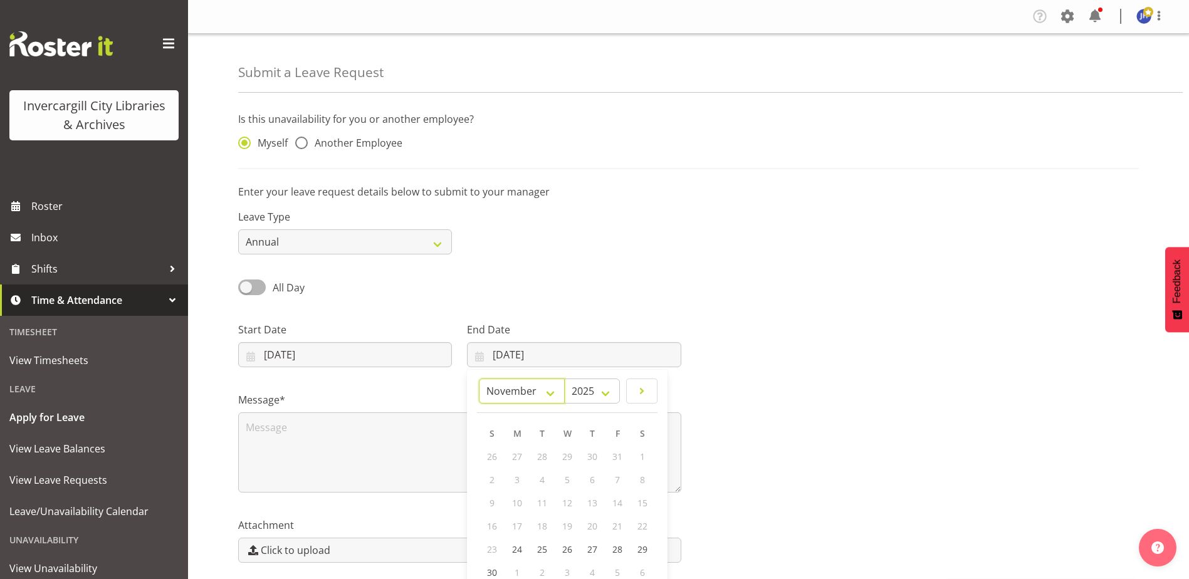
click at [479, 378] on select "January February March April May June July August September October November De…" at bounding box center [522, 390] width 86 height 25
click at [521, 549] on span "24" at bounding box center [517, 549] width 10 height 12
type input "24/11/2025"
click at [553, 361] on input "24/11/2025" at bounding box center [574, 354] width 214 height 25
click at [492, 547] on span "23" at bounding box center [492, 549] width 10 height 12
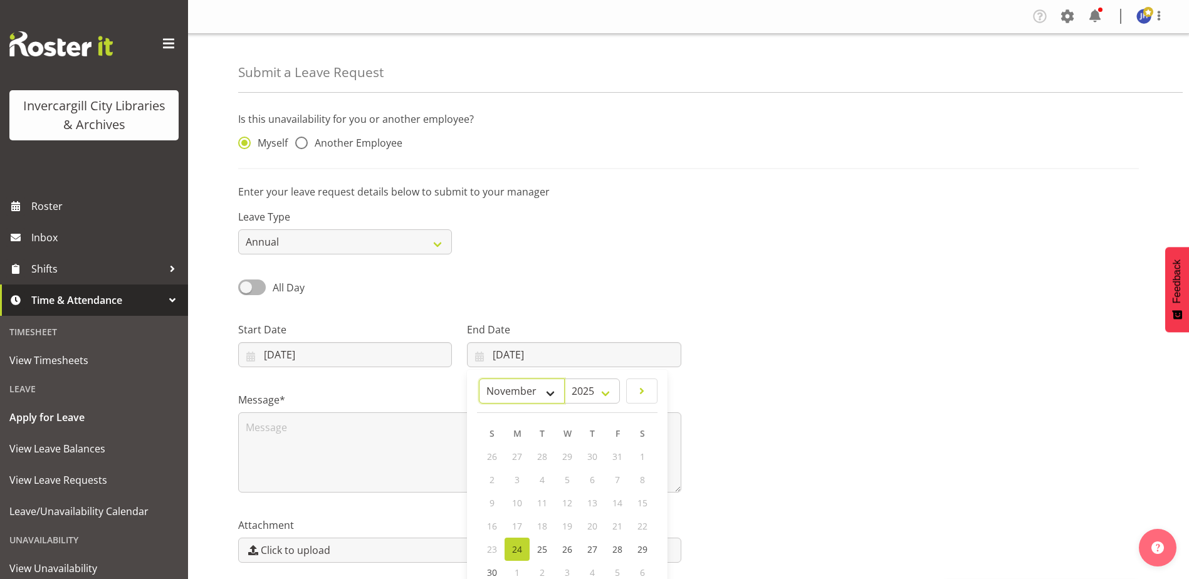
click at [552, 394] on select "January February March April May June July August September October November De…" at bounding box center [522, 390] width 86 height 25
click at [479, 378] on select "January February March April May June July August September October November De…" at bounding box center [522, 390] width 86 height 25
click at [610, 391] on select "2035 2034 2033 2032 2031 2030 2029 2028 2027 2026 2025" at bounding box center [592, 390] width 56 height 25
click at [564, 378] on select "2035 2034 2033 2032 2031 2030 2029 2028 2027 2026 2025" at bounding box center [592, 390] width 56 height 25
click at [412, 508] on div "Attachment Click to upload" at bounding box center [460, 535] width 458 height 70
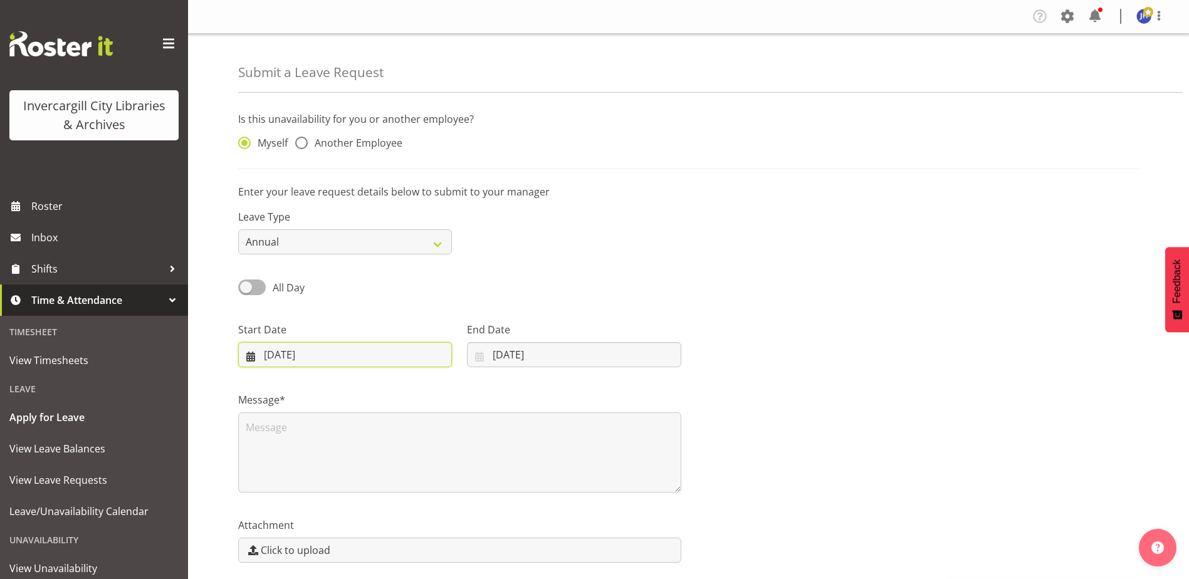
click at [292, 358] on input "24/11/2025" at bounding box center [345, 354] width 214 height 25
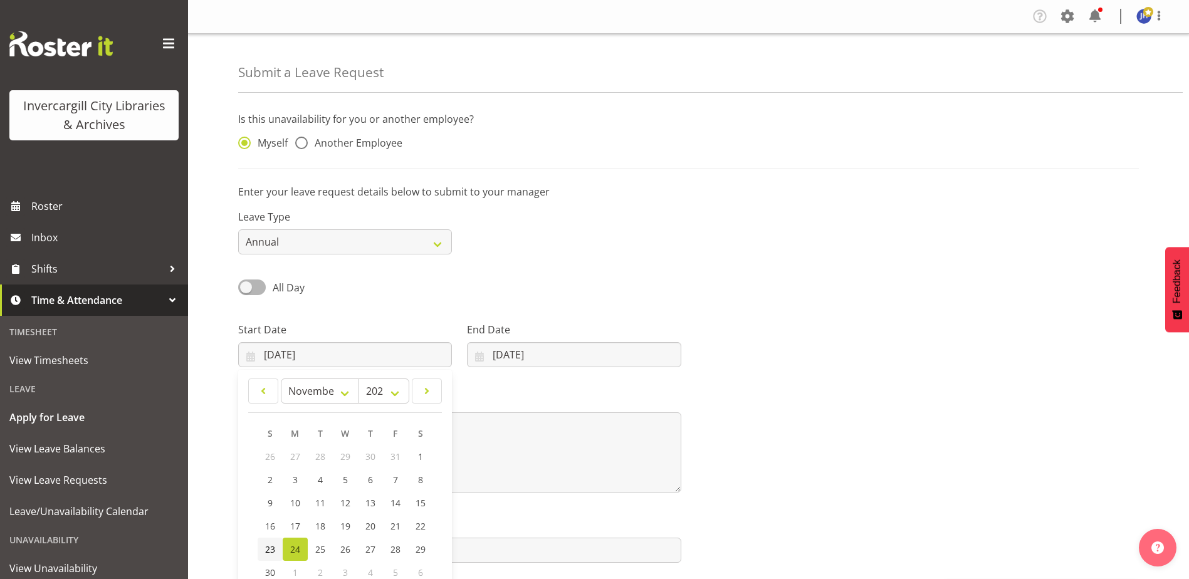
click at [271, 547] on span "23" at bounding box center [270, 549] width 10 height 12
type input "23/11/2025"
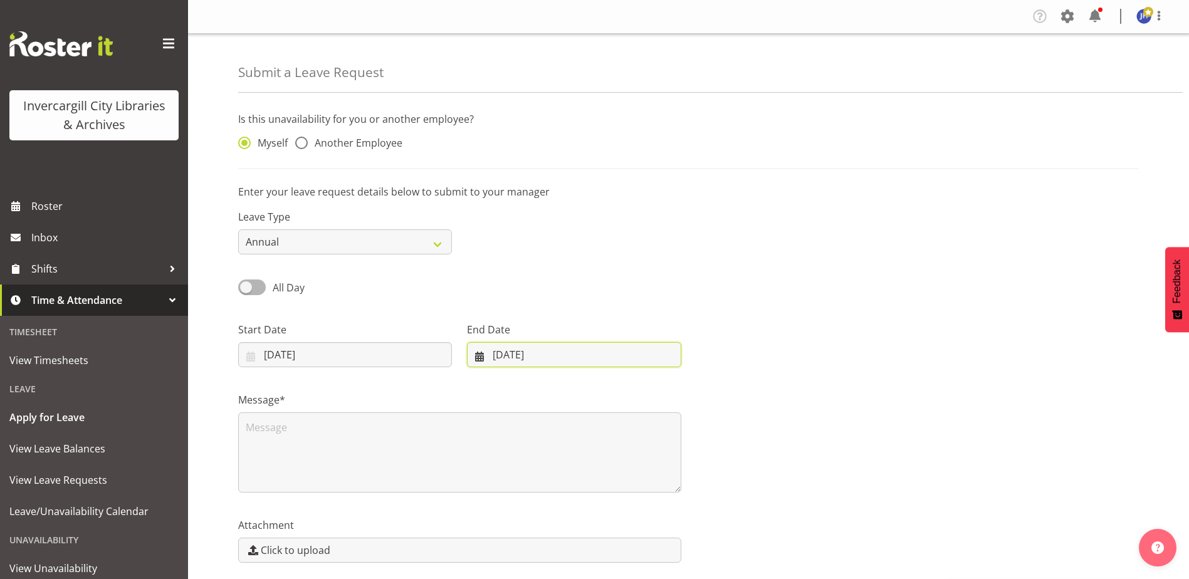
click at [495, 356] on input "24/11/2025" at bounding box center [574, 354] width 214 height 25
click at [492, 546] on span "23" at bounding box center [492, 549] width 10 height 12
type input "23/11/2025"
click at [266, 442] on textarea at bounding box center [459, 452] width 443 height 80
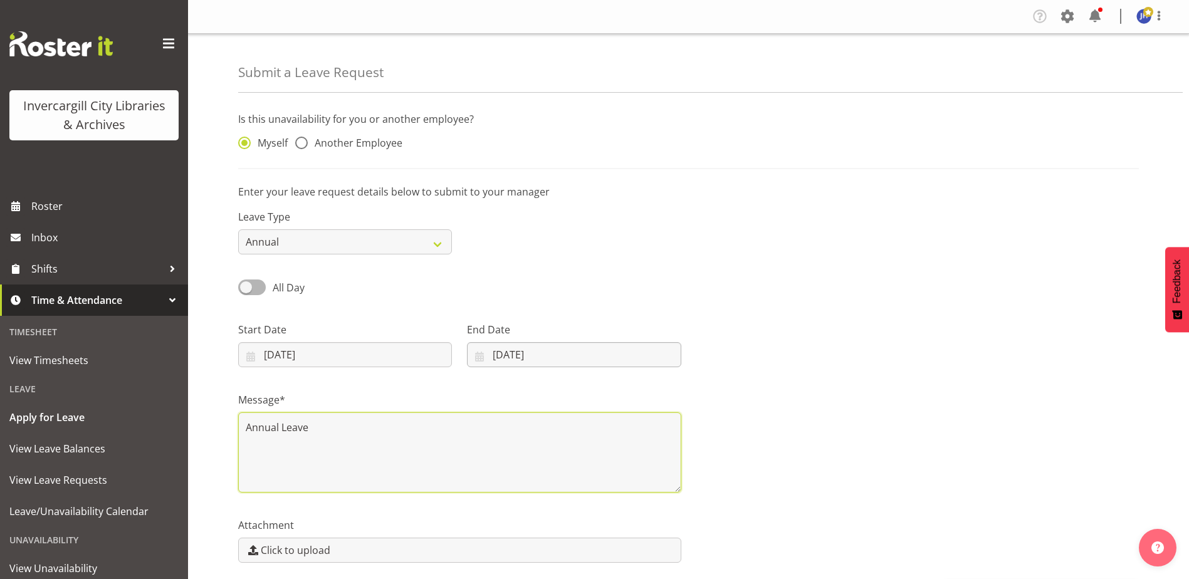
scroll to position [48, 0]
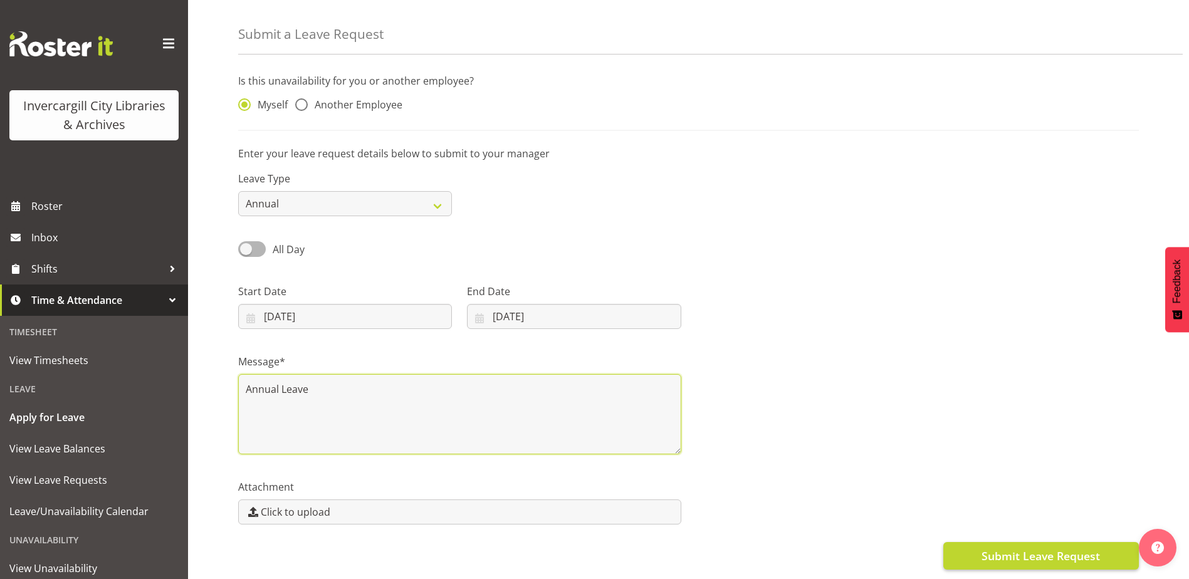
type textarea "Annual Leave"
click at [1026, 548] on span "Submit Leave Request" at bounding box center [1040, 556] width 118 height 16
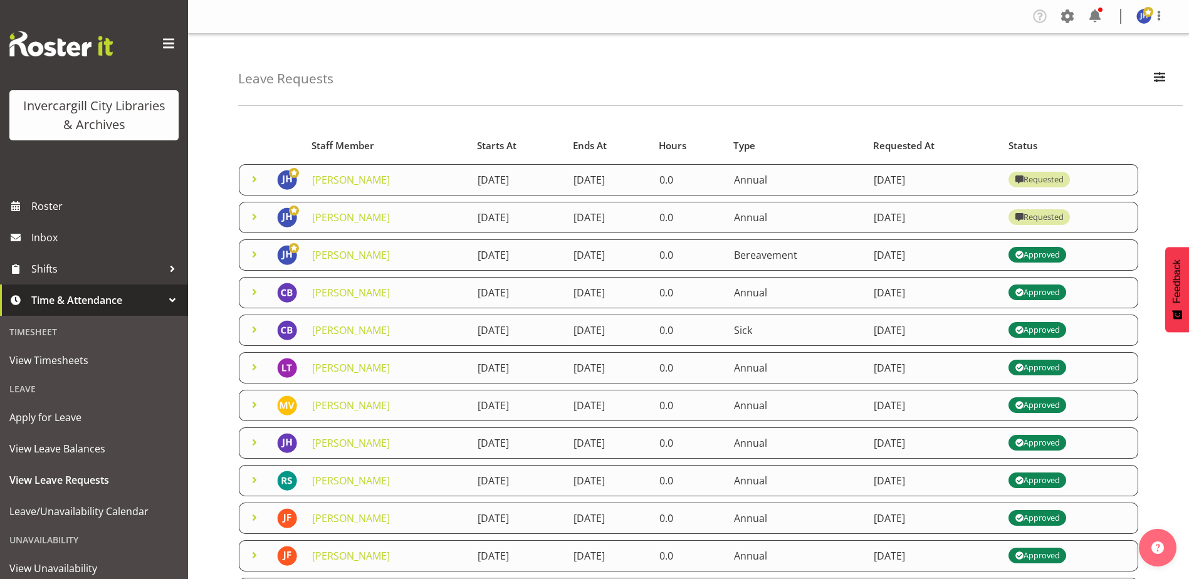
click at [1026, 217] on span at bounding box center [1018, 217] width 15 height 15
